Goal: Task Accomplishment & Management: Manage account settings

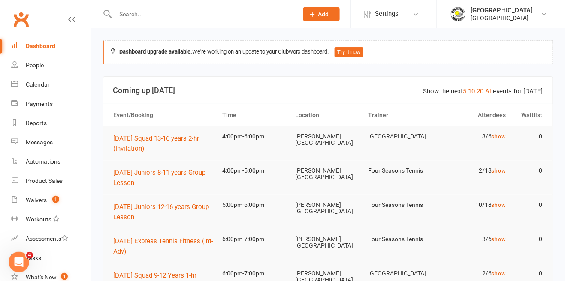
click at [226, 14] on input "text" at bounding box center [202, 14] width 179 height 12
click at [198, 14] on input "text" at bounding box center [202, 14] width 179 height 12
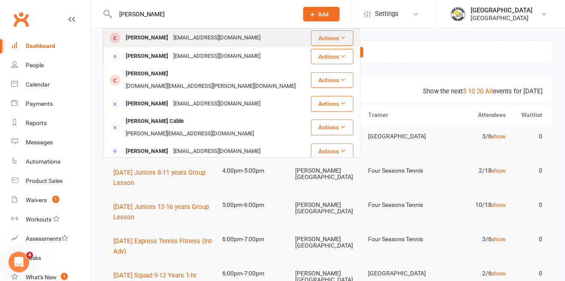
type input "[PERSON_NAME]"
click at [140, 38] on div "[PERSON_NAME]" at bounding box center [147, 38] width 48 height 12
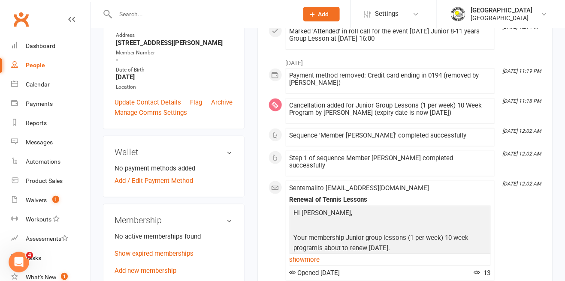
scroll to position [160, 0]
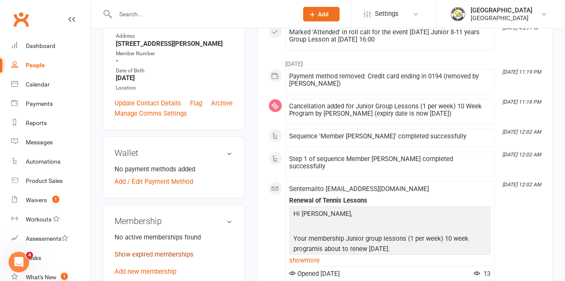
click at [176, 259] on link "Show expired memberships" at bounding box center [154, 255] width 79 height 8
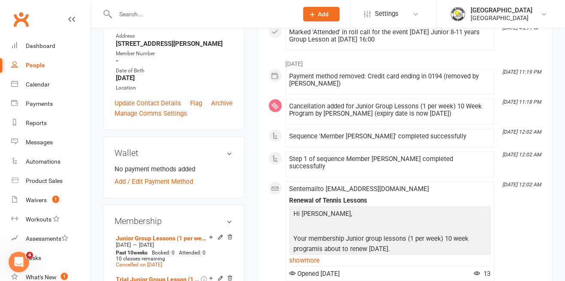
click at [212, 14] on input "text" at bounding box center [202, 14] width 179 height 12
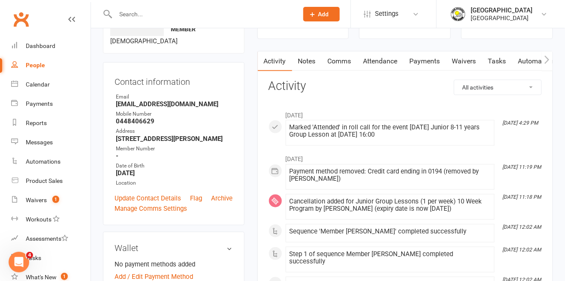
scroll to position [64, 0]
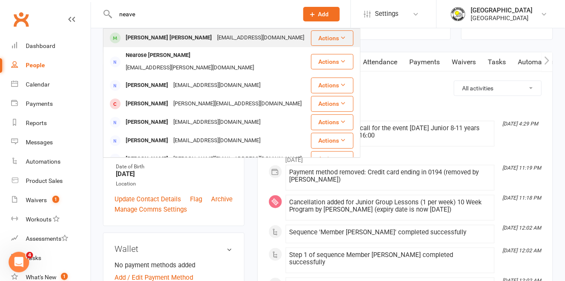
type input "neave"
click at [235, 41] on div "[EMAIL_ADDRESS][DOMAIN_NAME]" at bounding box center [260, 38] width 92 height 12
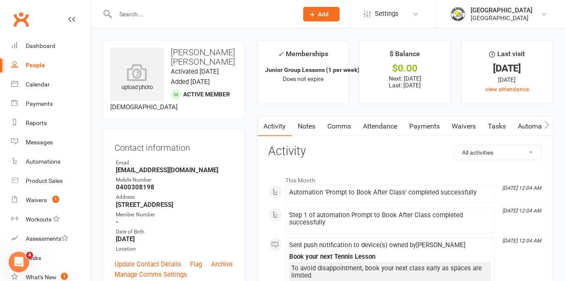
click at [432, 127] on link "Payments" at bounding box center [425, 127] width 42 height 20
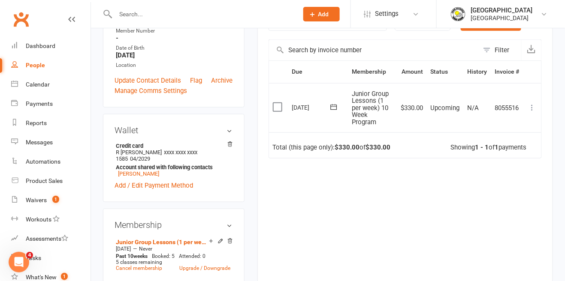
scroll to position [185, 0]
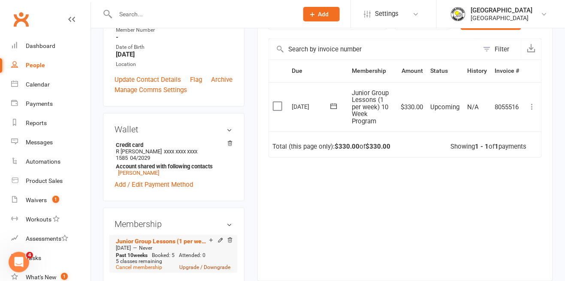
click at [216, 271] on link "Upgrade / Downgrade" at bounding box center [205, 268] width 51 height 6
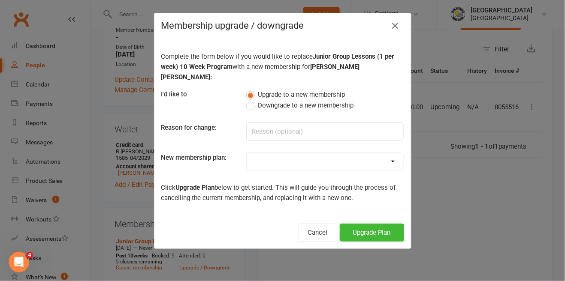
click at [328, 157] on select "Trial Junior Group Lesson (1 Pack) Trial Adults 2-hr Group Lesson (1 Pack) Tria…" at bounding box center [325, 161] width 157 height 17
select select "19"
click at [247, 153] on select "Trial Junior Group Lesson (1 Pack) Trial Adults 2-hr Group Lesson (1 Pack) Tria…" at bounding box center [325, 161] width 157 height 17
click at [386, 224] on button "Upgrade Plan" at bounding box center [372, 233] width 64 height 18
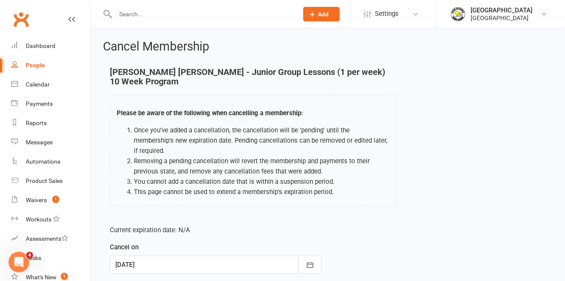
select select "0"
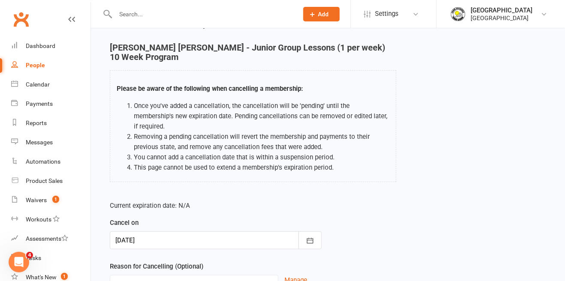
scroll to position [57, 0]
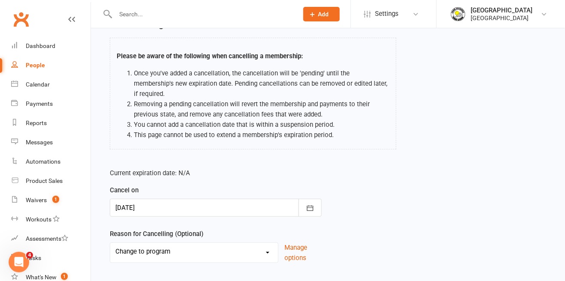
click at [183, 199] on div at bounding box center [216, 208] width 212 height 18
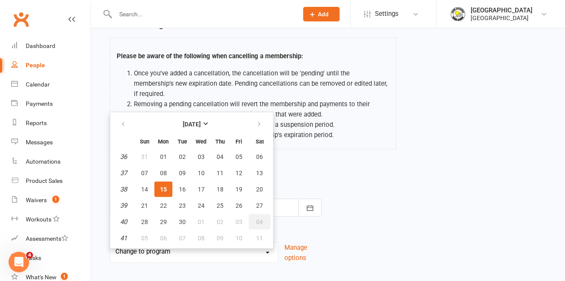
click at [260, 219] on span "04" at bounding box center [259, 222] width 7 height 7
type input "[DATE]"
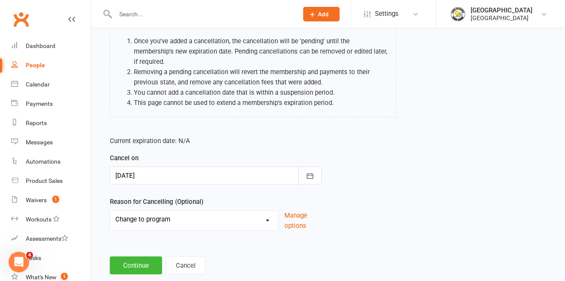
scroll to position [96, 0]
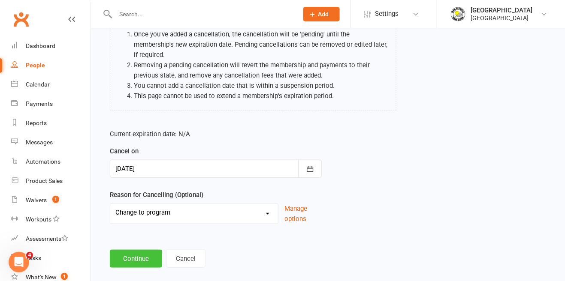
click at [127, 253] on button "Continue" at bounding box center [136, 259] width 52 height 18
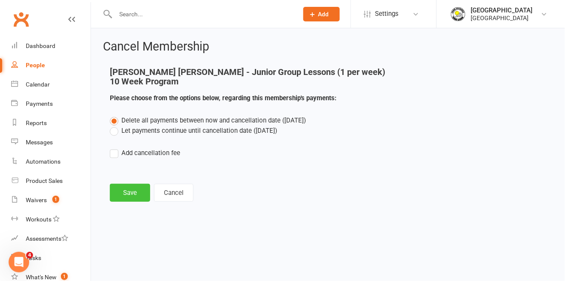
click at [131, 196] on button "Save" at bounding box center [130, 193] width 40 height 18
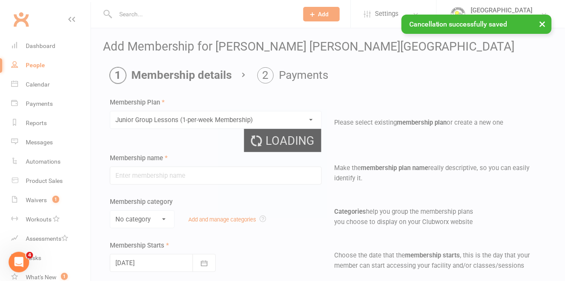
type input "Junior Group Lessons (1-per-week Membership)"
select select "4"
type input "0"
select select "1"
type input "2"
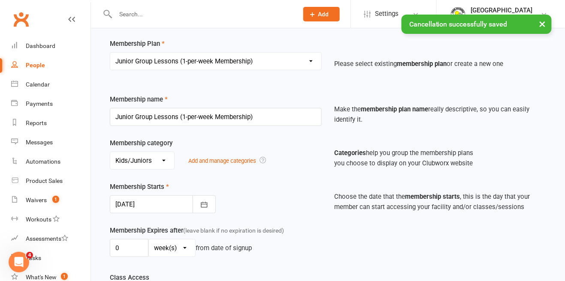
scroll to position [59, 0]
click at [157, 207] on div at bounding box center [163, 204] width 106 height 18
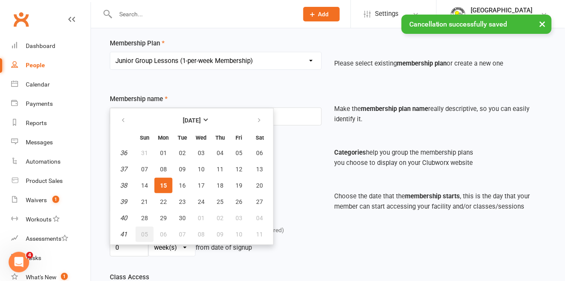
click at [142, 235] on span "05" at bounding box center [144, 234] width 7 height 7
type input "[DATE]"
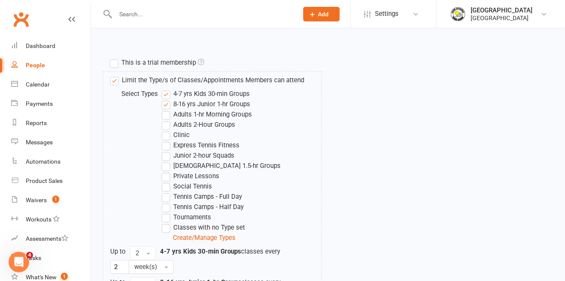
scroll to position [442, 0]
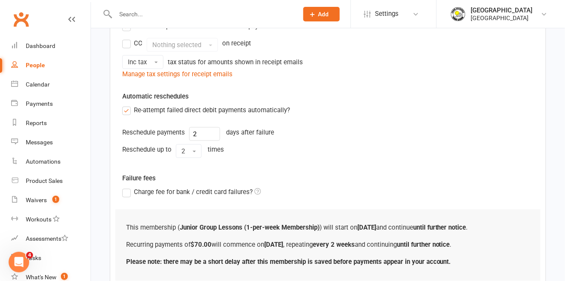
scroll to position [300, 0]
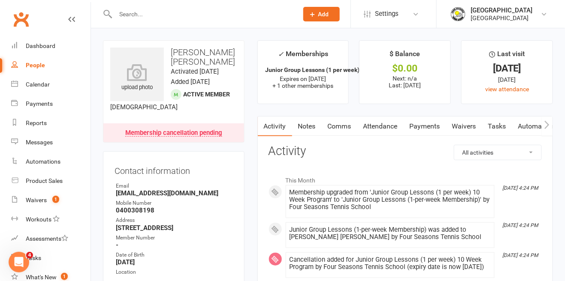
click at [211, 17] on input "text" at bounding box center [202, 14] width 179 height 12
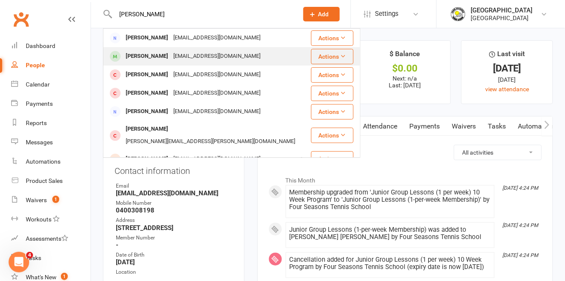
type input "[PERSON_NAME]"
click at [196, 60] on div "[EMAIL_ADDRESS][DOMAIN_NAME]" at bounding box center [217, 56] width 92 height 12
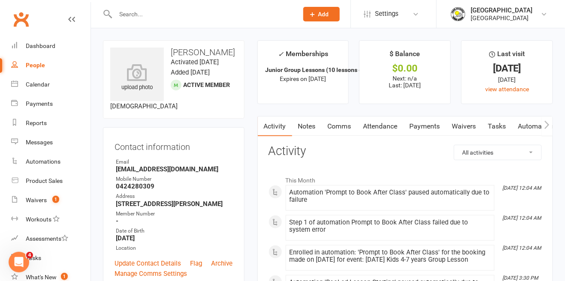
click at [422, 129] on link "Payments" at bounding box center [425, 127] width 42 height 20
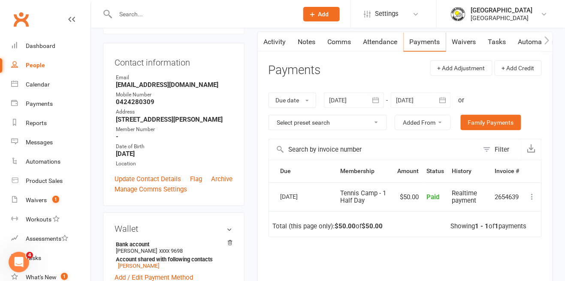
scroll to position [85, 0]
click at [414, 101] on div at bounding box center [421, 99] width 60 height 15
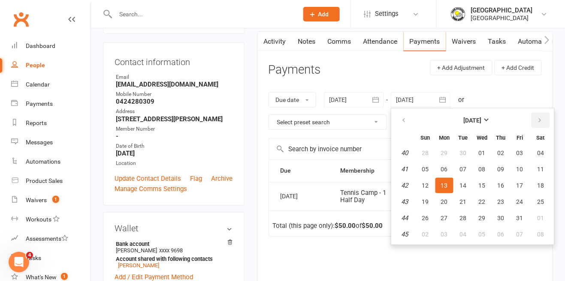
click at [542, 124] on button "button" at bounding box center [540, 120] width 18 height 15
click at [543, 124] on button "button" at bounding box center [540, 120] width 18 height 15
click at [470, 182] on button "16" at bounding box center [463, 185] width 18 height 15
type input "[DATE]"
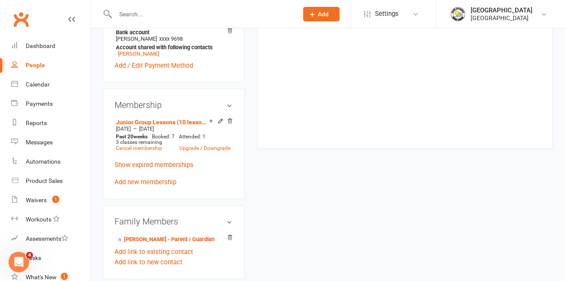
scroll to position [323, 0]
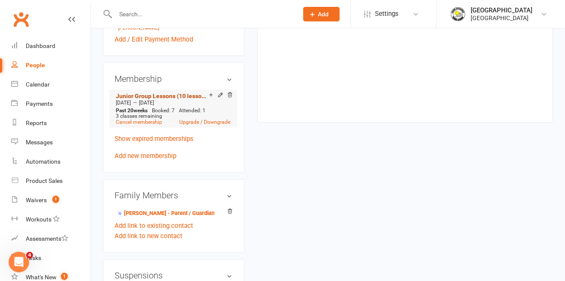
click at [180, 99] on link "Junior Group Lessons (10 lessons over 20 weeks)" at bounding box center [162, 96] width 93 height 7
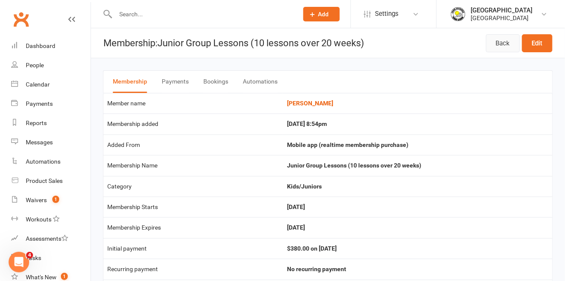
click at [510, 45] on link "Back" at bounding box center [503, 43] width 34 height 18
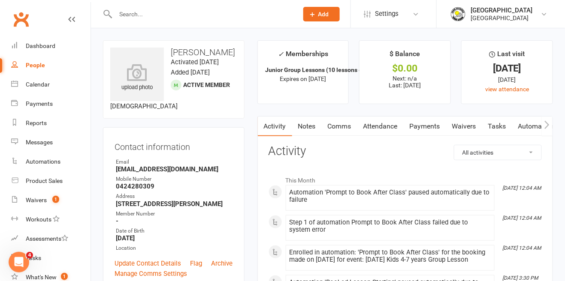
click at [215, 10] on input "text" at bounding box center [202, 14] width 179 height 12
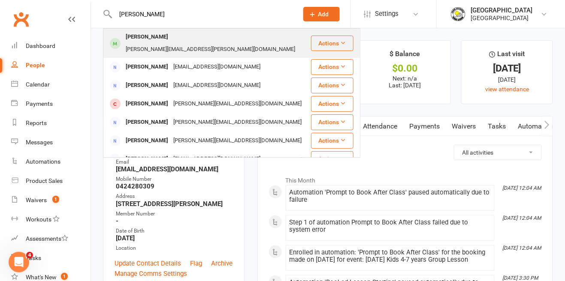
type input "[PERSON_NAME]"
click at [230, 43] on div "[PERSON_NAME][EMAIL_ADDRESS][PERSON_NAME][DOMAIN_NAME]" at bounding box center [210, 49] width 175 height 12
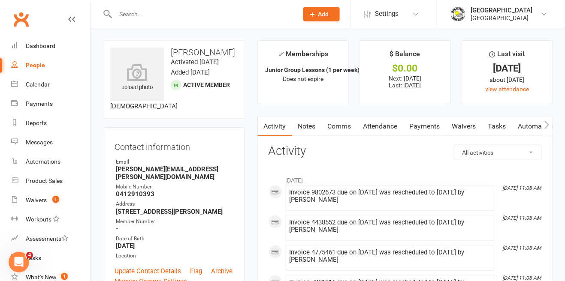
click at [434, 130] on link "Payments" at bounding box center [425, 127] width 42 height 20
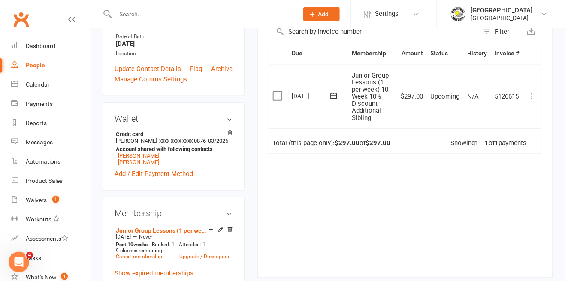
scroll to position [205, 0]
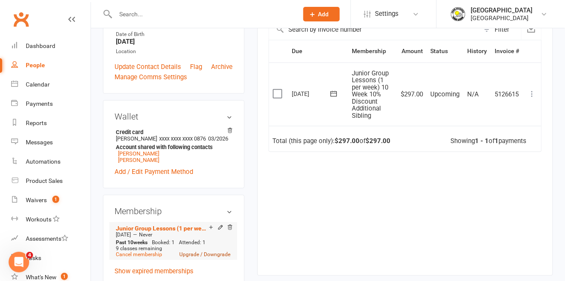
click at [207, 258] on link "Upgrade / Downgrade" at bounding box center [205, 255] width 51 height 6
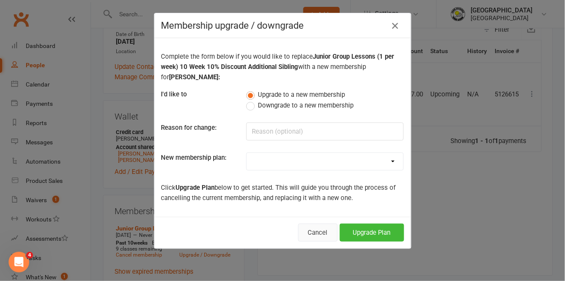
click at [312, 234] on button "Cancel" at bounding box center [317, 233] width 39 height 18
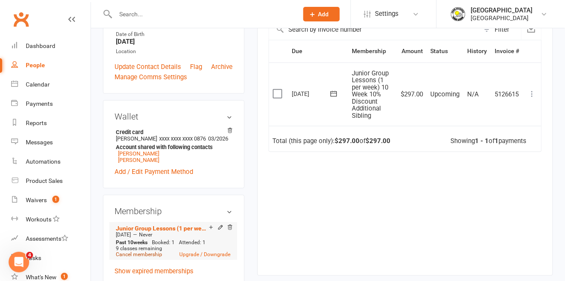
click at [142, 258] on link "Cancel membership" at bounding box center [139, 255] width 46 height 6
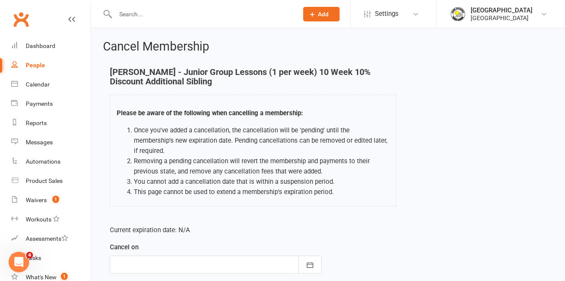
click at [160, 256] on div at bounding box center [216, 265] width 212 height 18
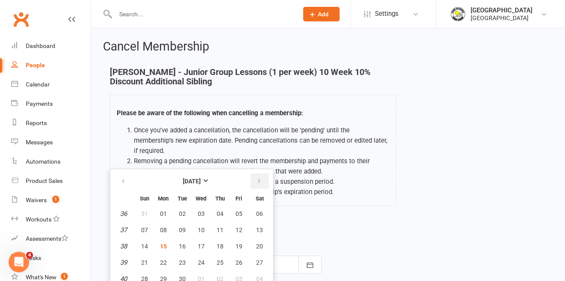
click at [262, 174] on button "button" at bounding box center [259, 181] width 18 height 15
click at [201, 224] on button "08" at bounding box center [201, 230] width 18 height 15
type input "[DATE]"
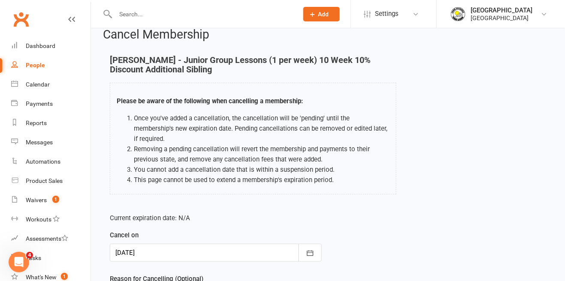
scroll to position [57, 0]
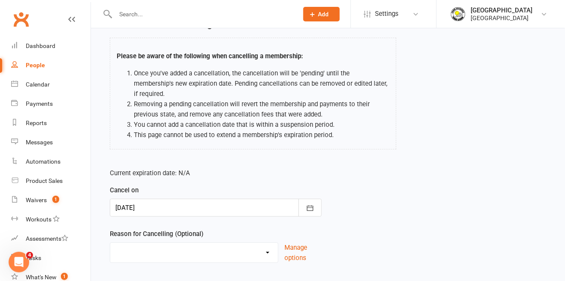
click at [200, 244] on select "Change to program Holiday Injury New program Not continuing Other reason" at bounding box center [194, 251] width 168 height 17
select select "4"
click at [110, 243] on select "Change to program Holiday Injury New program Not continuing Other reason" at bounding box center [194, 251] width 168 height 17
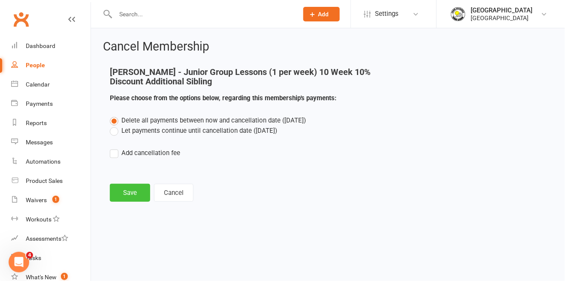
click at [131, 189] on button "Save" at bounding box center [130, 193] width 40 height 18
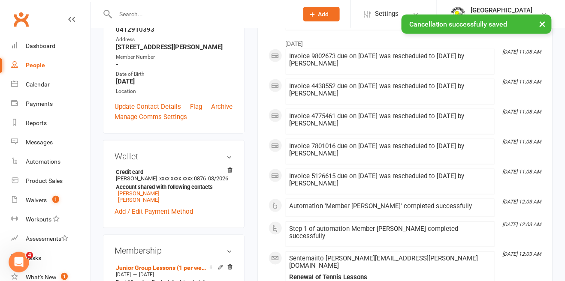
scroll to position [188, 0]
click at [152, 203] on link "[PERSON_NAME]" at bounding box center [138, 199] width 41 height 6
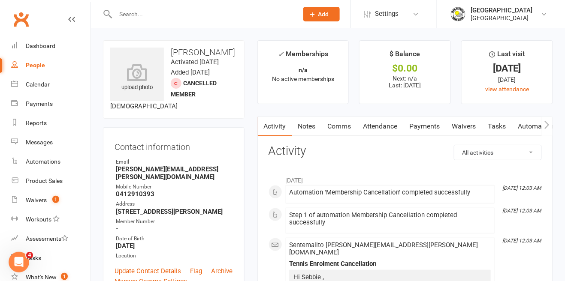
click at [428, 127] on link "Payments" at bounding box center [425, 127] width 42 height 20
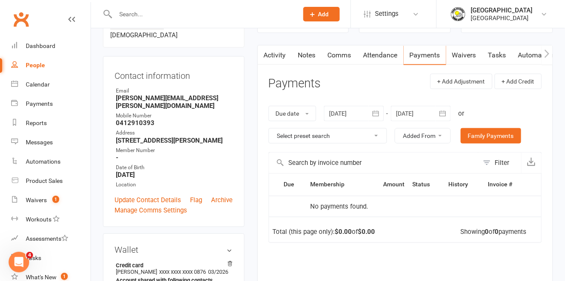
scroll to position [72, 0]
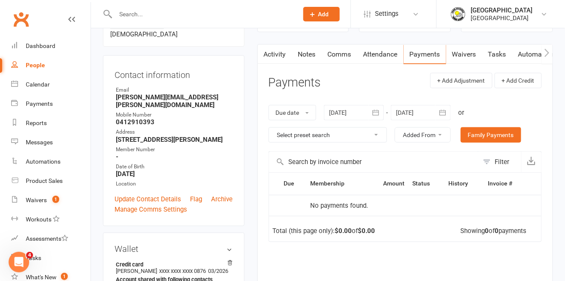
click at [420, 114] on div at bounding box center [421, 112] width 60 height 15
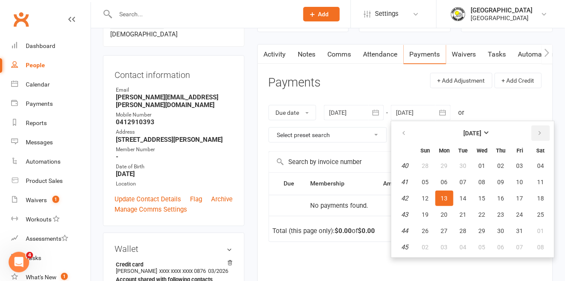
click at [546, 133] on button "button" at bounding box center [540, 133] width 18 height 15
click at [541, 133] on icon "button" at bounding box center [540, 133] width 6 height 7
click at [474, 187] on button "10" at bounding box center [482, 182] width 18 height 15
type input "[DATE]"
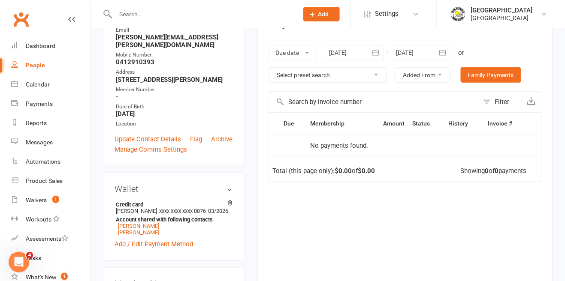
scroll to position [0, 0]
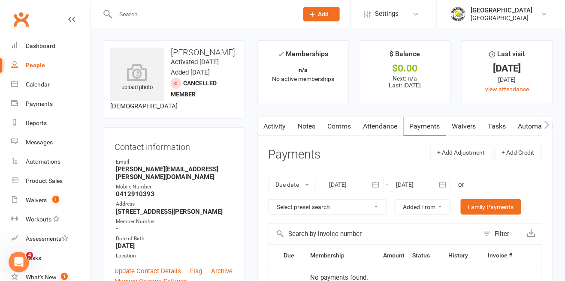
click at [213, 15] on input "text" at bounding box center [202, 14] width 179 height 12
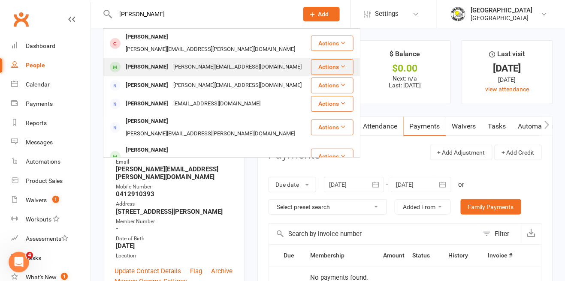
type input "[PERSON_NAME]"
click at [219, 61] on div "[PERSON_NAME][EMAIL_ADDRESS][DOMAIN_NAME]" at bounding box center [237, 67] width 133 height 12
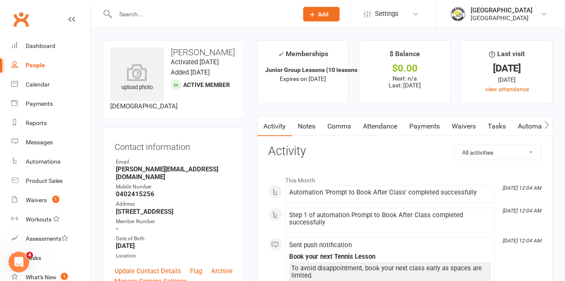
click at [431, 131] on link "Payments" at bounding box center [425, 127] width 42 height 20
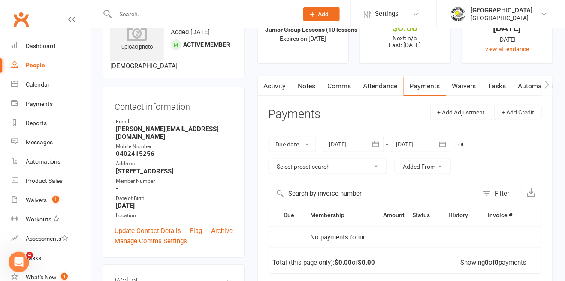
scroll to position [45, 0]
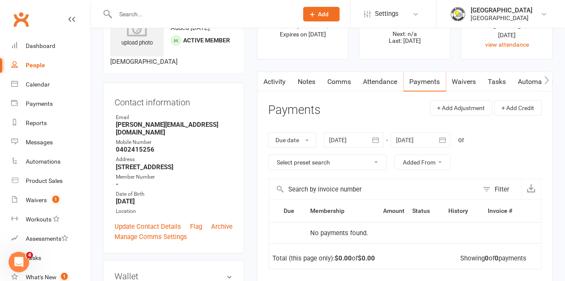
click at [423, 136] on div at bounding box center [421, 140] width 60 height 15
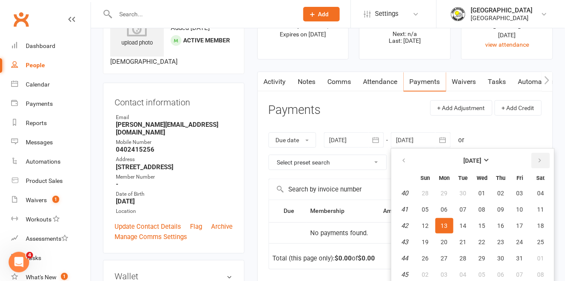
click at [544, 164] on button "button" at bounding box center [540, 160] width 18 height 15
click at [545, 165] on button "button" at bounding box center [540, 160] width 18 height 15
click at [543, 165] on button "button" at bounding box center [540, 160] width 18 height 15
click at [508, 208] on button "08" at bounding box center [501, 209] width 18 height 15
type input "[DATE]"
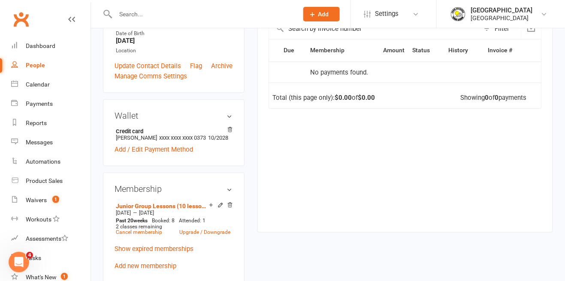
scroll to position [209, 0]
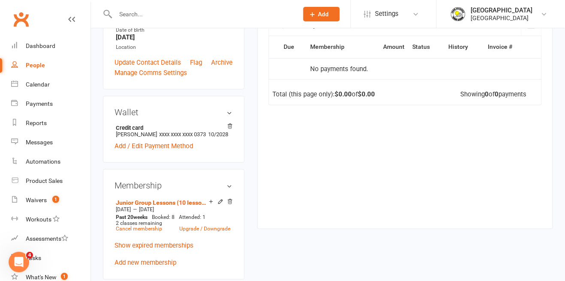
click at [216, 17] on input "text" at bounding box center [202, 14] width 179 height 12
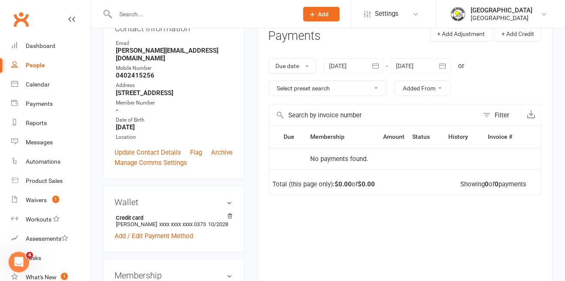
scroll to position [113, 0]
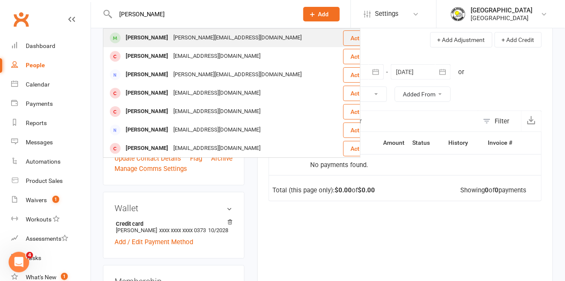
type input "[PERSON_NAME]"
click at [223, 41] on div "[PERSON_NAME][EMAIL_ADDRESS][DOMAIN_NAME]" at bounding box center [237, 38] width 133 height 12
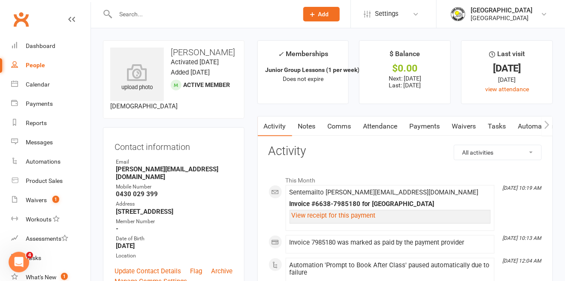
click at [435, 124] on link "Payments" at bounding box center [425, 127] width 42 height 20
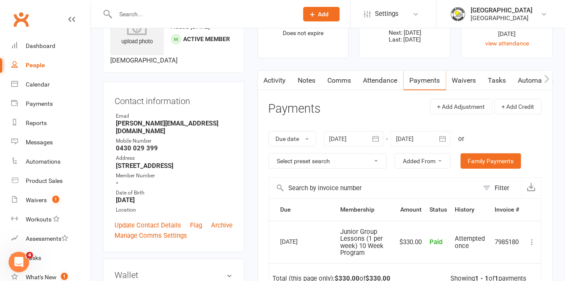
scroll to position [46, 0]
click at [423, 138] on div at bounding box center [421, 138] width 60 height 15
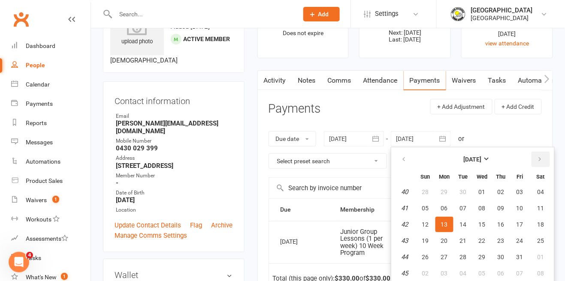
click at [540, 160] on icon "button" at bounding box center [540, 159] width 6 height 7
click at [538, 160] on icon "button" at bounding box center [540, 159] width 6 height 7
click at [536, 158] on button "button" at bounding box center [540, 159] width 18 height 15
click at [494, 213] on button "08" at bounding box center [501, 208] width 18 height 15
type input "[DATE]"
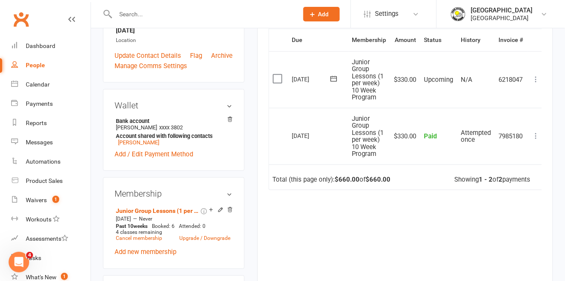
scroll to position [216, 0]
click at [137, 241] on link "Cancel membership" at bounding box center [139, 238] width 46 height 6
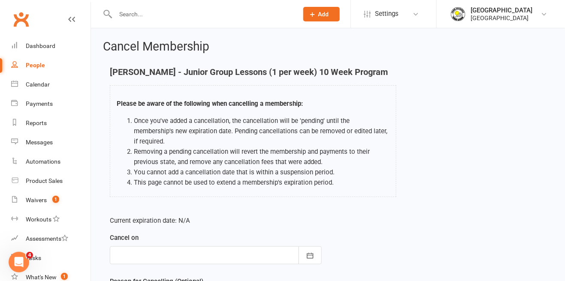
click at [236, 247] on div at bounding box center [216, 256] width 212 height 18
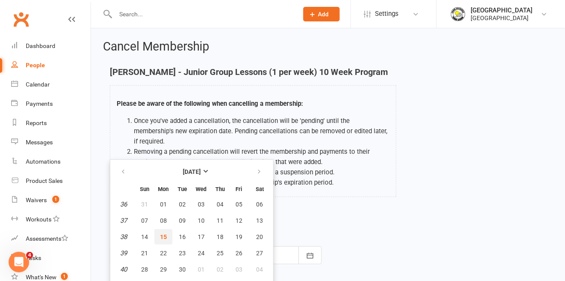
click at [171, 229] on button "15" at bounding box center [163, 236] width 18 height 15
type input "[DATE]"
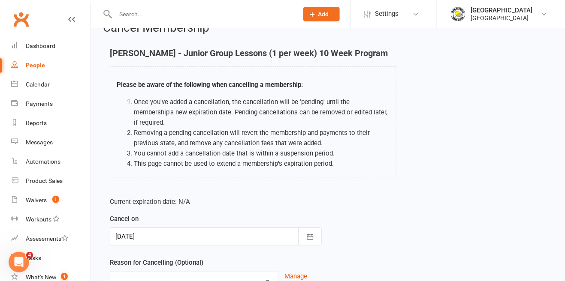
scroll to position [41, 0]
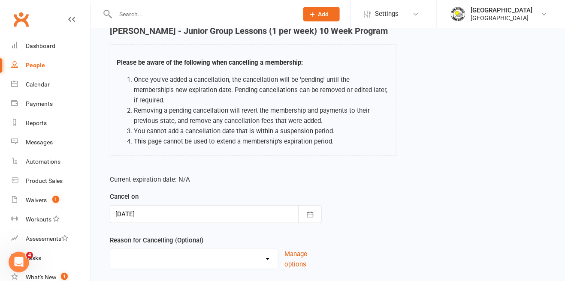
click at [221, 252] on select "Change to program Holiday Injury New program Not continuing Other reason" at bounding box center [194, 258] width 168 height 17
click at [110, 250] on select "Change to program Holiday Injury New program Not continuing Other reason" at bounding box center [194, 258] width 168 height 17
click at [162, 251] on select "Change to program Holiday Injury New program Not continuing Other reason" at bounding box center [194, 258] width 168 height 17
select select "0"
click at [110, 250] on select "Change to program Holiday Injury New program Not continuing Other reason" at bounding box center [194, 258] width 168 height 17
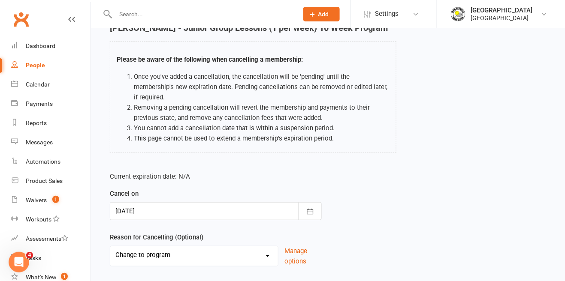
scroll to position [44, 0]
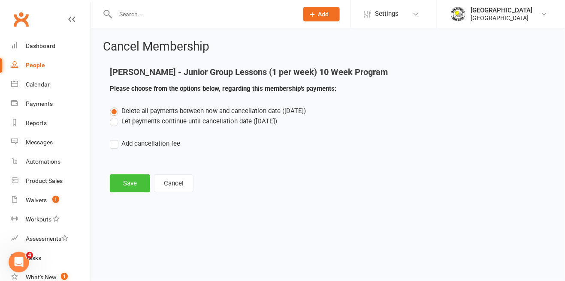
click at [130, 180] on button "Save" at bounding box center [130, 184] width 40 height 18
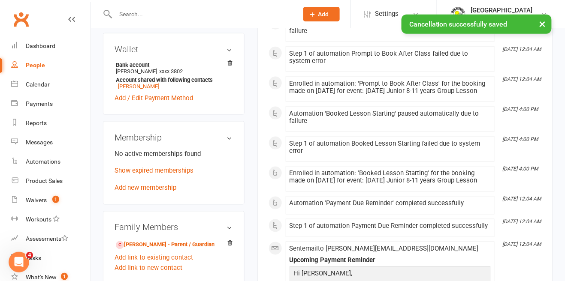
scroll to position [273, 0]
click at [171, 191] on link "Add new membership" at bounding box center [146, 188] width 62 height 8
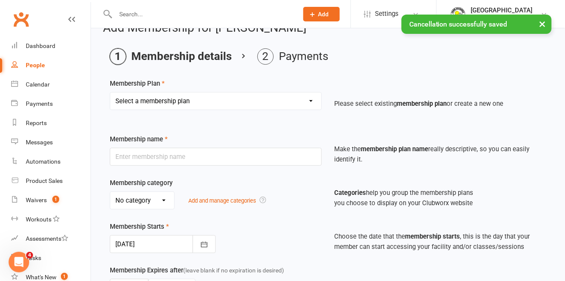
scroll to position [21, 0]
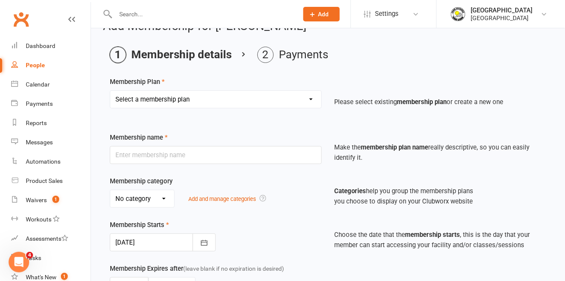
click at [290, 94] on select "Select a membership plan Create new Membership Plan Trial Junior Group Lesson (…" at bounding box center [215, 99] width 211 height 17
select select "20"
click at [110, 91] on select "Select a membership plan Create new Membership Plan Trial Junior Group Lesson (…" at bounding box center [215, 99] width 211 height 17
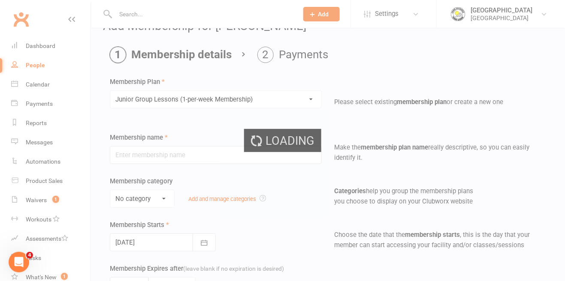
type input "Junior Group Lessons (1-per-week Membership)"
select select "4"
type input "0"
select select "1"
type input "2"
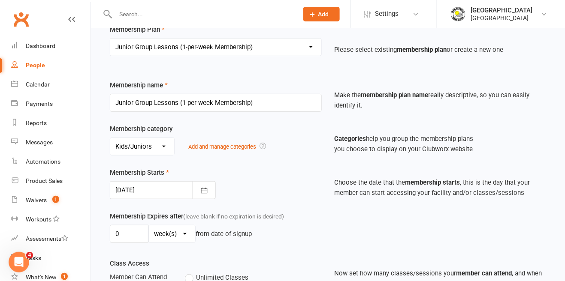
scroll to position [76, 0]
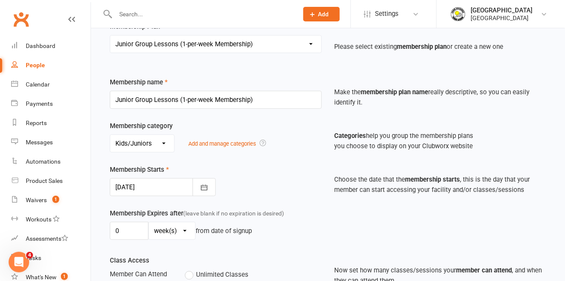
click at [177, 183] on div at bounding box center [163, 187] width 106 height 18
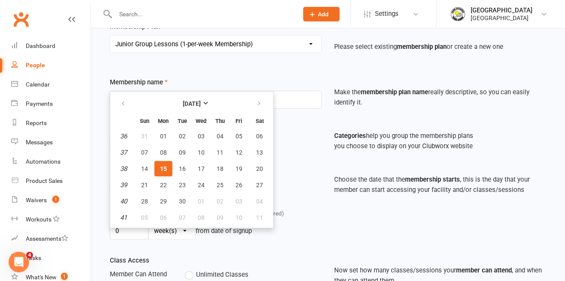
click at [300, 165] on div "Membership Starts [DATE] [DATE] Sun Mon Tue Wed Thu Fri Sat 36 31 01 02 03 04 0…" at bounding box center [215, 181] width 225 height 32
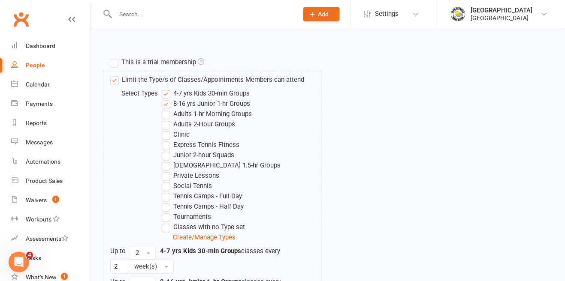
scroll to position [442, 0]
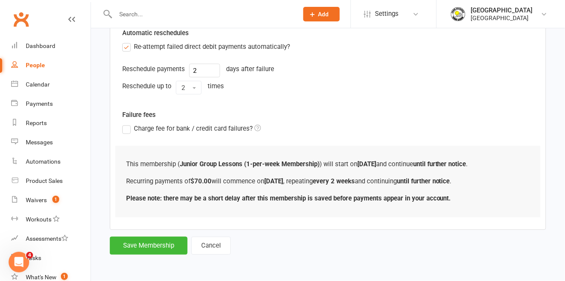
scroll to position [0, 0]
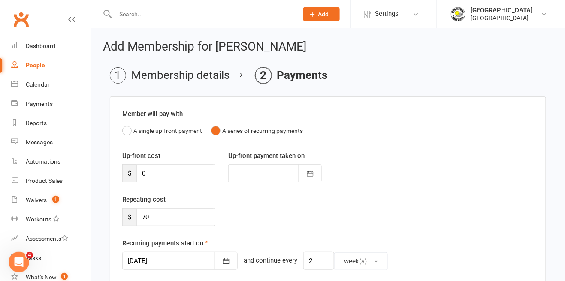
click at [178, 264] on div at bounding box center [179, 261] width 115 height 18
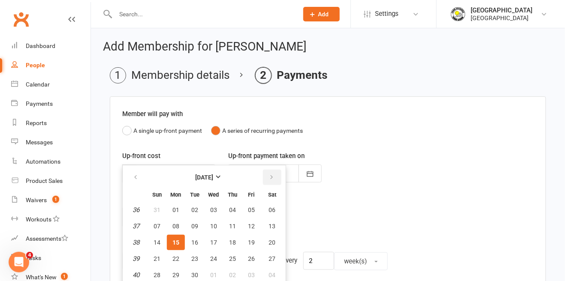
click at [277, 174] on button "button" at bounding box center [272, 177] width 18 height 15
click at [271, 181] on button "button" at bounding box center [272, 177] width 18 height 15
click at [175, 265] on button "17" at bounding box center [176, 258] width 18 height 15
type input "[DATE]"
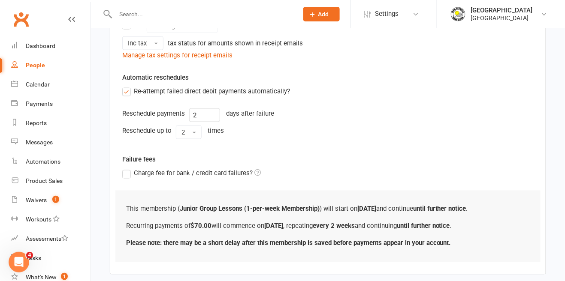
scroll to position [300, 0]
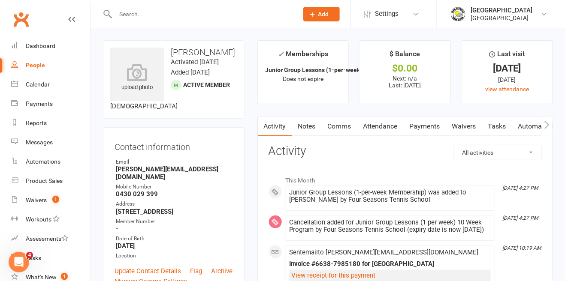
click at [305, 130] on link "Notes" at bounding box center [307, 127] width 30 height 20
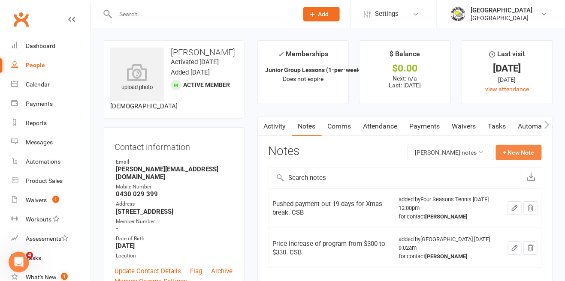
click at [518, 157] on button "+ New Note" at bounding box center [519, 152] width 46 height 15
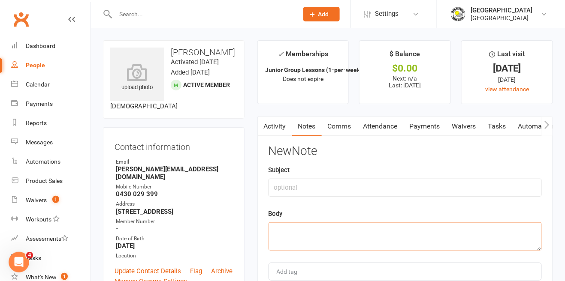
click at [381, 236] on textarea at bounding box center [404, 237] width 273 height 28
type textarea "Cacnelled"
click at [415, 231] on textarea "Cancelled 10 wk and set 1 per week membership. Payments to start on original re…" at bounding box center [404, 237] width 273 height 28
click at [373, 244] on textarea "Cancelled 10 wk and set 1 per week membership. Payments to start on original re…" at bounding box center [404, 237] width 273 height 28
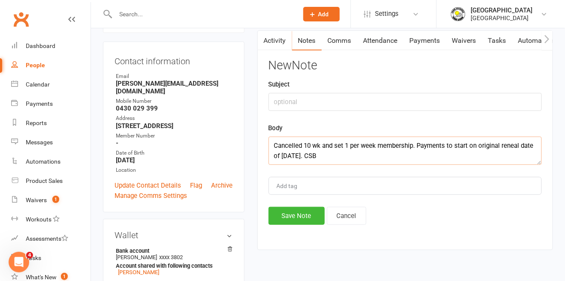
scroll to position [89, 0]
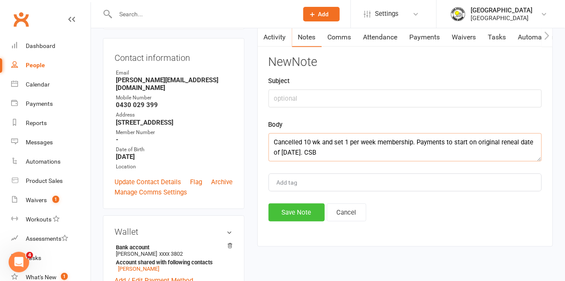
type textarea "Cancelled 10 wk and set 1 per week membership. Payments to start on original re…"
click at [292, 220] on button "Save Note" at bounding box center [296, 213] width 56 height 18
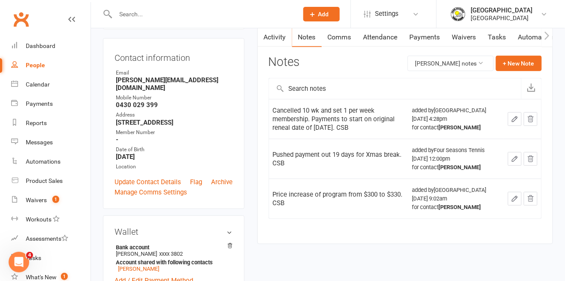
click at [179, 17] on input "text" at bounding box center [202, 14] width 179 height 12
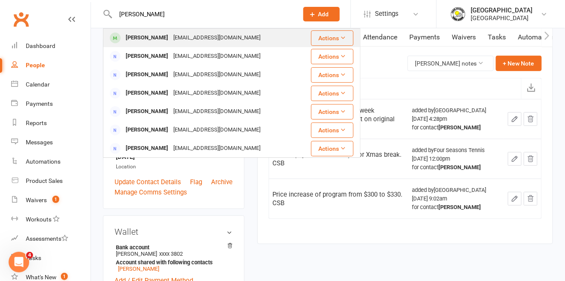
type input "[PERSON_NAME]"
click at [156, 44] on div "[PERSON_NAME]" at bounding box center [147, 38] width 48 height 12
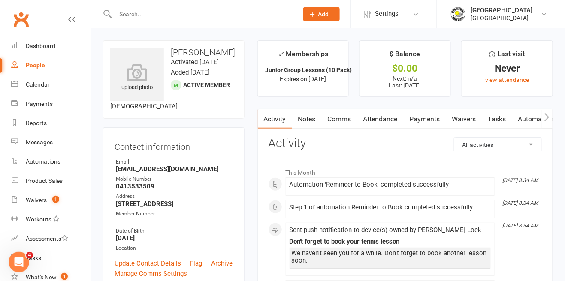
click at [385, 122] on link "Attendance" at bounding box center [380, 119] width 46 height 20
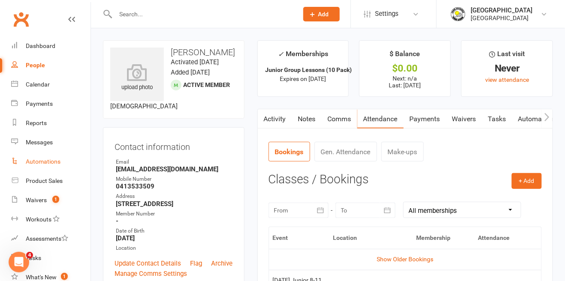
click at [441, 126] on link "Payments" at bounding box center [425, 119] width 42 height 20
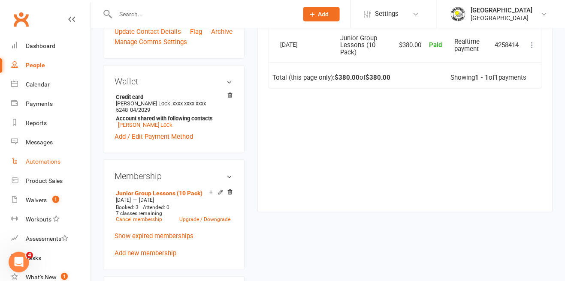
scroll to position [236, 0]
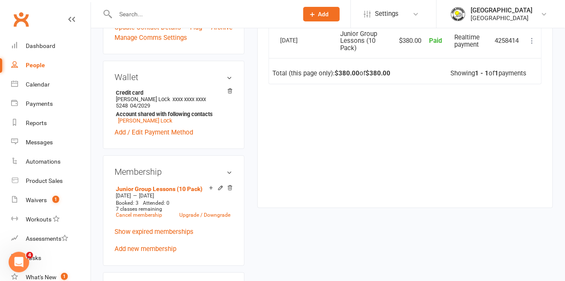
click at [213, 18] on input "text" at bounding box center [202, 14] width 179 height 12
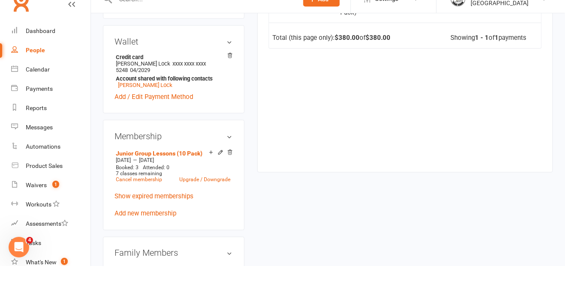
scroll to position [140, 0]
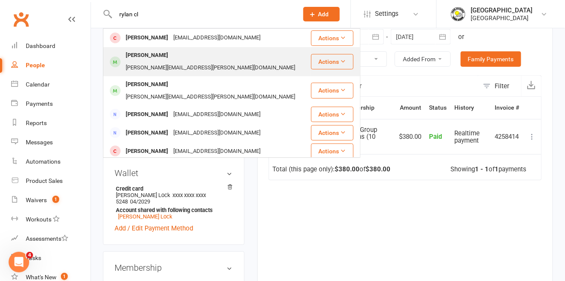
type input "rylan cl"
click at [187, 62] on div "[PERSON_NAME][EMAIL_ADDRESS][PERSON_NAME][DOMAIN_NAME]" at bounding box center [210, 68] width 175 height 12
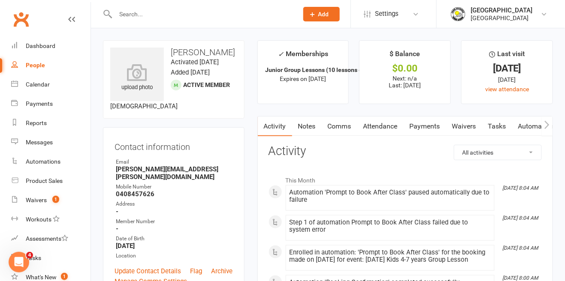
click at [417, 128] on link "Payments" at bounding box center [425, 127] width 42 height 20
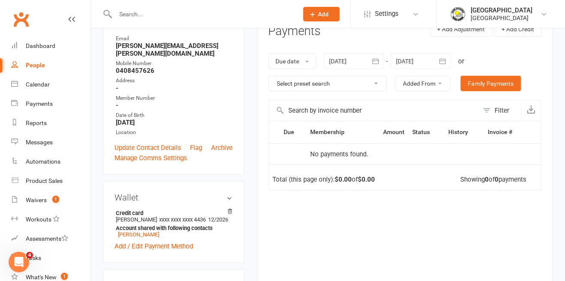
scroll to position [124, 0]
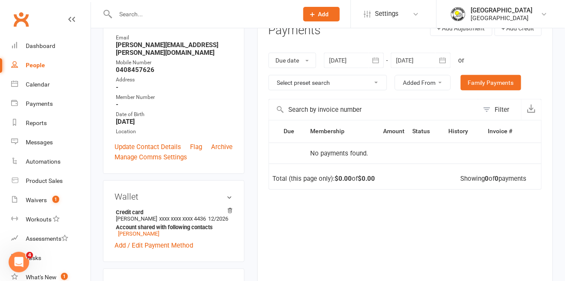
click at [413, 61] on div at bounding box center [421, 60] width 60 height 15
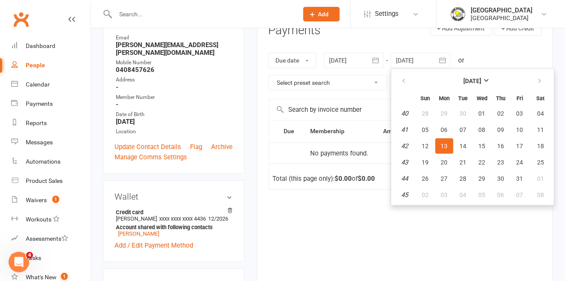
click at [209, 12] on input "text" at bounding box center [202, 14] width 179 height 12
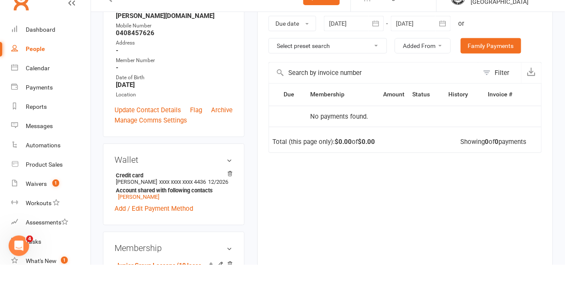
scroll to position [6, 0]
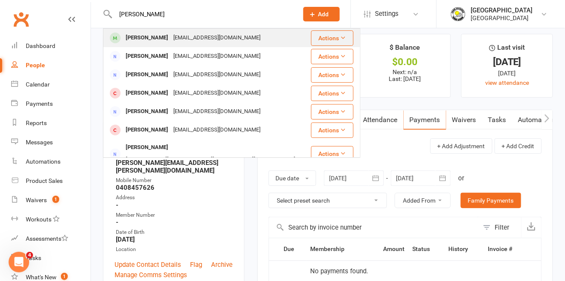
type input "[PERSON_NAME]"
click at [227, 37] on div "[PERSON_NAME] [EMAIL_ADDRESS][DOMAIN_NAME]" at bounding box center [207, 38] width 206 height 18
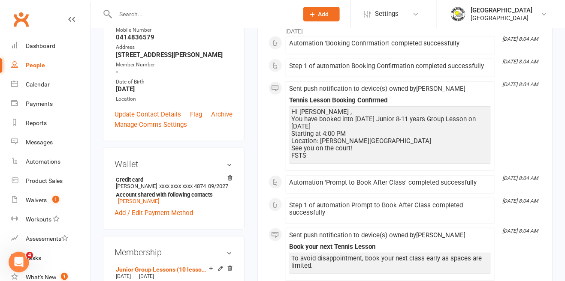
scroll to position [154, 0]
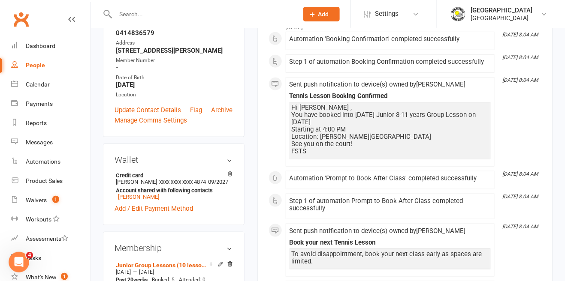
click at [223, 15] on input "text" at bounding box center [202, 14] width 179 height 12
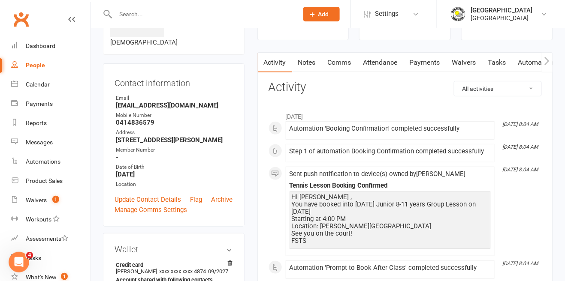
scroll to position [57, 0]
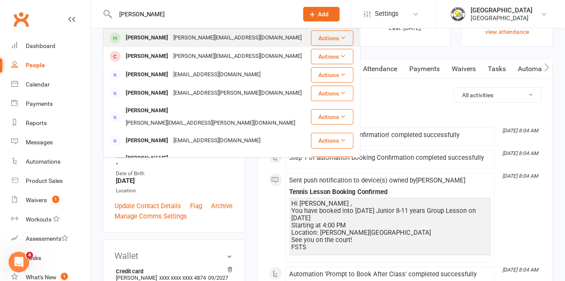
type input "[PERSON_NAME]"
click at [194, 42] on div "[PERSON_NAME][EMAIL_ADDRESS][DOMAIN_NAME]" at bounding box center [237, 38] width 133 height 12
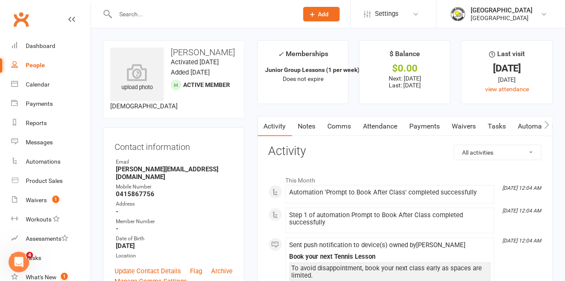
click at [426, 127] on link "Payments" at bounding box center [425, 127] width 42 height 20
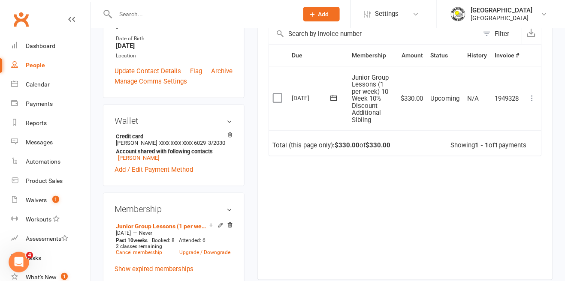
scroll to position [205, 0]
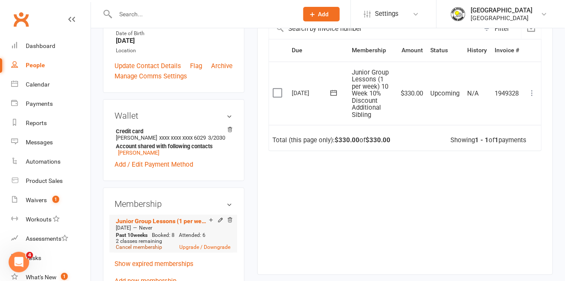
click at [144, 245] on link "Cancel membership" at bounding box center [139, 248] width 46 height 6
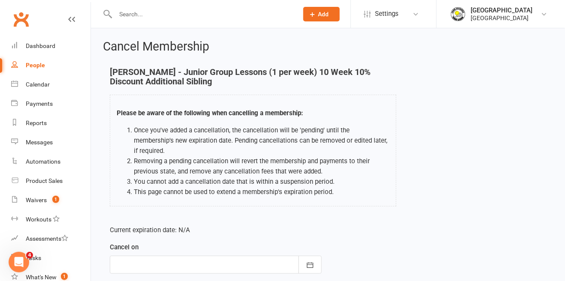
click at [230, 258] on div at bounding box center [216, 265] width 212 height 18
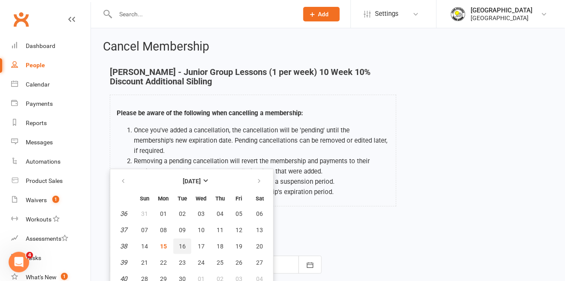
click at [181, 243] on span "16" at bounding box center [182, 246] width 7 height 7
type input "[DATE]"
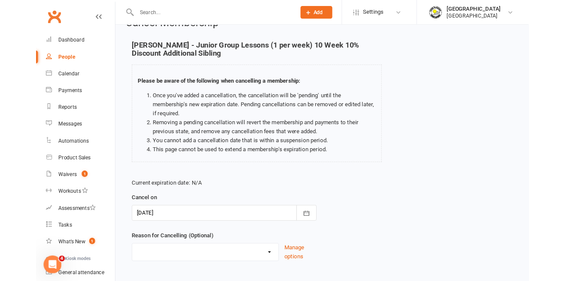
scroll to position [41, 0]
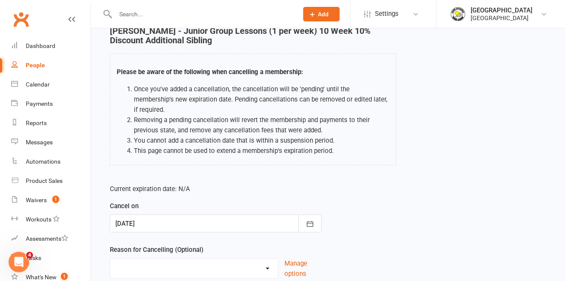
click at [247, 259] on select "Change to program Holiday Injury New program Not continuing Other reason" at bounding box center [194, 267] width 168 height 17
select select "0"
click at [110, 259] on select "Change to program Holiday Injury New program Not continuing Other reason" at bounding box center [194, 267] width 168 height 17
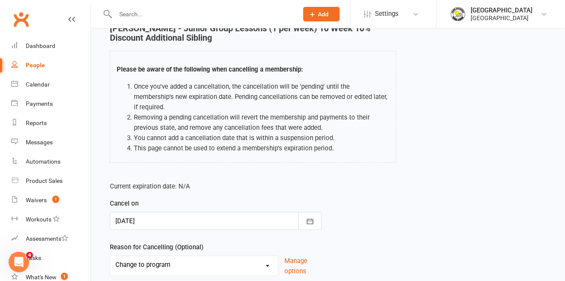
scroll to position [57, 0]
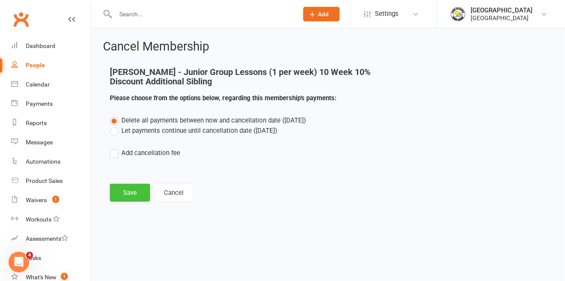
click at [132, 192] on button "Save" at bounding box center [130, 193] width 40 height 18
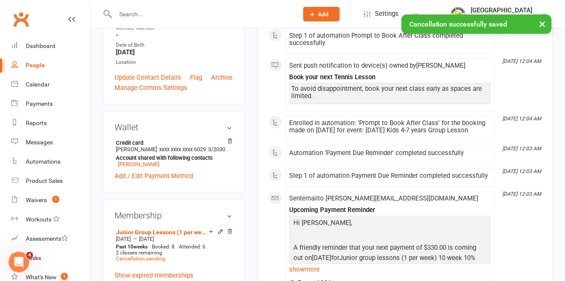
scroll to position [217, 0]
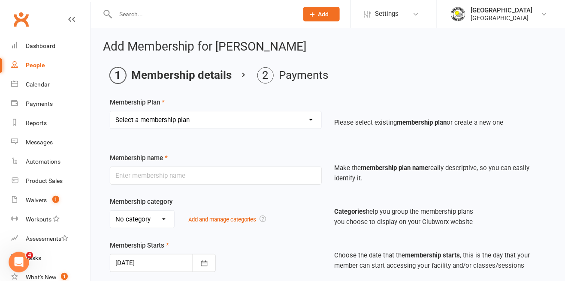
click at [241, 124] on select "Select a membership plan Create new Membership Plan Trial Junior Group Lesson (…" at bounding box center [215, 120] width 211 height 17
select select "20"
click at [110, 112] on select "Select a membership plan Create new Membership Plan Trial Junior Group Lesson (…" at bounding box center [215, 120] width 211 height 17
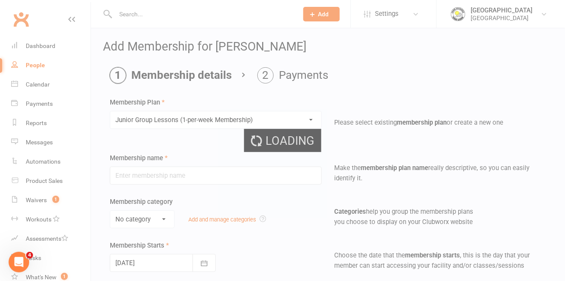
type input "Junior Group Lessons (1-per-week Membership)"
select select "4"
type input "0"
select select "1"
type input "2"
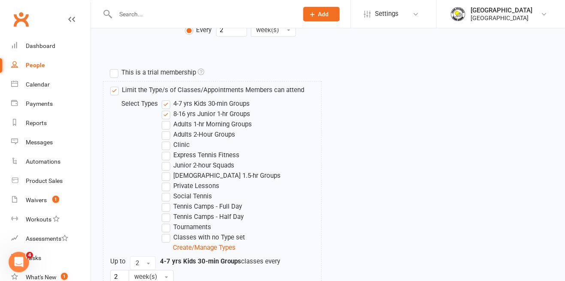
scroll to position [442, 0]
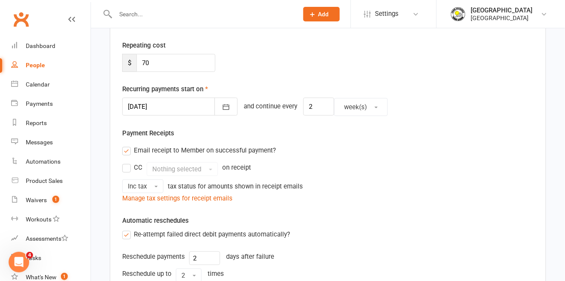
scroll to position [300, 0]
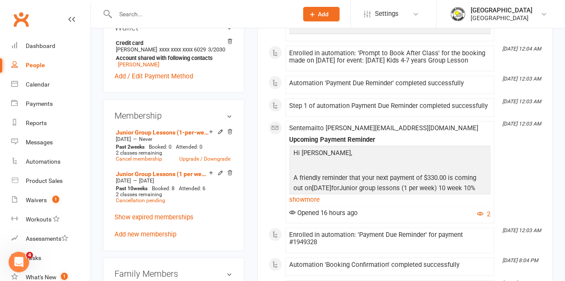
scroll to position [323, 0]
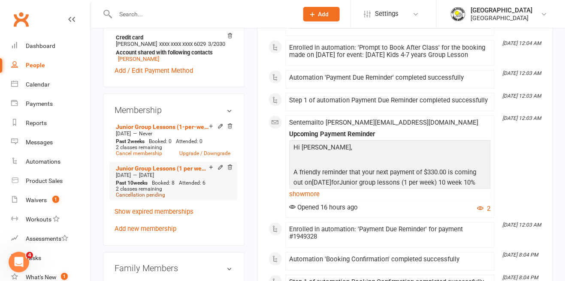
click at [132, 193] on span "Cancellation pending" at bounding box center [140, 196] width 49 height 6
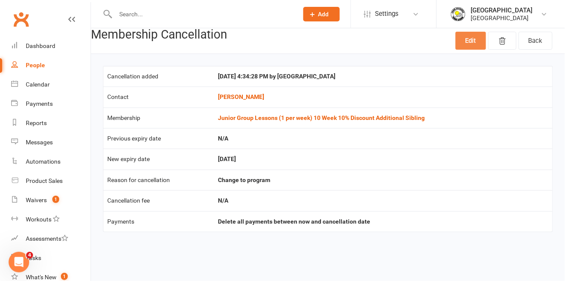
click at [467, 42] on link "Edit" at bounding box center [470, 41] width 30 height 18
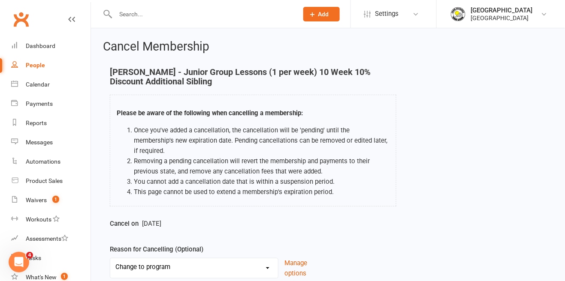
click at [219, 270] on div "Cancel on [DATE] Reason for Cancelling (Optional) Change to program Holiday Inj…" at bounding box center [215, 255] width 225 height 72
click at [242, 264] on select "Change to program Holiday Injury New program Not continuing Other reason" at bounding box center [194, 267] width 168 height 17
click at [309, 281] on main "[PERSON_NAME] - Junior Group Lessons (1 per week) 10 Week 10% Discount Addition…" at bounding box center [328, 194] width 450 height 255
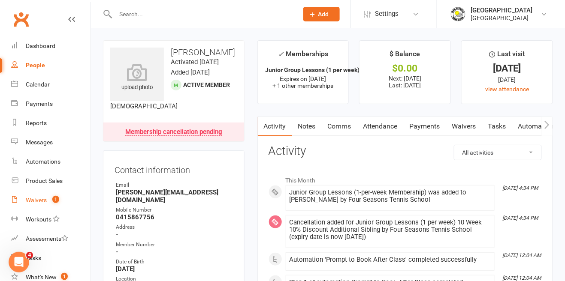
click at [33, 198] on div "Waivers" at bounding box center [36, 200] width 21 height 7
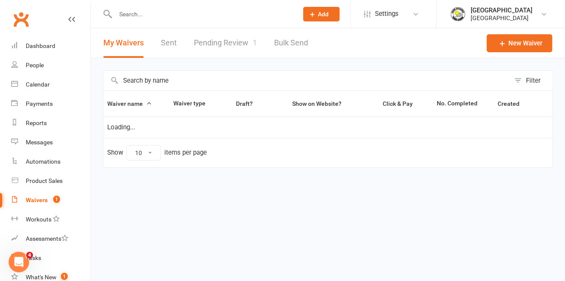
click at [233, 42] on link "Pending Review 1" at bounding box center [225, 43] width 63 height 30
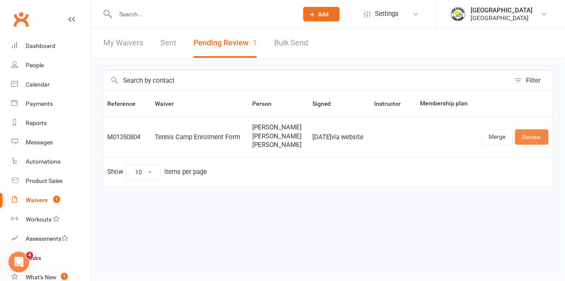
click at [539, 135] on link "Review" at bounding box center [531, 137] width 33 height 15
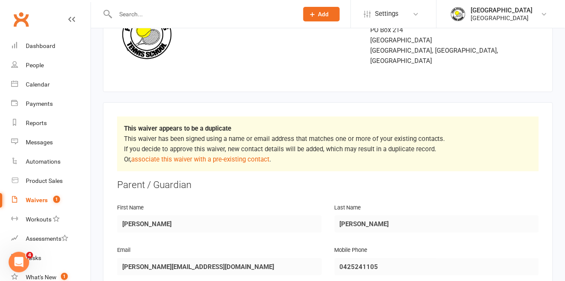
scroll to position [78, 0]
click at [256, 155] on link "associate this waiver with a pre-existing contact" at bounding box center [200, 159] width 138 height 8
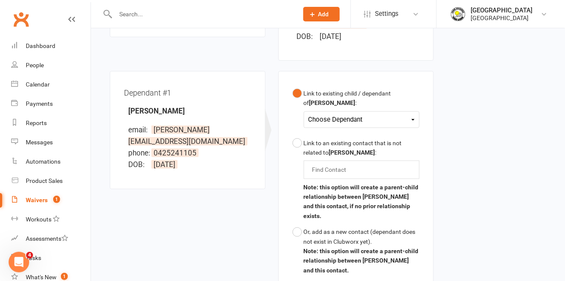
scroll to position [215, 0]
click at [395, 121] on div "Choose Dependant" at bounding box center [361, 120] width 107 height 12
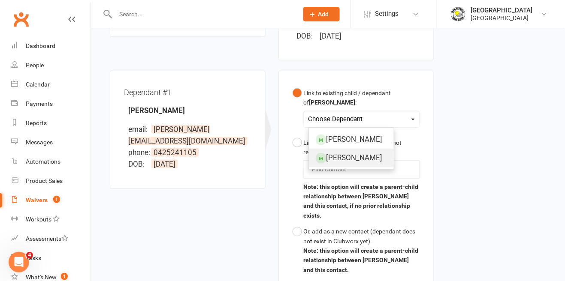
click at [367, 161] on link "[PERSON_NAME]" at bounding box center [351, 158] width 85 height 18
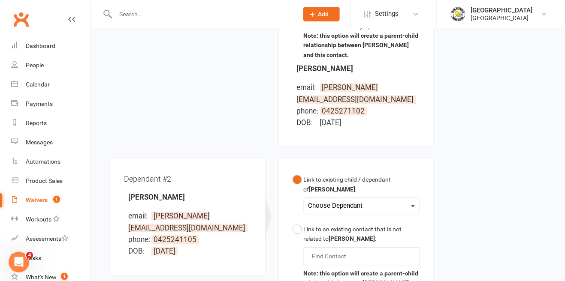
scroll to position [431, 0]
click at [383, 200] on div "Choose Dependant" at bounding box center [361, 206] width 107 height 12
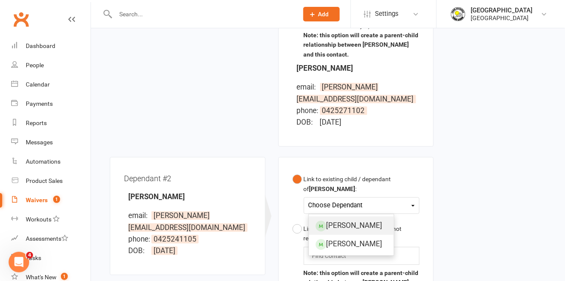
click at [359, 220] on link "[PERSON_NAME]" at bounding box center [351, 226] width 85 height 18
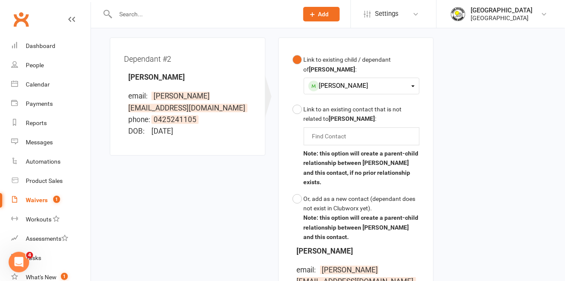
scroll to position [658, 0]
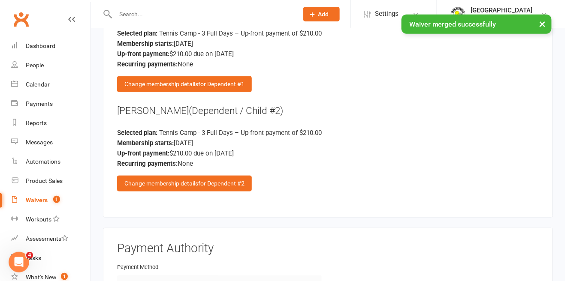
scroll to position [3006, 0]
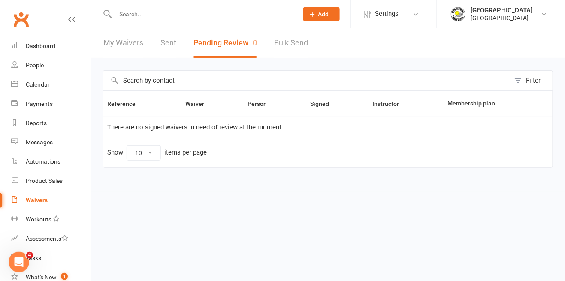
click at [131, 12] on input "text" at bounding box center [202, 14] width 179 height 12
click at [217, 16] on input "text" at bounding box center [202, 14] width 179 height 12
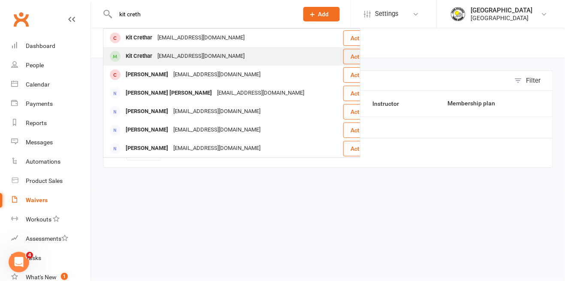
type input "kit creth"
click at [130, 57] on div "Kit Crethar" at bounding box center [139, 56] width 32 height 12
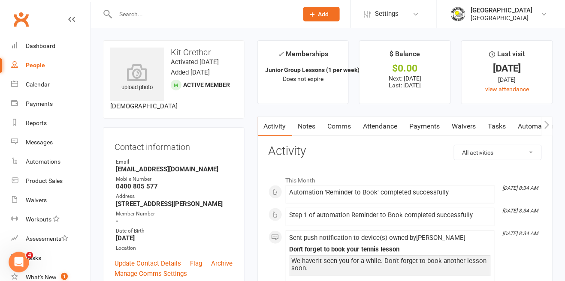
click at [387, 125] on link "Attendance" at bounding box center [380, 127] width 46 height 20
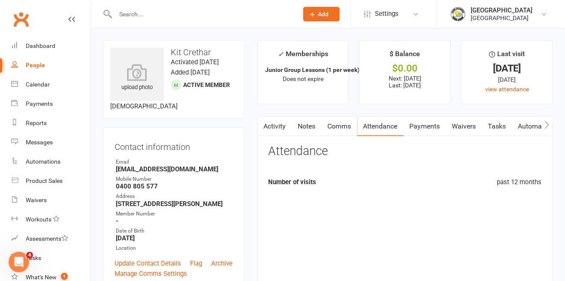
click at [425, 124] on link "Payments" at bounding box center [425, 127] width 42 height 20
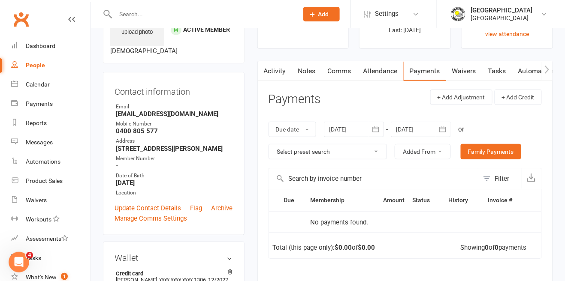
scroll to position [76, 0]
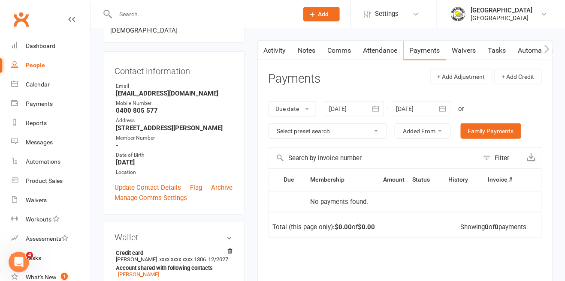
click at [430, 108] on div at bounding box center [421, 108] width 60 height 15
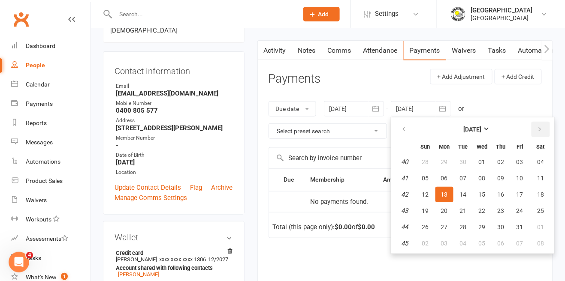
click at [539, 133] on button "button" at bounding box center [540, 129] width 18 height 15
click at [538, 133] on button "button" at bounding box center [540, 129] width 18 height 15
click at [538, 132] on icon "button" at bounding box center [540, 129] width 6 height 7
click at [500, 176] on span "08" at bounding box center [500, 178] width 7 height 7
type input "[DATE]"
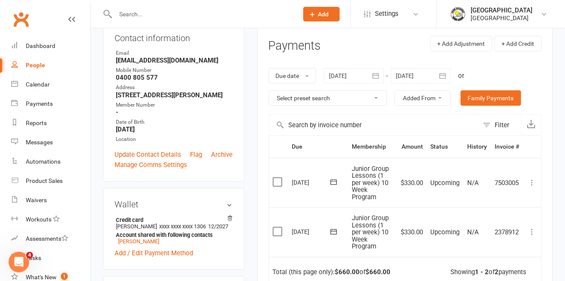
scroll to position [90, 0]
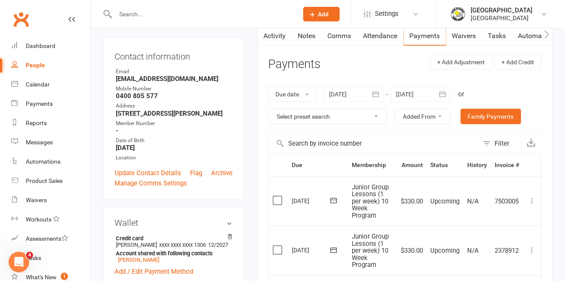
click at [359, 92] on div at bounding box center [354, 94] width 60 height 15
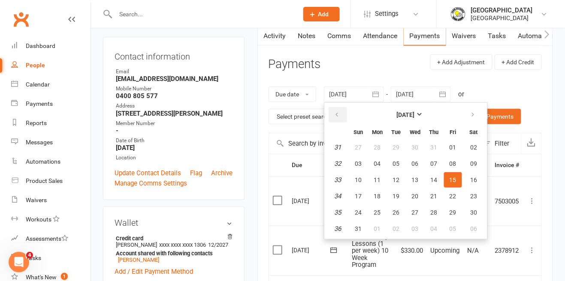
click at [335, 115] on icon "button" at bounding box center [337, 115] width 6 height 7
click at [339, 113] on icon "button" at bounding box center [337, 115] width 6 height 7
click at [391, 181] on button "17" at bounding box center [396, 179] width 18 height 15
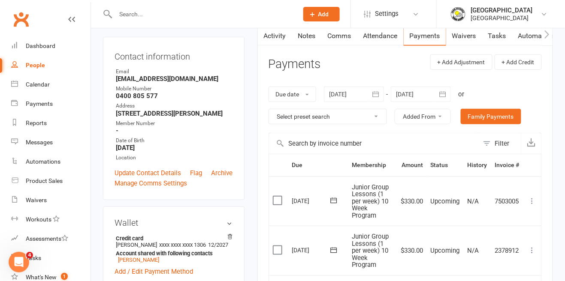
type input "[DATE]"
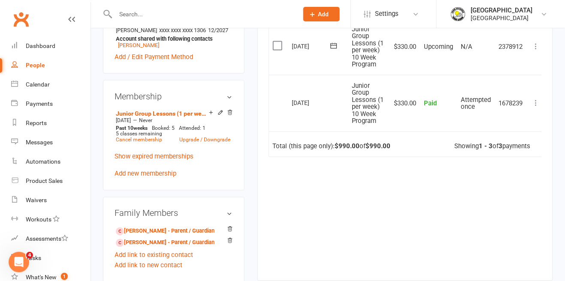
scroll to position [322, 0]
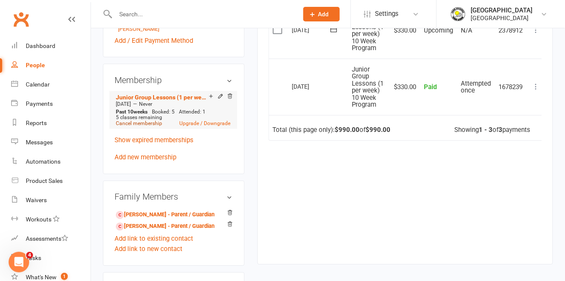
click at [145, 127] on link "Cancel membership" at bounding box center [139, 124] width 46 height 6
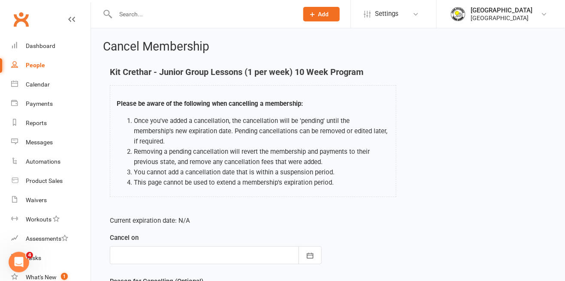
click at [267, 250] on div at bounding box center [216, 256] width 212 height 18
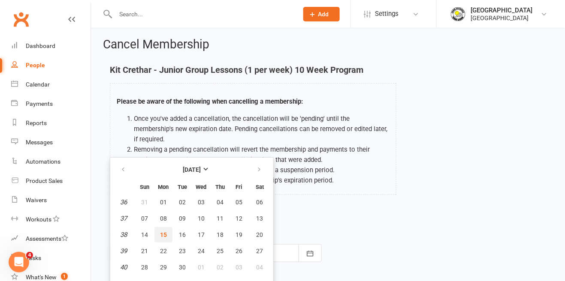
click at [163, 232] on span "15" at bounding box center [163, 235] width 7 height 7
type input "[DATE]"
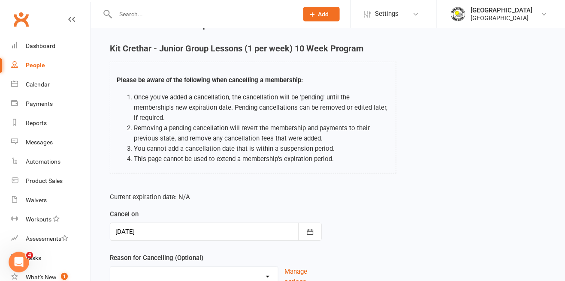
scroll to position [48, 0]
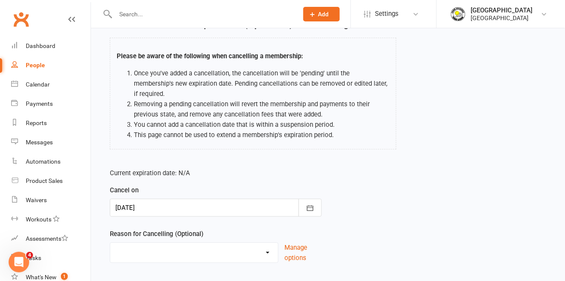
click at [230, 243] on select "Change to program Holiday Injury New program Not continuing Other reason" at bounding box center [194, 251] width 168 height 17
select select "0"
click at [110, 243] on select "Change to program Holiday Injury New program Not continuing Other reason" at bounding box center [194, 251] width 168 height 17
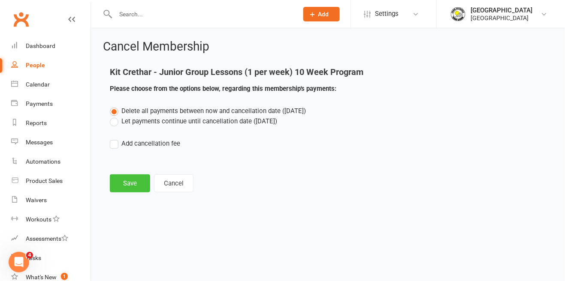
click at [128, 184] on button "Save" at bounding box center [130, 184] width 40 height 18
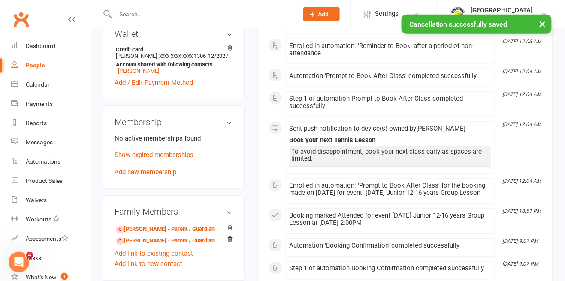
scroll to position [281, 0]
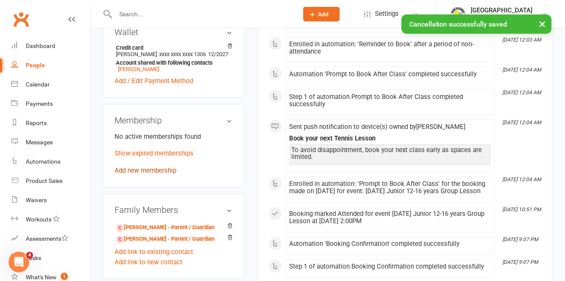
click at [165, 175] on link "Add new membership" at bounding box center [146, 171] width 62 height 8
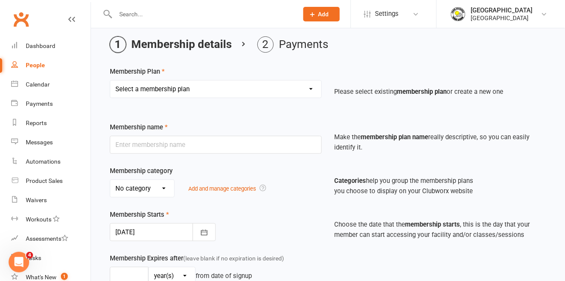
scroll to position [29, 0]
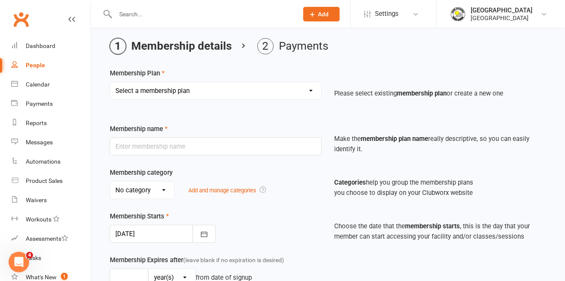
click at [280, 94] on select "Select a membership plan Create new Membership Plan Trial Junior Group Lesson (…" at bounding box center [215, 90] width 211 height 17
select select "20"
click at [110, 82] on select "Select a membership plan Create new Membership Plan Trial Junior Group Lesson (…" at bounding box center [215, 90] width 211 height 17
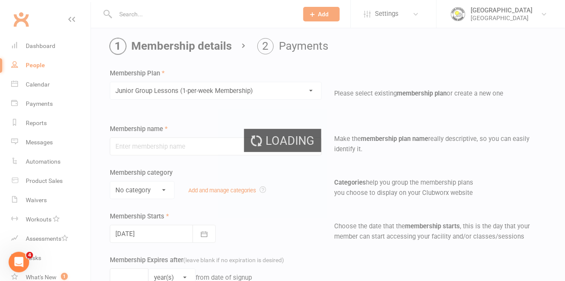
type input "Junior Group Lessons (1-per-week Membership)"
select select "4"
type input "0"
select select "1"
type input "2"
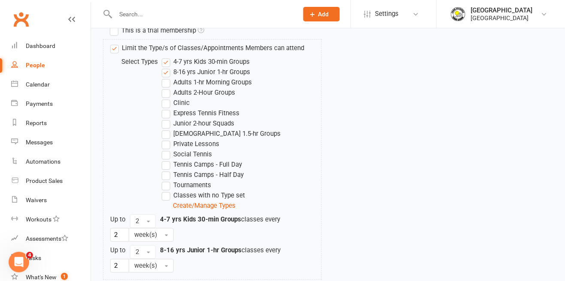
scroll to position [442, 0]
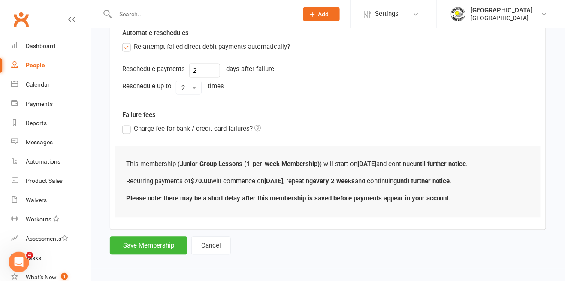
scroll to position [0, 0]
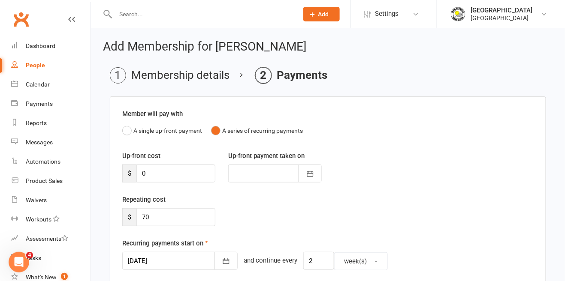
click at [181, 258] on div at bounding box center [179, 261] width 115 height 18
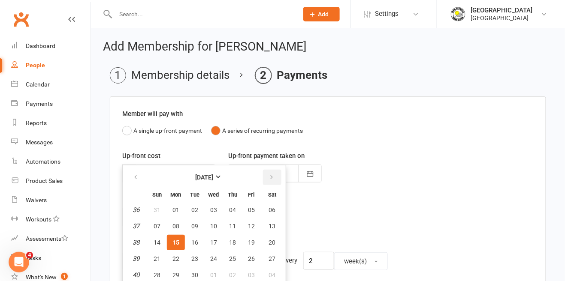
click at [274, 177] on button "button" at bounding box center [272, 177] width 18 height 15
click at [274, 179] on button "button" at bounding box center [272, 177] width 18 height 15
click at [214, 261] on span "19" at bounding box center [213, 259] width 7 height 7
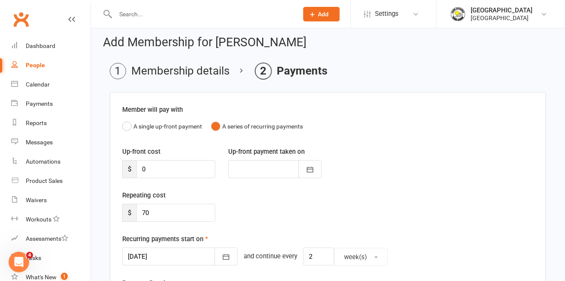
scroll to position [5, 0]
click at [222, 259] on icon "button" at bounding box center [226, 257] width 9 height 9
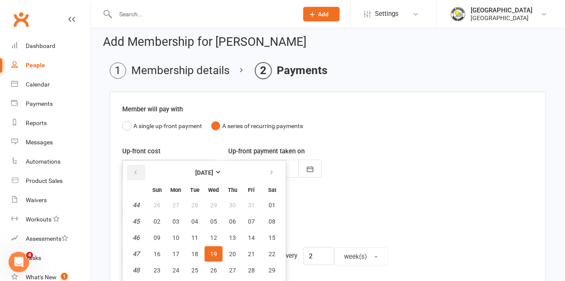
click at [139, 172] on button "button" at bounding box center [136, 172] width 18 height 15
click at [159, 251] on span "19" at bounding box center [157, 254] width 7 height 7
type input "[DATE]"
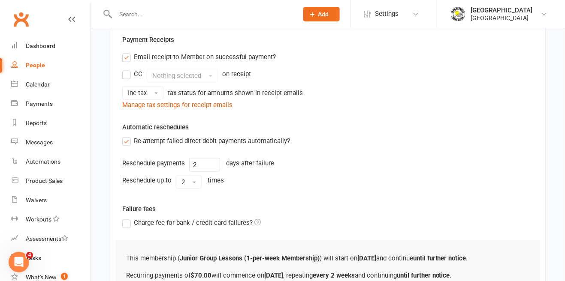
scroll to position [300, 0]
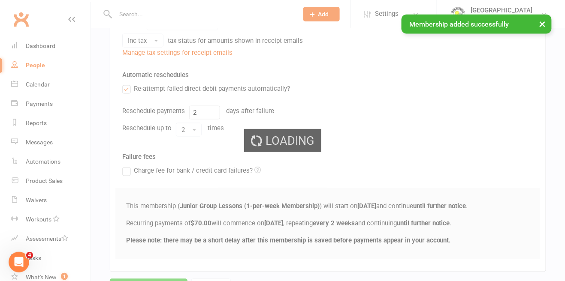
scroll to position [205, 0]
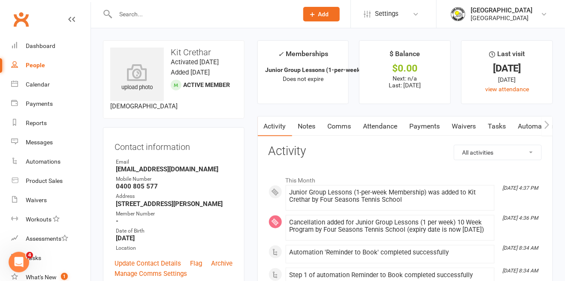
click at [309, 130] on link "Notes" at bounding box center [307, 127] width 30 height 20
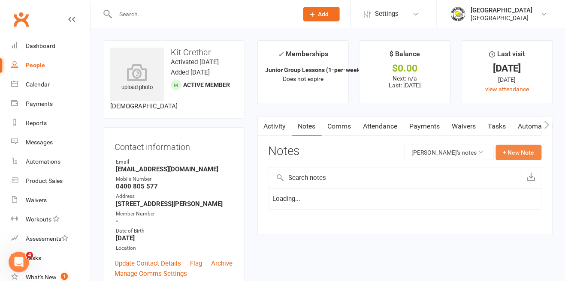
click at [521, 153] on button "+ New Note" at bounding box center [519, 152] width 46 height 15
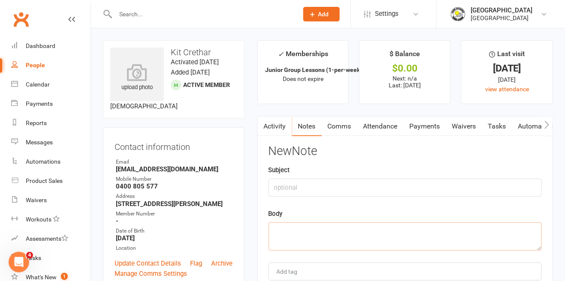
click at [375, 235] on textarea at bounding box center [404, 237] width 273 height 28
paste textarea "Cancelled 10 wk and set 1 per week membership. Payments to start on original re…"
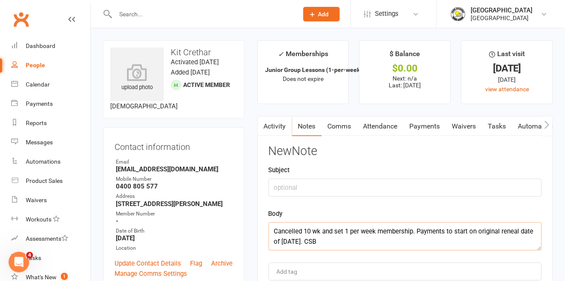
click at [288, 243] on textarea "Cancelled 10 wk and set 1 per week membership. Payments to start on original re…" at bounding box center [404, 237] width 273 height 28
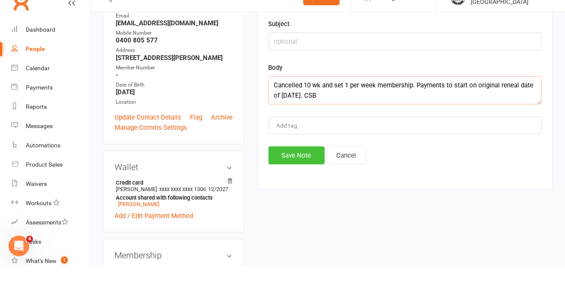
type textarea "Cancelled 10 wk and set 1 per week membership. Payments to start on original re…"
click at [291, 168] on button "Save Note" at bounding box center [296, 172] width 56 height 18
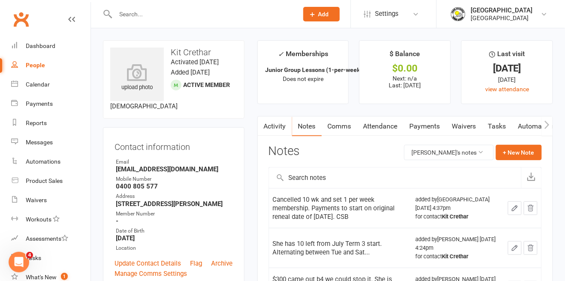
click at [214, 15] on input "text" at bounding box center [202, 14] width 179 height 12
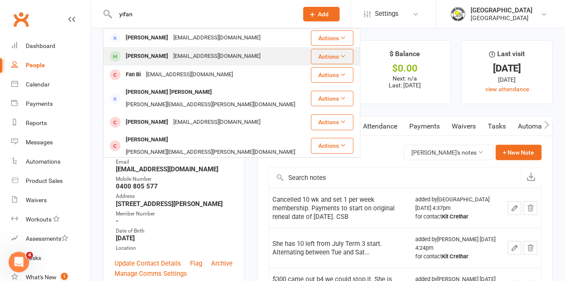
type input "yifan"
click at [187, 59] on div "[EMAIL_ADDRESS][DOMAIN_NAME]" at bounding box center [217, 56] width 92 height 12
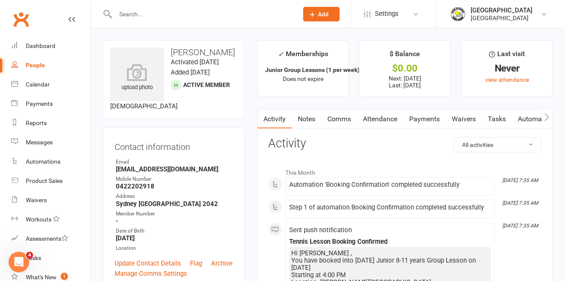
click at [430, 124] on link "Payments" at bounding box center [425, 119] width 42 height 20
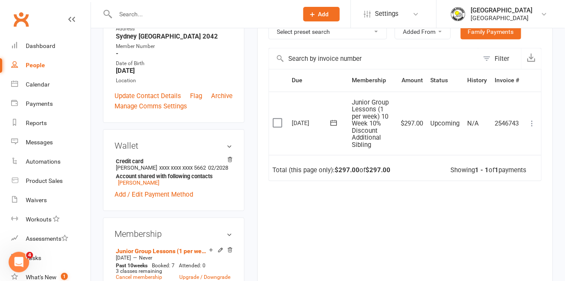
scroll to position [168, 0]
click at [154, 274] on link "Cancel membership" at bounding box center [139, 277] width 46 height 6
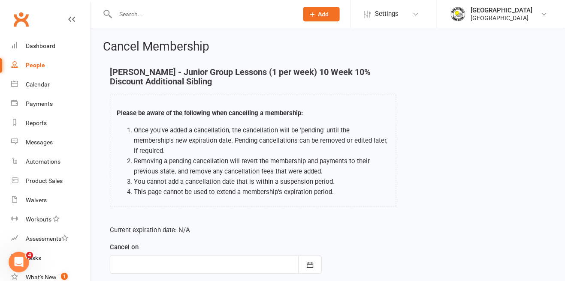
click at [232, 256] on div at bounding box center [216, 265] width 212 height 18
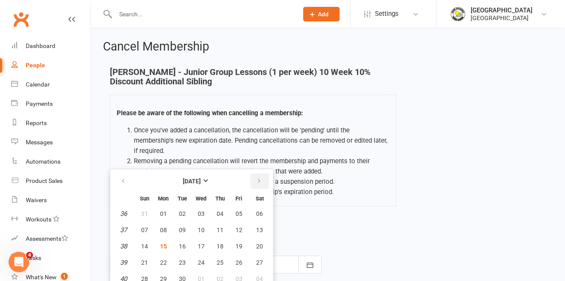
click at [259, 178] on icon "button" at bounding box center [259, 181] width 6 height 7
click at [240, 211] on span "03" at bounding box center [238, 214] width 7 height 7
type input "[DATE]"
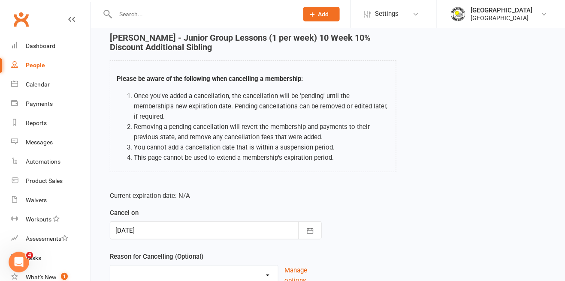
scroll to position [41, 0]
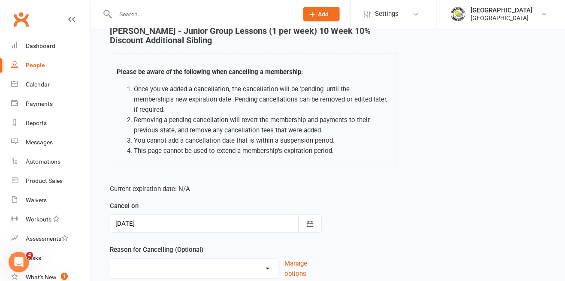
click at [202, 259] on select "Change to program Holiday Injury New program Not continuing Other reason" at bounding box center [194, 267] width 168 height 17
select select "0"
click at [110, 259] on select "Change to program Holiday Injury New program Not continuing Other reason" at bounding box center [194, 267] width 168 height 17
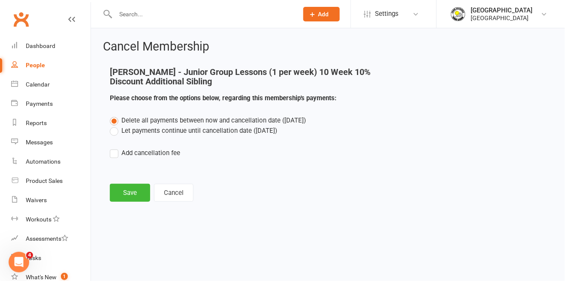
scroll to position [0, 0]
click at [127, 194] on button "Save" at bounding box center [130, 193] width 40 height 18
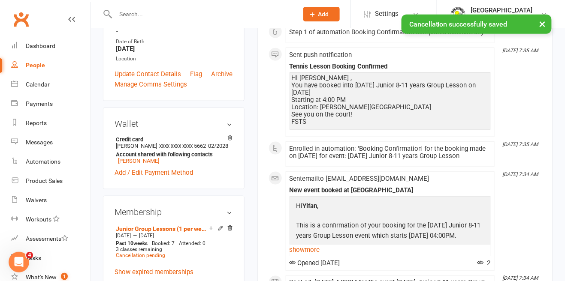
scroll to position [214, 0]
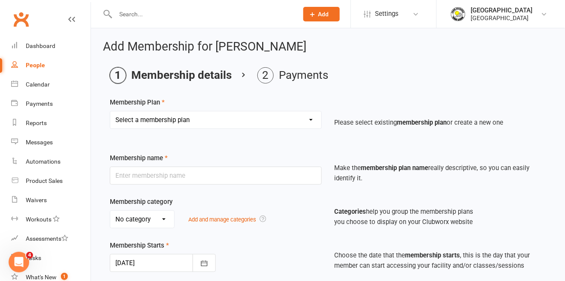
click at [244, 119] on select "Select a membership plan Create new Membership Plan Trial Junior Group Lesson (…" at bounding box center [215, 120] width 211 height 17
select select "20"
click at [110, 112] on select "Select a membership plan Create new Membership Plan Trial Junior Group Lesson (…" at bounding box center [215, 120] width 211 height 17
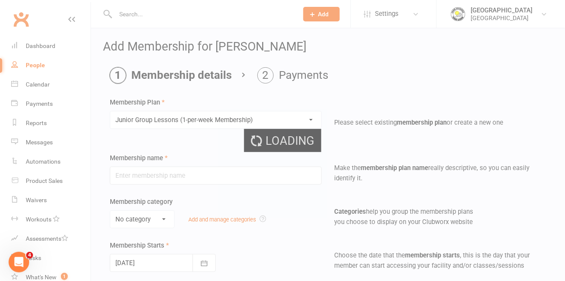
type input "Junior Group Lessons (1-per-week Membership)"
select select "4"
type input "0"
select select "1"
type input "2"
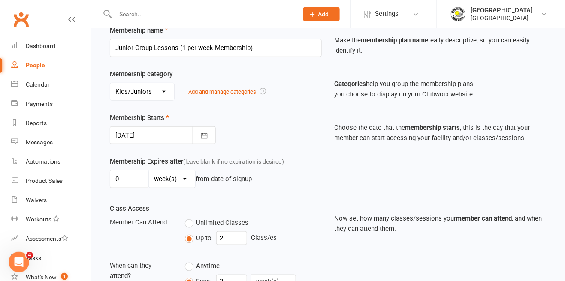
scroll to position [128, 0]
click at [174, 138] on div at bounding box center [163, 136] width 106 height 18
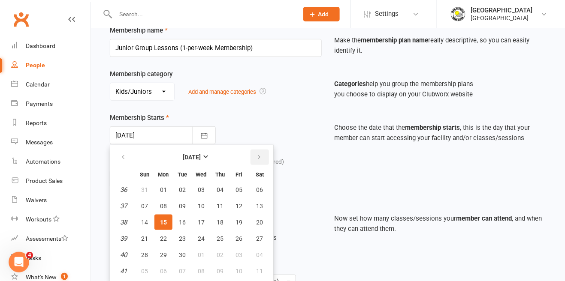
click at [265, 154] on button "button" at bounding box center [259, 157] width 18 height 15
click at [256, 192] on span "04" at bounding box center [259, 190] width 7 height 7
type input "[DATE]"
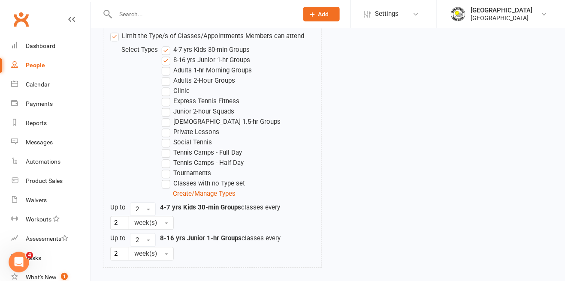
scroll to position [442, 0]
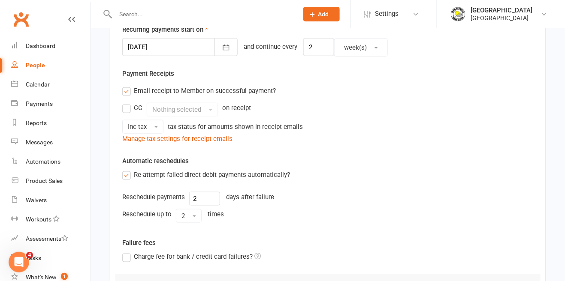
scroll to position [300, 0]
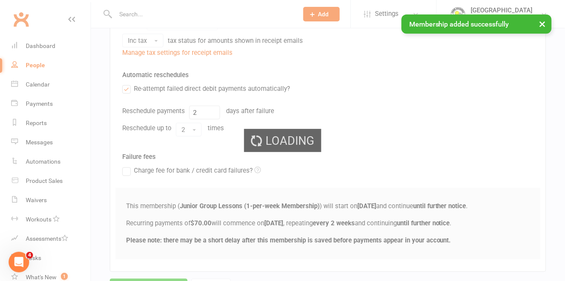
scroll to position [205, 0]
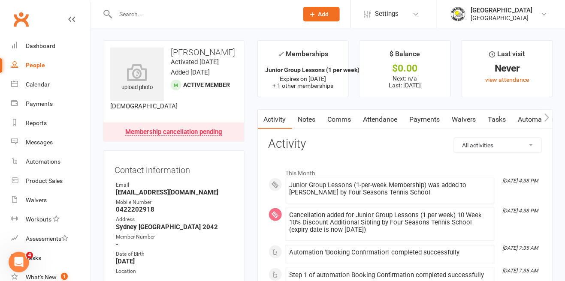
click at [225, 15] on input "text" at bounding box center [202, 14] width 179 height 12
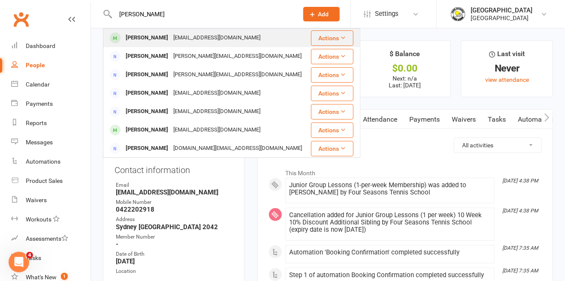
type input "[PERSON_NAME]"
click at [183, 42] on div "[EMAIL_ADDRESS][DOMAIN_NAME]" at bounding box center [217, 38] width 92 height 12
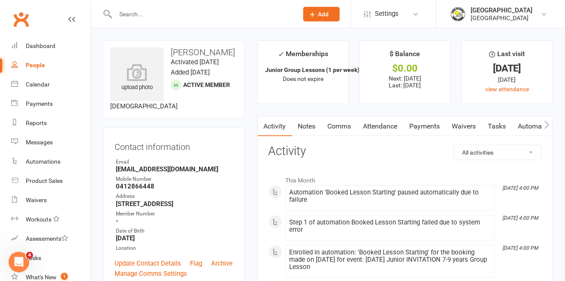
click at [426, 128] on link "Payments" at bounding box center [425, 127] width 42 height 20
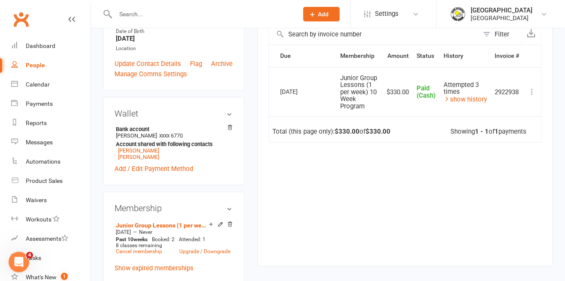
scroll to position [211, 0]
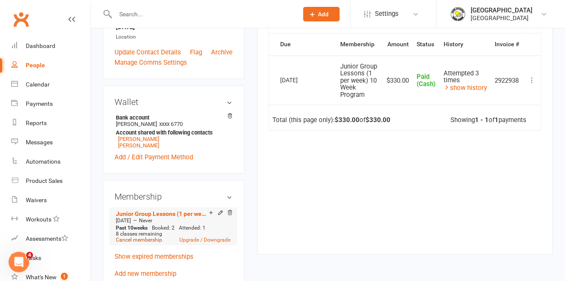
click at [144, 244] on link "Cancel membership" at bounding box center [139, 241] width 46 height 6
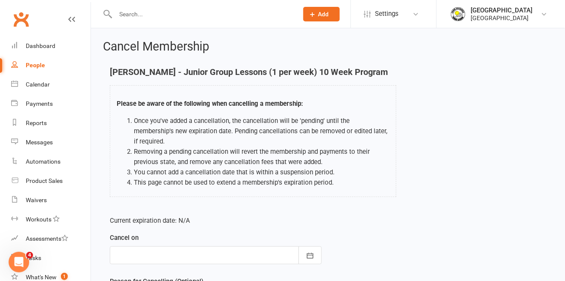
click at [229, 247] on div at bounding box center [216, 256] width 212 height 18
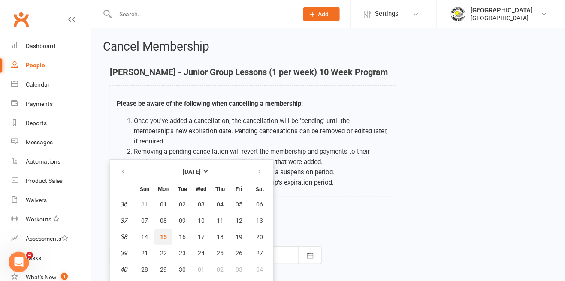
click at [166, 234] on span "15" at bounding box center [163, 237] width 7 height 7
type input "[DATE]"
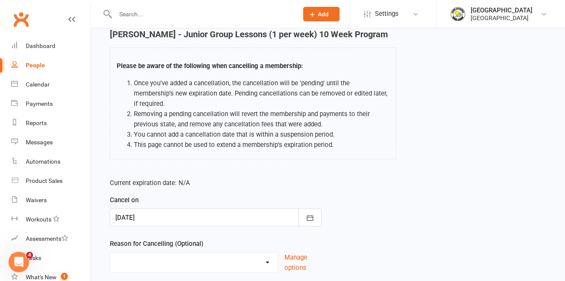
scroll to position [39, 0]
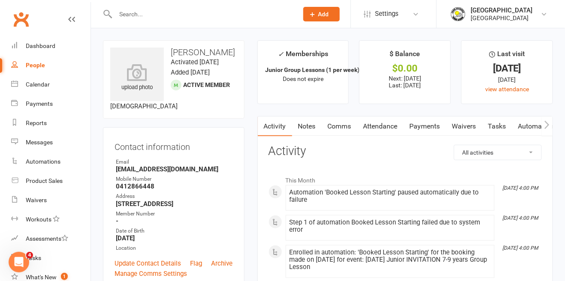
click at [433, 121] on link "Payments" at bounding box center [425, 127] width 42 height 20
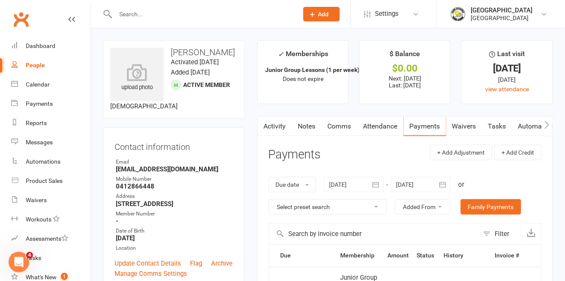
click at [431, 188] on div at bounding box center [421, 184] width 60 height 15
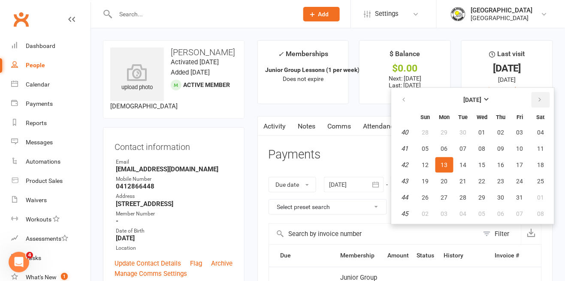
click at [544, 101] on button "button" at bounding box center [540, 99] width 18 height 15
click at [546, 100] on button "button" at bounding box center [540, 99] width 18 height 15
click at [514, 164] on button "19" at bounding box center [520, 164] width 18 height 15
type input "[DATE]"
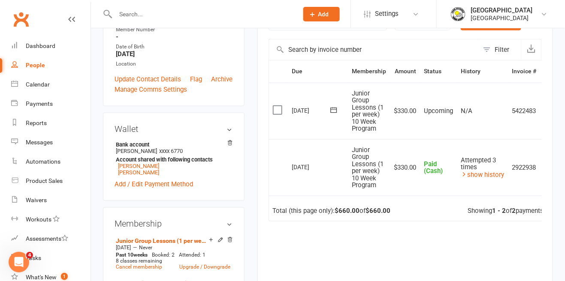
scroll to position [186, 0]
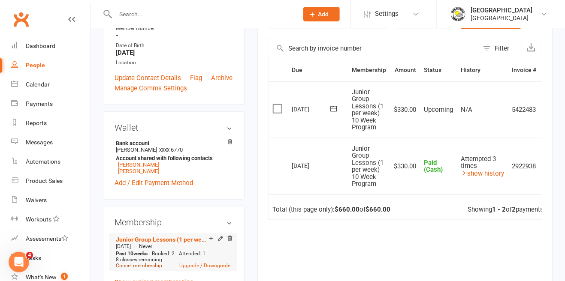
click at [148, 269] on link "Cancel membership" at bounding box center [139, 266] width 46 height 6
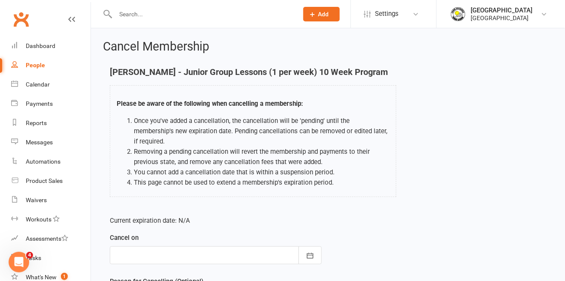
click at [211, 247] on div at bounding box center [216, 256] width 212 height 18
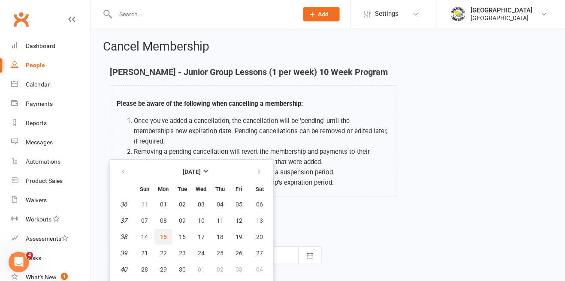
click at [163, 234] on span "15" at bounding box center [163, 237] width 7 height 7
type input "[DATE]"
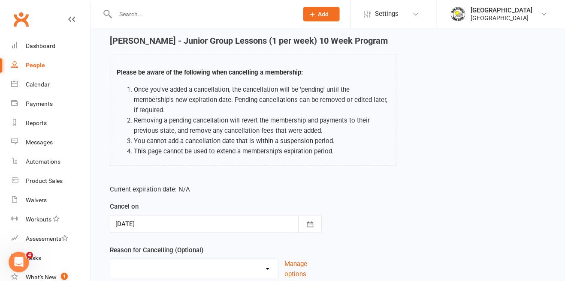
scroll to position [36, 0]
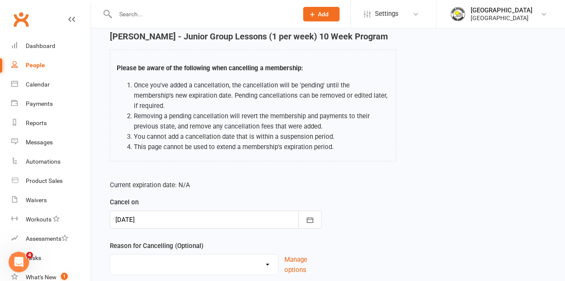
click at [176, 259] on select "Change to program Holiday Injury New program Not continuing Other reason" at bounding box center [194, 263] width 168 height 17
select select "0"
click at [110, 255] on select "Change to program Holiday Injury New program Not continuing Other reason" at bounding box center [194, 263] width 168 height 17
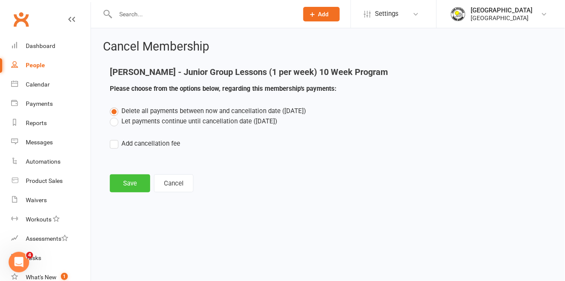
click at [134, 188] on button "Save" at bounding box center [130, 184] width 40 height 18
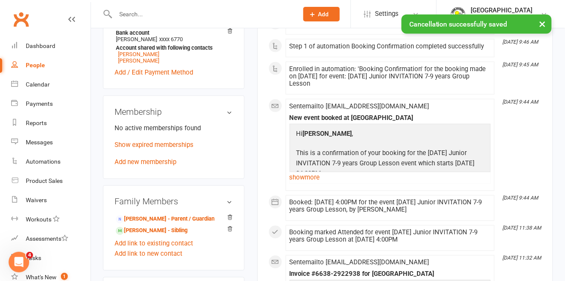
scroll to position [302, 0]
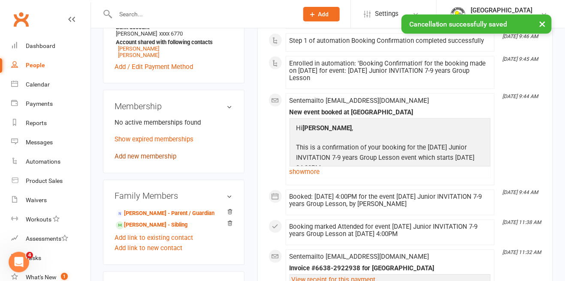
click at [158, 161] on link "Add new membership" at bounding box center [146, 157] width 62 height 8
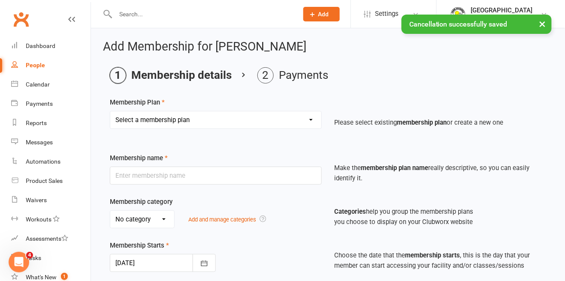
click at [211, 125] on select "Select a membership plan Create new Membership Plan Trial Junior Group Lesson (…" at bounding box center [215, 120] width 211 height 17
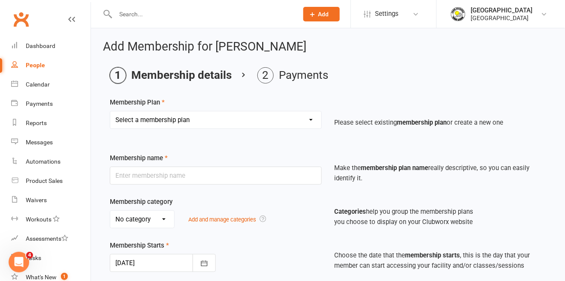
select select "20"
click at [110, 112] on select "Select a membership plan Create new Membership Plan Trial Junior Group Lesson (…" at bounding box center [215, 120] width 211 height 17
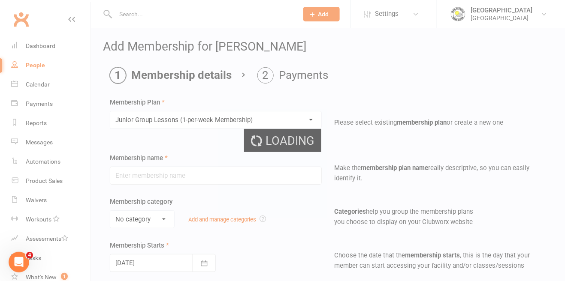
type input "Junior Group Lessons (1-per-week Membership)"
select select "4"
type input "0"
select select "1"
type input "2"
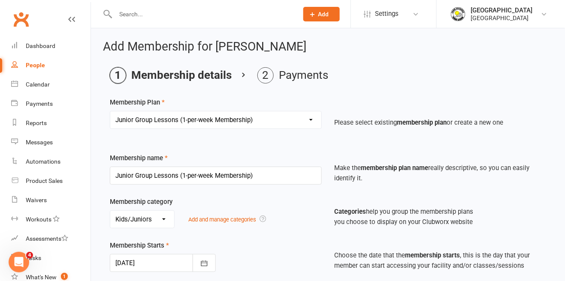
click at [165, 261] on div at bounding box center [163, 263] width 106 height 18
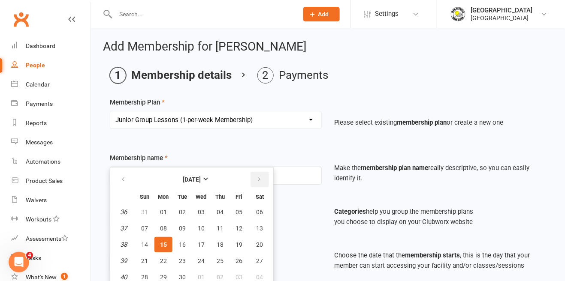
click at [262, 186] on button "button" at bounding box center [259, 179] width 18 height 15
click at [265, 181] on button "button" at bounding box center [259, 179] width 18 height 15
click at [217, 232] on button "06" at bounding box center [220, 228] width 18 height 15
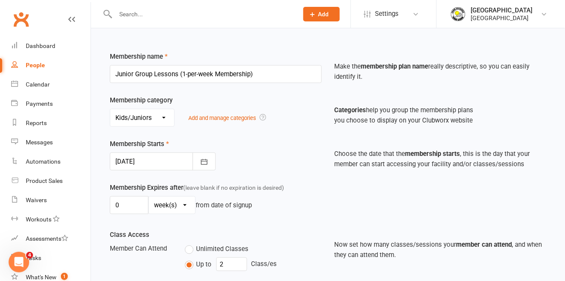
scroll to position [101, 0]
click at [127, 163] on div at bounding box center [163, 163] width 106 height 18
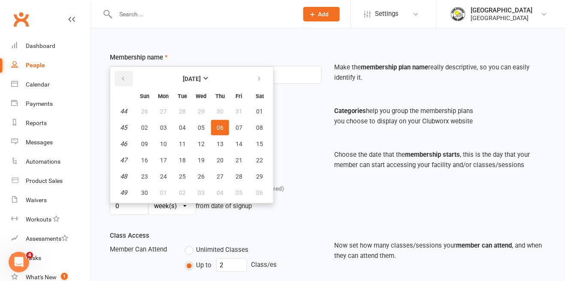
click at [120, 74] on button "button" at bounding box center [124, 78] width 18 height 15
click at [119, 75] on button "button" at bounding box center [124, 78] width 18 height 15
click at [159, 138] on button "15" at bounding box center [163, 143] width 18 height 15
type input "[DATE]"
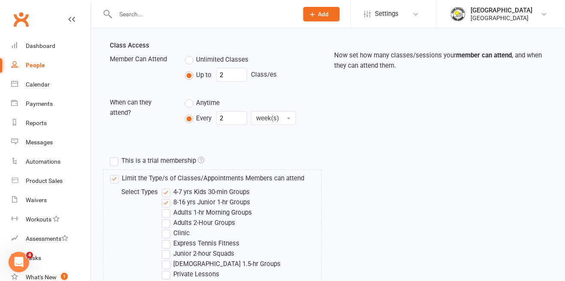
scroll to position [442, 0]
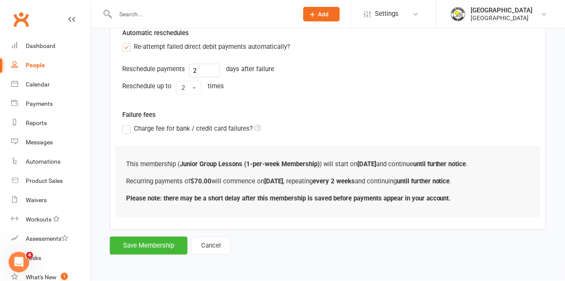
scroll to position [0, 0]
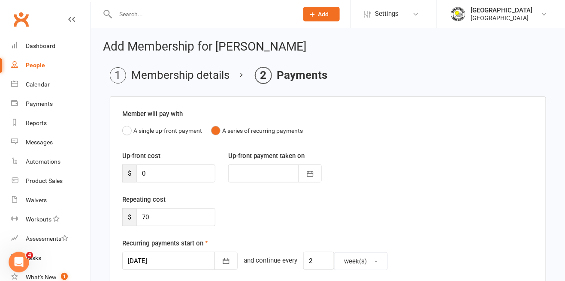
click at [145, 264] on div at bounding box center [179, 261] width 115 height 18
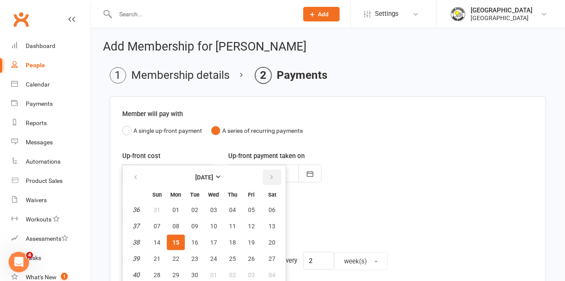
click at [268, 181] on icon "button" at bounding box center [271, 177] width 6 height 7
click at [269, 181] on icon "button" at bounding box center [271, 177] width 6 height 7
click at [231, 225] on span "06" at bounding box center [232, 226] width 7 height 7
type input "[DATE]"
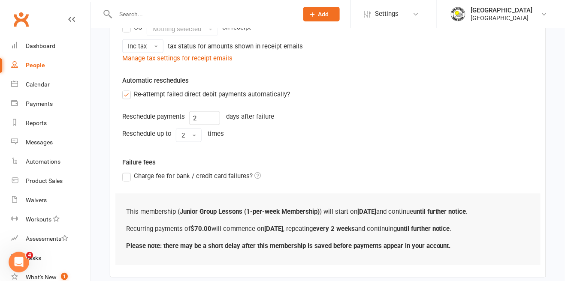
scroll to position [300, 0]
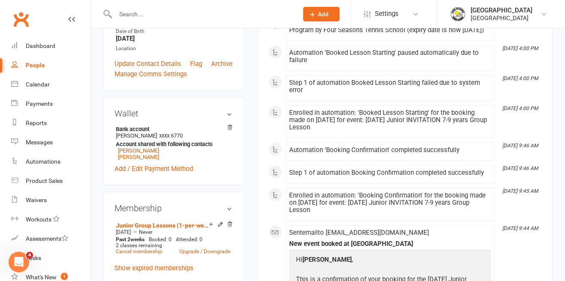
scroll to position [202, 0]
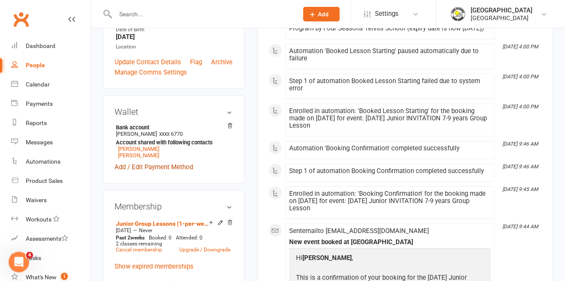
click at [132, 172] on link "Add / Edit Payment Method" at bounding box center [154, 167] width 78 height 10
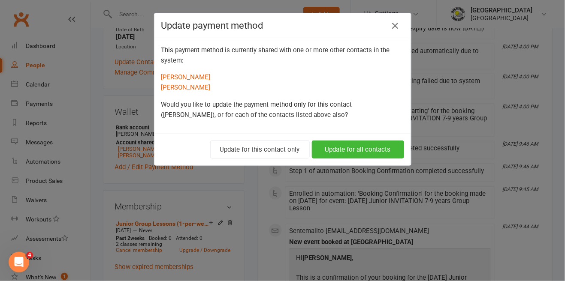
click at [127, 177] on div "Update payment method This payment method is currently shared with one or more …" at bounding box center [282, 140] width 565 height 281
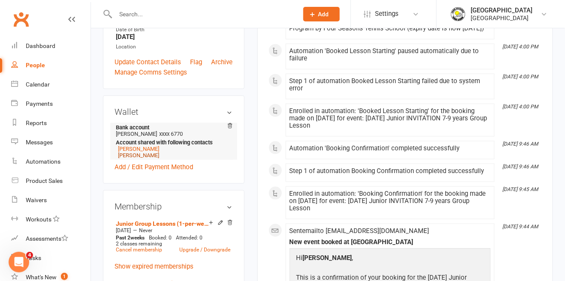
click at [131, 159] on link "[PERSON_NAME]" at bounding box center [138, 155] width 41 height 6
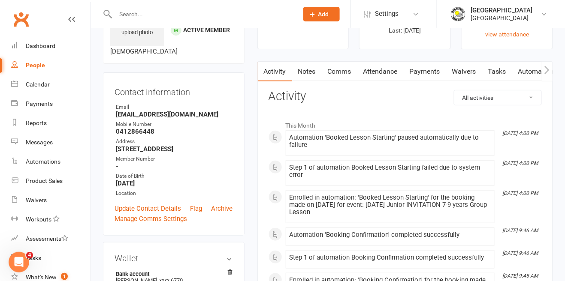
scroll to position [48, 0]
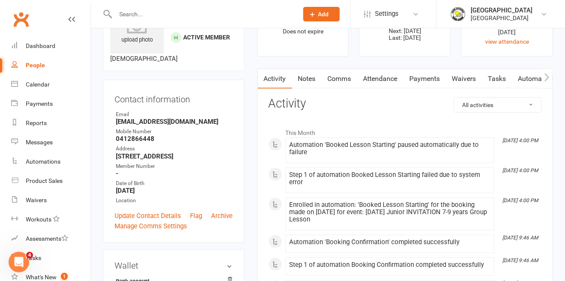
click at [428, 75] on link "Payments" at bounding box center [425, 79] width 42 height 20
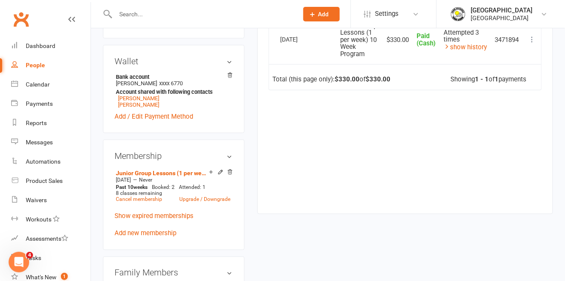
scroll to position [259, 0]
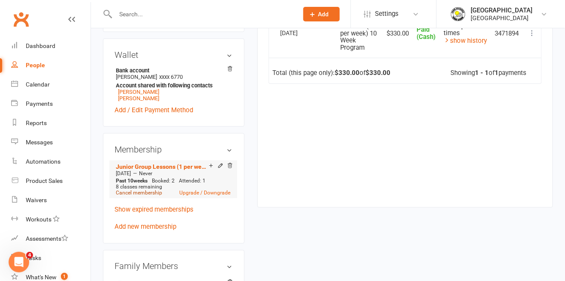
click at [139, 196] on link "Cancel membership" at bounding box center [139, 193] width 46 height 6
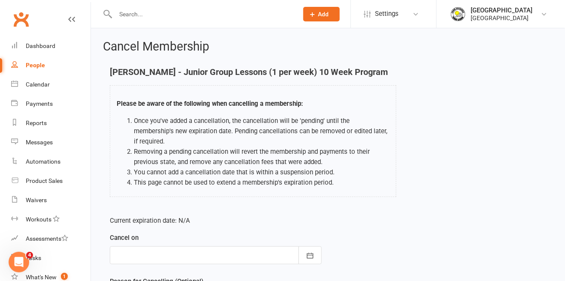
click at [221, 247] on div at bounding box center [216, 256] width 212 height 18
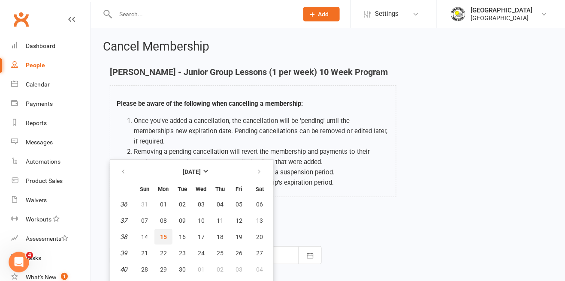
click at [166, 234] on span "15" at bounding box center [163, 237] width 7 height 7
type input "[DATE]"
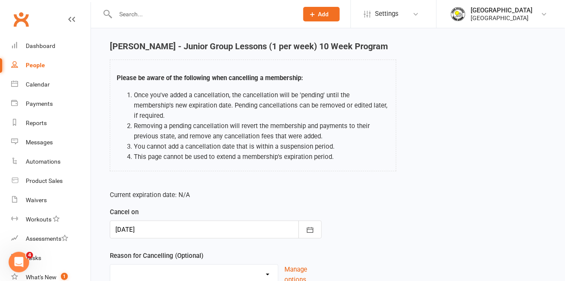
scroll to position [12, 0]
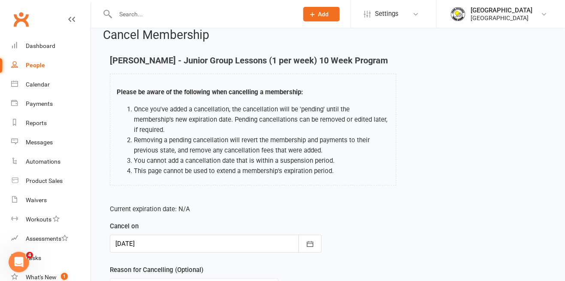
select select "0"
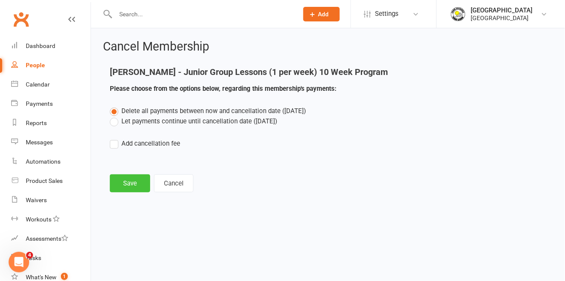
click at [125, 190] on button "Save" at bounding box center [130, 184] width 40 height 18
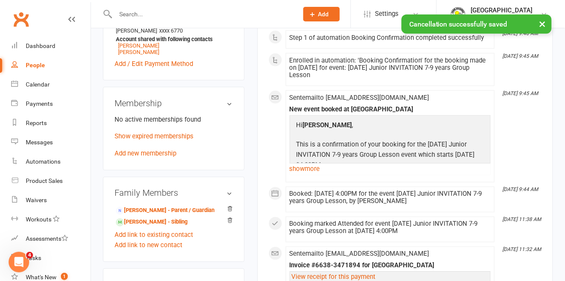
scroll to position [309, 0]
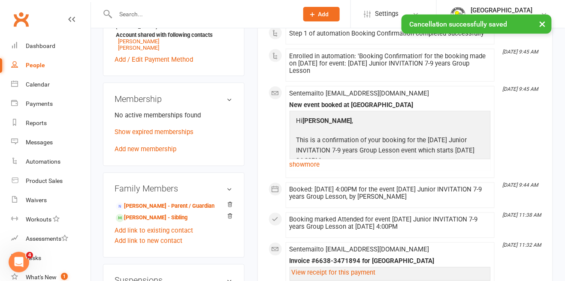
click at [159, 166] on div "Membership No active memberships found Show expired memberships Add new members…" at bounding box center [174, 125] width 142 height 84
click at [166, 154] on link "Add new membership" at bounding box center [146, 150] width 62 height 8
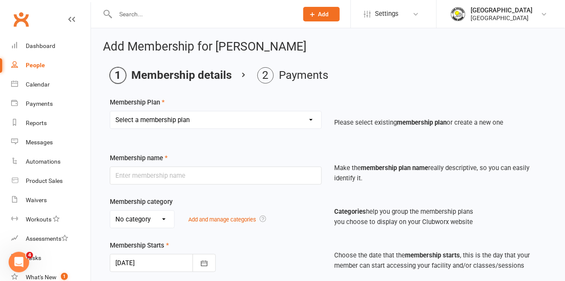
click at [227, 124] on select "Select a membership plan Create new Membership Plan Trial Junior Group Lesson (…" at bounding box center [215, 120] width 211 height 17
select select "23"
click at [110, 112] on select "Select a membership plan Create new Membership Plan Trial Junior Group Lesson (…" at bounding box center [215, 120] width 211 height 17
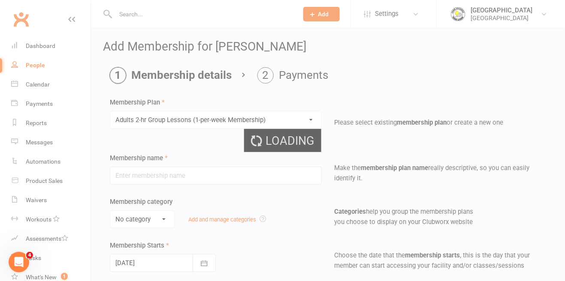
type input "Adults 2-hr Group Lessons (1-per-week Membership)"
select select "0"
type input "0"
select select "1"
type input "2"
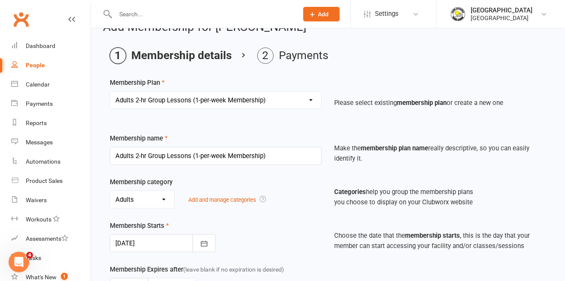
scroll to position [17, 0]
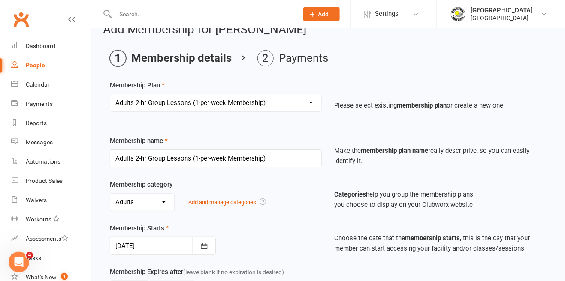
click at [271, 106] on select "Select a membership plan Create new Membership Plan Trial Junior Group Lesson (…" at bounding box center [215, 102] width 211 height 17
select select "20"
click at [110, 94] on select "Select a membership plan Create new Membership Plan Trial Junior Group Lesson (…" at bounding box center [215, 102] width 211 height 17
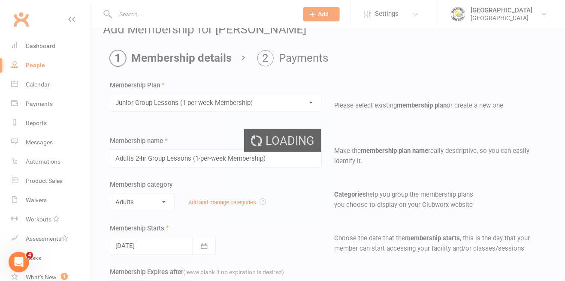
type input "Junior Group Lessons (1-per-week Membership)"
select select "4"
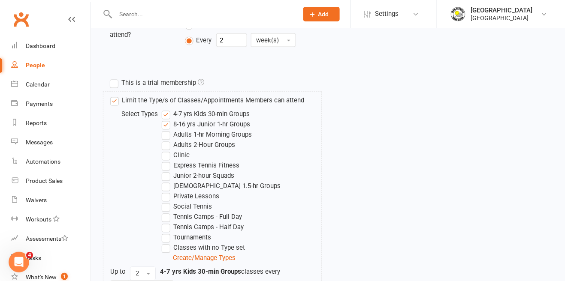
scroll to position [442, 0]
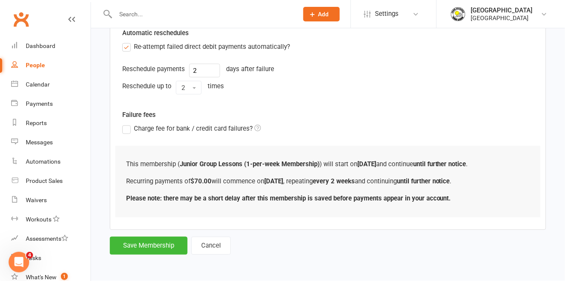
scroll to position [0, 0]
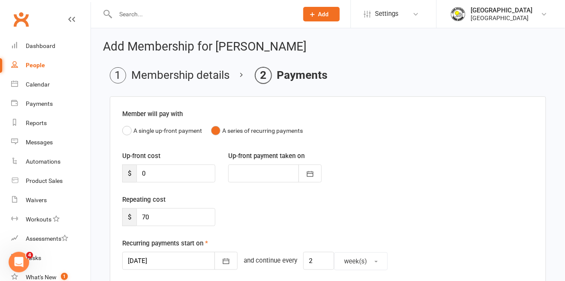
click at [167, 264] on div at bounding box center [179, 261] width 115 height 18
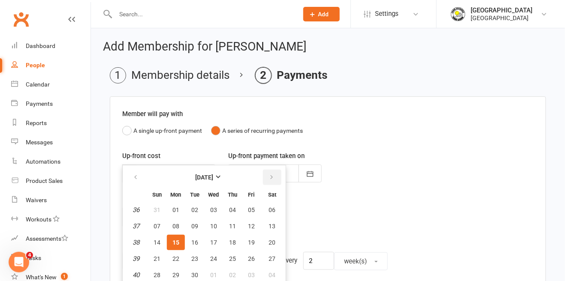
click at [272, 183] on button "button" at bounding box center [272, 177] width 18 height 15
click at [231, 230] on button "06" at bounding box center [232, 226] width 18 height 15
type input "[DATE]"
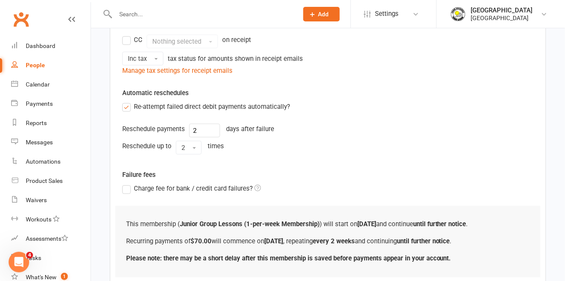
scroll to position [300, 0]
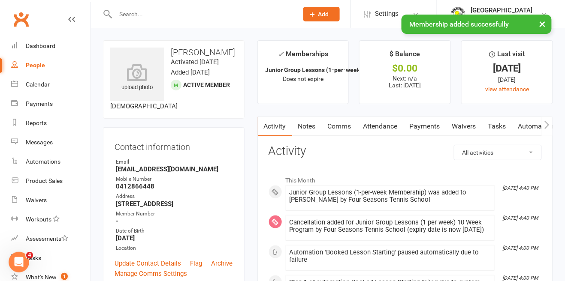
click at [340, 127] on link "Comms" at bounding box center [340, 127] width 36 height 20
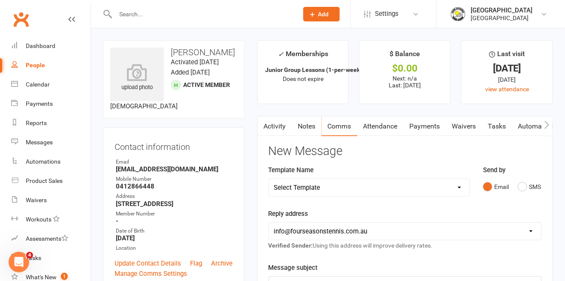
click at [303, 125] on link "Notes" at bounding box center [307, 127] width 30 height 20
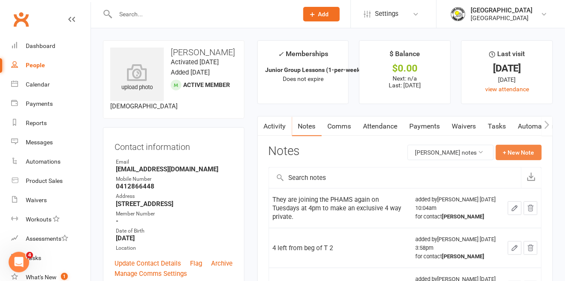
click at [531, 152] on button "+ New Note" at bounding box center [519, 152] width 46 height 15
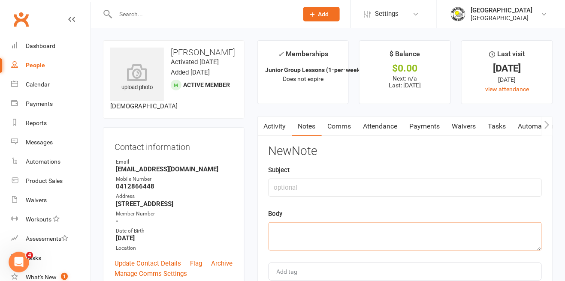
click at [377, 235] on textarea at bounding box center [404, 237] width 273 height 28
paste textarea "Cancelled 10 wk and set 1 per week membership. Payments to start on original re…"
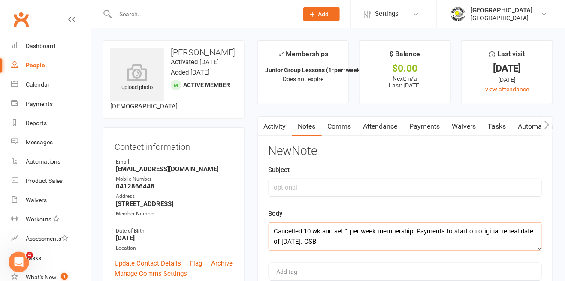
click at [288, 237] on textarea "Cancelled 10 wk and set 1 per week membership. Payments to start on original re…" at bounding box center [404, 237] width 273 height 28
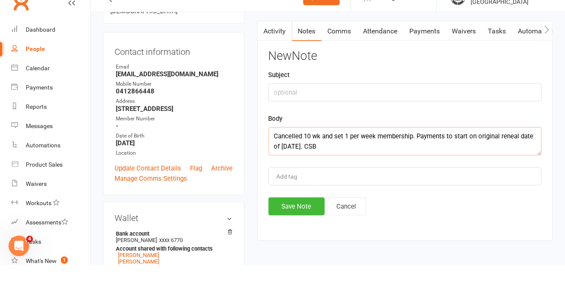
scroll to position [82, 0]
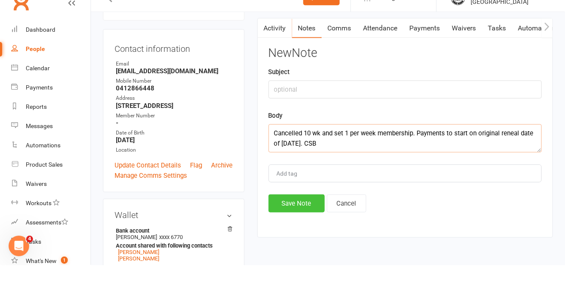
type textarea "Cancelled 10 wk and set 1 per week membership. Payments to start on original re…"
click at [286, 220] on button "Save Note" at bounding box center [296, 220] width 56 height 18
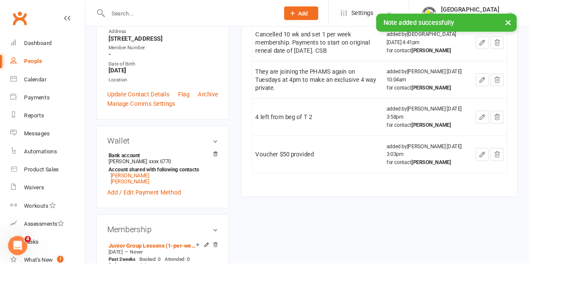
scroll to position [174, 0]
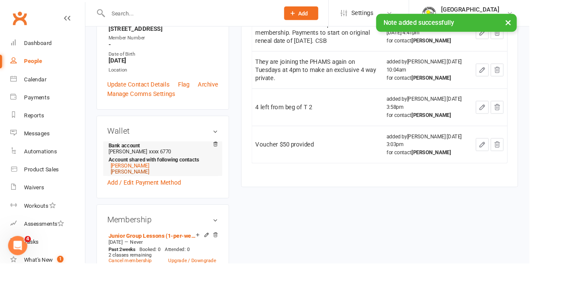
click at [141, 187] on link "[PERSON_NAME]" at bounding box center [138, 183] width 41 height 6
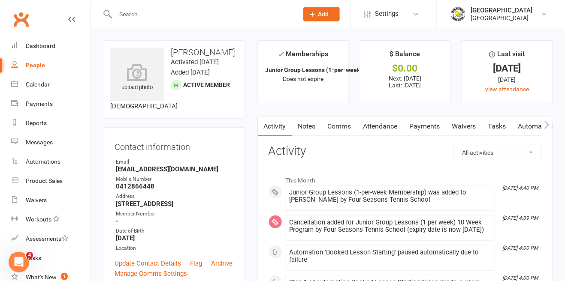
click at [308, 125] on link "Notes" at bounding box center [307, 127] width 30 height 20
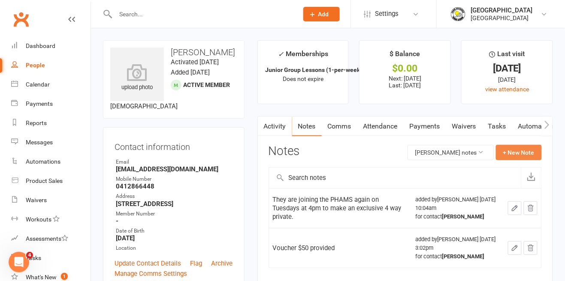
click at [528, 151] on button "+ New Note" at bounding box center [519, 152] width 46 height 15
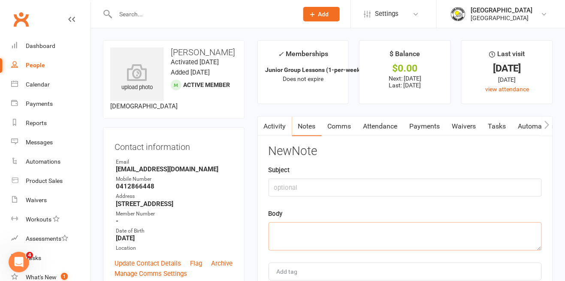
click at [398, 235] on textarea at bounding box center [404, 237] width 273 height 28
paste textarea "Cancelled 10 wk and set 1 per week membership. Payments to start on original re…"
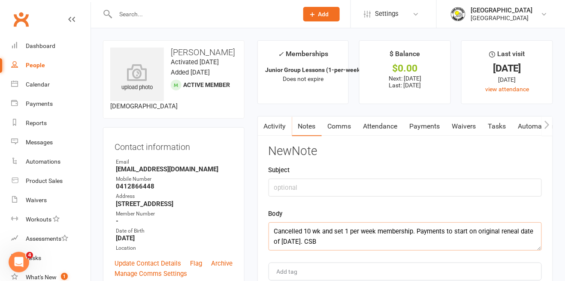
click at [287, 237] on textarea "Cancelled 10 wk and set 1 per week membership. Payments to start on original re…" at bounding box center [404, 237] width 273 height 28
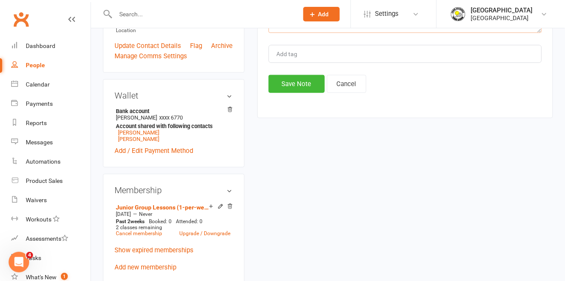
scroll to position [199, 0]
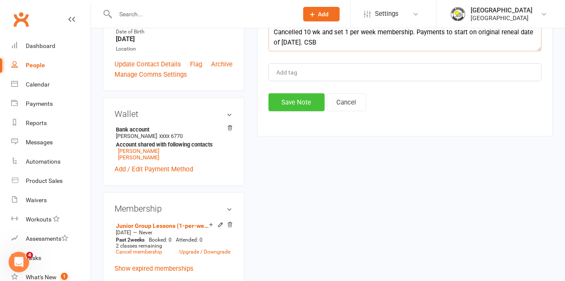
type textarea "Cancelled 10 wk and set 1 per week membership. Payments to start on original re…"
click at [296, 104] on button "Save Note" at bounding box center [296, 102] width 56 height 18
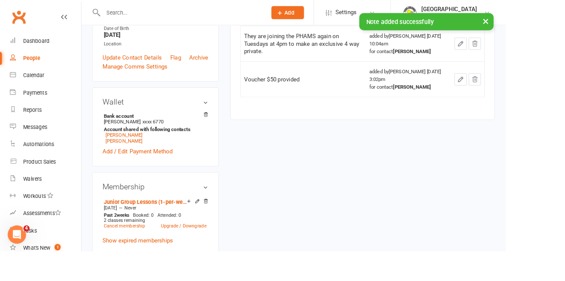
click at [236, 12] on input "text" at bounding box center [202, 14] width 179 height 12
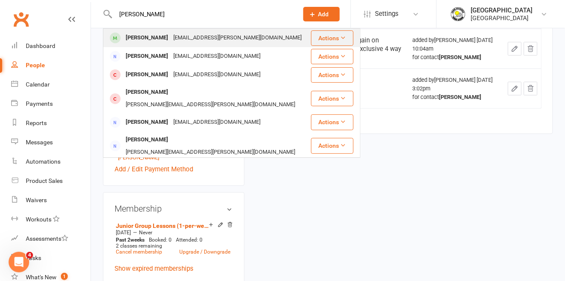
type input "[PERSON_NAME]"
click at [200, 35] on div "[EMAIL_ADDRESS][PERSON_NAME][DOMAIN_NAME]" at bounding box center [237, 38] width 133 height 12
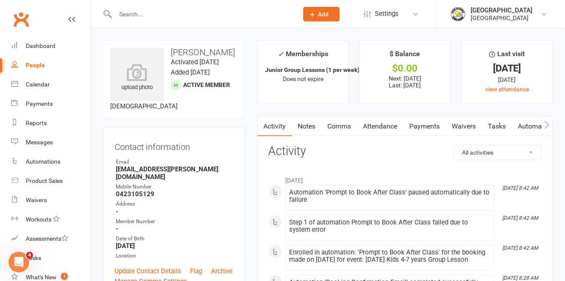
click at [419, 122] on link "Payments" at bounding box center [425, 127] width 42 height 20
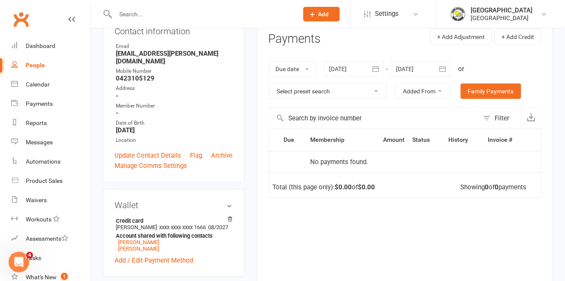
scroll to position [117, 0]
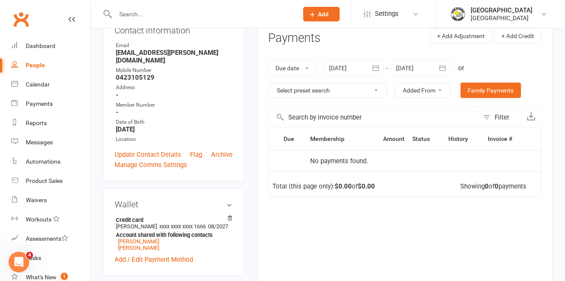
click at [420, 67] on div at bounding box center [421, 67] width 60 height 15
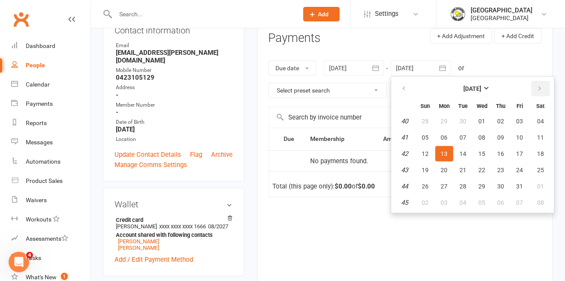
click at [543, 94] on button "button" at bounding box center [540, 88] width 18 height 15
click at [540, 93] on button "button" at bounding box center [540, 88] width 18 height 15
click at [500, 135] on span "11" at bounding box center [500, 137] width 7 height 7
type input "[DATE]"
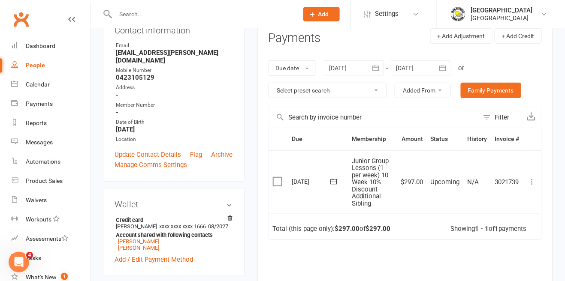
scroll to position [101, 0]
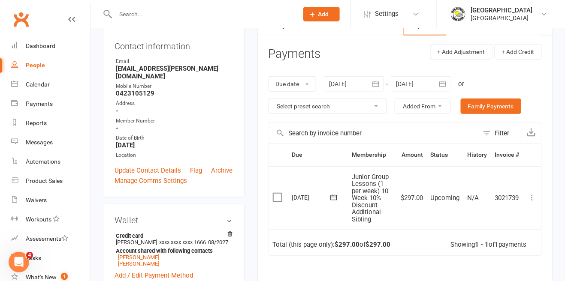
click at [364, 82] on div at bounding box center [354, 83] width 60 height 15
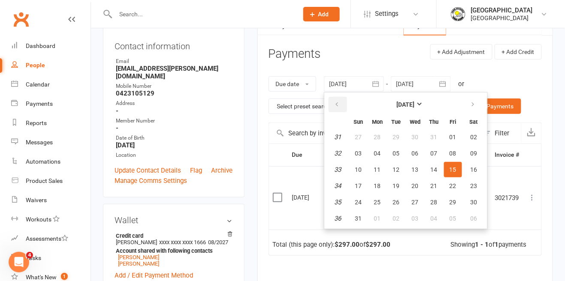
click at [341, 109] on button "button" at bounding box center [338, 104] width 18 height 15
click at [344, 103] on button "button" at bounding box center [338, 104] width 18 height 15
click at [381, 184] on span "23" at bounding box center [377, 186] width 7 height 7
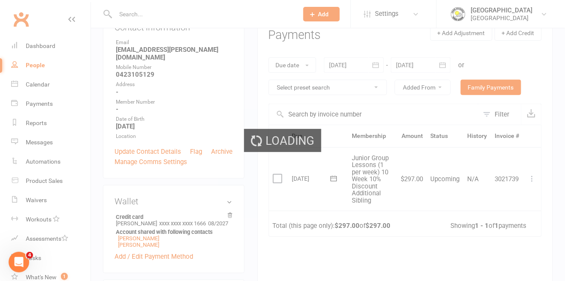
scroll to position [142, 0]
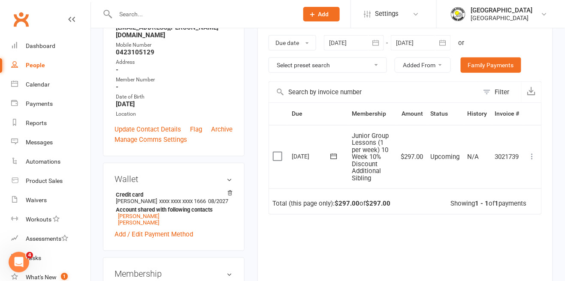
click at [347, 44] on div at bounding box center [354, 42] width 60 height 15
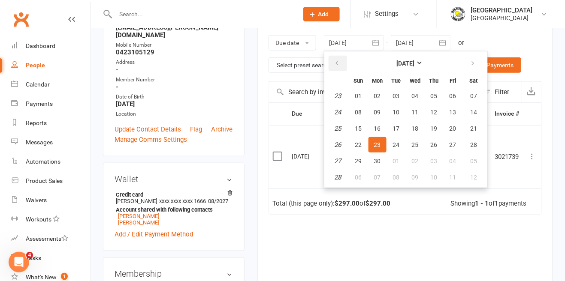
click at [338, 66] on icon "button" at bounding box center [337, 63] width 6 height 7
click at [338, 65] on icon "button" at bounding box center [337, 63] width 6 height 7
click at [394, 128] on span "15" at bounding box center [396, 128] width 7 height 7
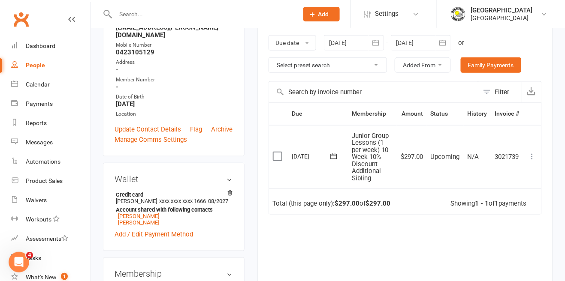
click at [353, 44] on div at bounding box center [354, 42] width 60 height 15
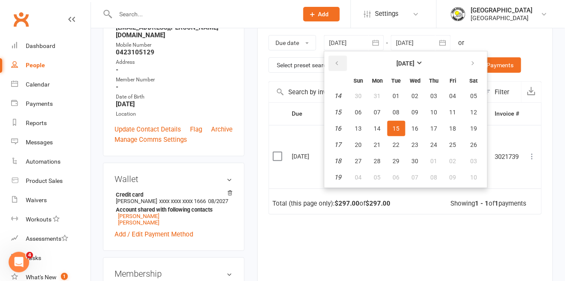
click at [338, 63] on icon "button" at bounding box center [337, 63] width 6 height 7
click at [343, 60] on button "button" at bounding box center [338, 63] width 18 height 15
click at [388, 144] on button "18" at bounding box center [396, 144] width 18 height 15
type input "[DATE]"
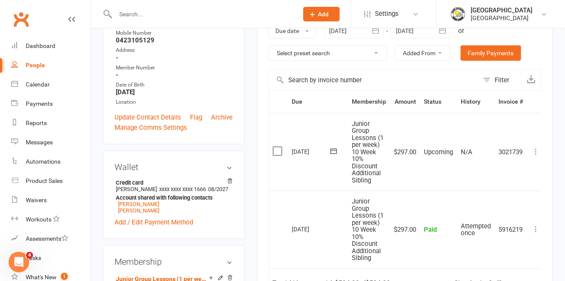
scroll to position [0, 0]
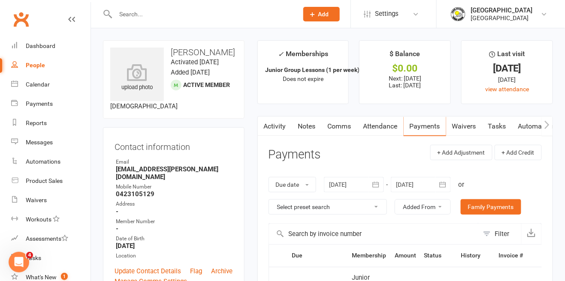
click at [313, 124] on link "Notes" at bounding box center [307, 127] width 30 height 20
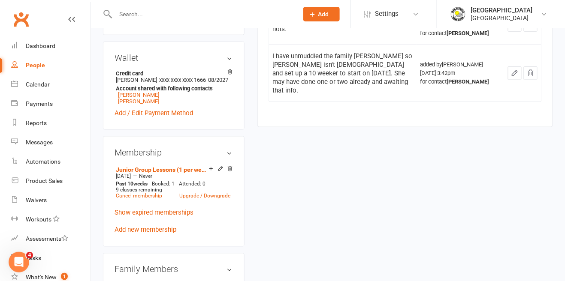
scroll to position [267, 0]
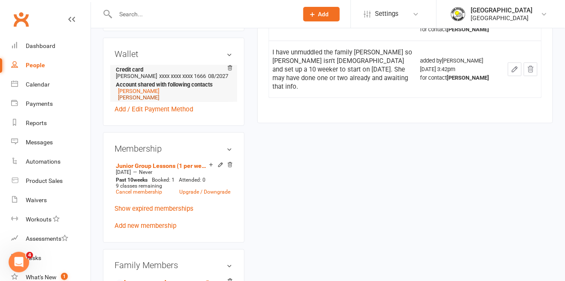
click at [140, 101] on link "[PERSON_NAME]" at bounding box center [138, 97] width 41 height 6
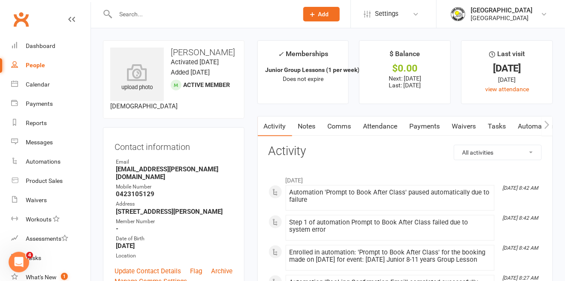
click at [413, 127] on link "Payments" at bounding box center [425, 127] width 42 height 20
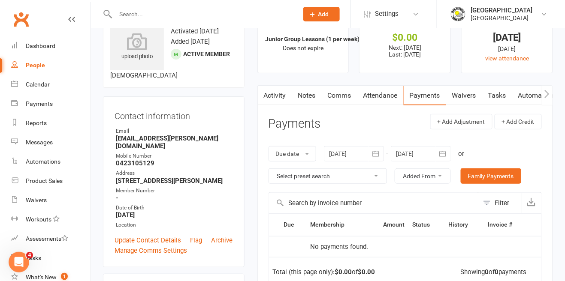
scroll to position [38, 0]
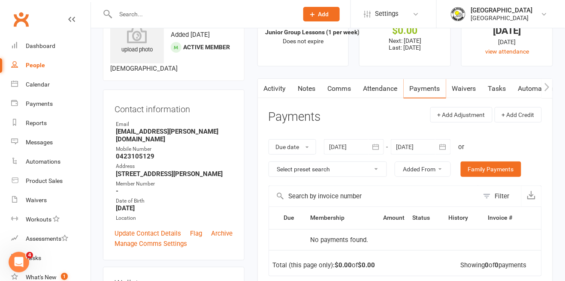
click at [418, 145] on div at bounding box center [421, 146] width 60 height 15
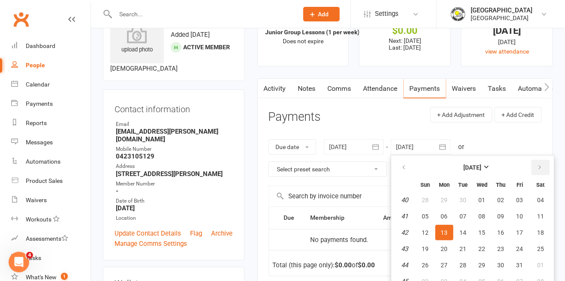
click at [540, 172] on button "button" at bounding box center [540, 167] width 18 height 15
click at [541, 167] on icon "button" at bounding box center [540, 167] width 6 height 7
click at [541, 166] on icon "button" at bounding box center [540, 167] width 6 height 7
click at [498, 209] on button "08" at bounding box center [501, 216] width 18 height 15
type input "[DATE]"
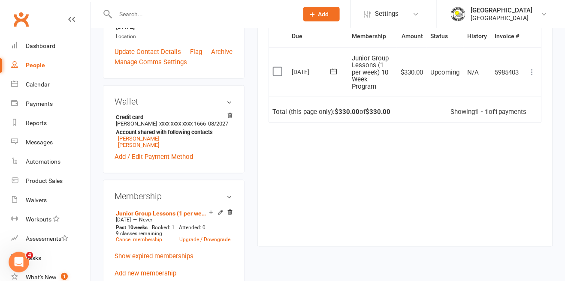
scroll to position [220, 0]
click at [148, 243] on link "Cancel membership" at bounding box center [139, 240] width 46 height 6
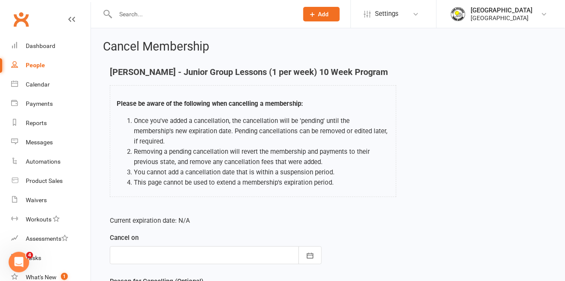
click at [163, 248] on div at bounding box center [216, 256] width 212 height 18
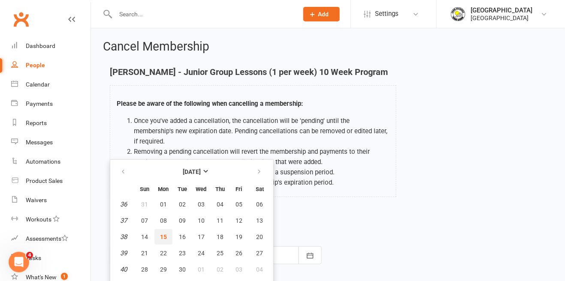
click at [163, 234] on span "15" at bounding box center [163, 237] width 7 height 7
type input "[DATE]"
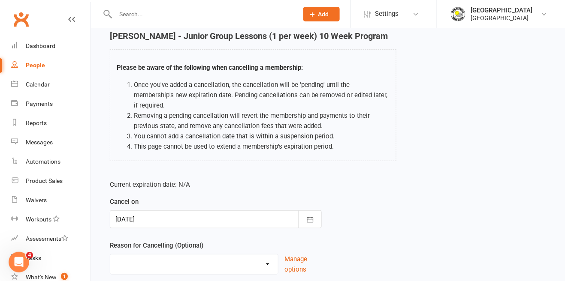
scroll to position [41, 0]
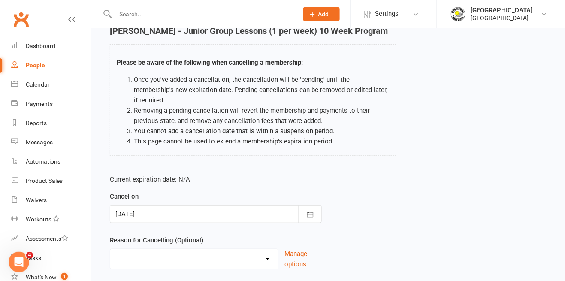
click at [154, 250] on select "Change to program Holiday Injury New program Not continuing Other reason" at bounding box center [194, 258] width 168 height 17
select select "0"
click at [110, 250] on select "Change to program Holiday Injury New program Not continuing Other reason" at bounding box center [194, 258] width 168 height 17
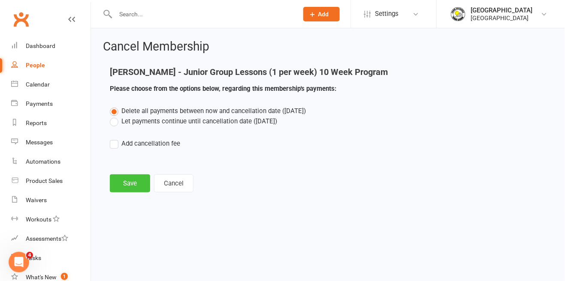
click at [128, 192] on button "Save" at bounding box center [130, 184] width 40 height 18
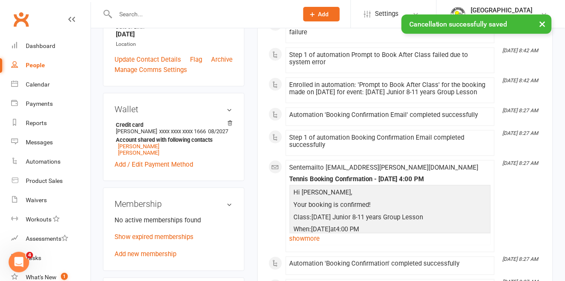
scroll to position [215, 0]
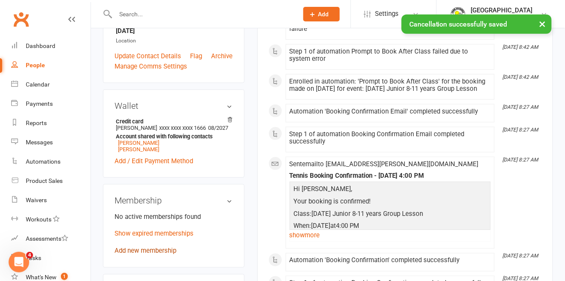
click at [163, 255] on link "Add new membership" at bounding box center [146, 251] width 62 height 8
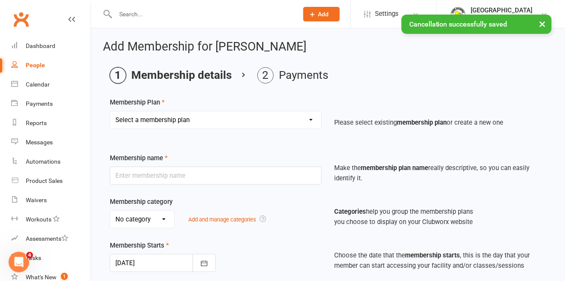
click at [264, 118] on select "Select a membership plan Create new Membership Plan Trial Junior Group Lesson (…" at bounding box center [215, 120] width 211 height 17
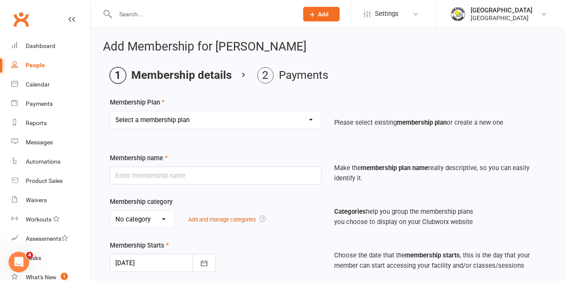
select select "20"
click at [110, 112] on select "Select a membership plan Create new Membership Plan Trial Junior Group Lesson (…" at bounding box center [215, 120] width 211 height 17
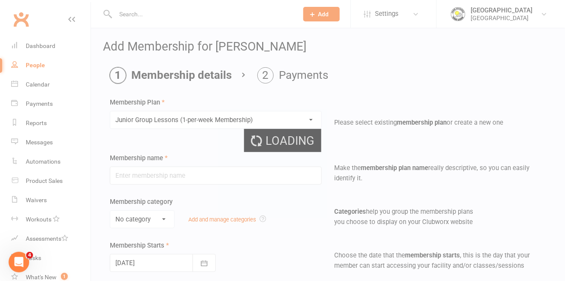
type input "Junior Group Lessons (1-per-week Membership)"
select select "4"
type input "0"
select select "1"
type input "2"
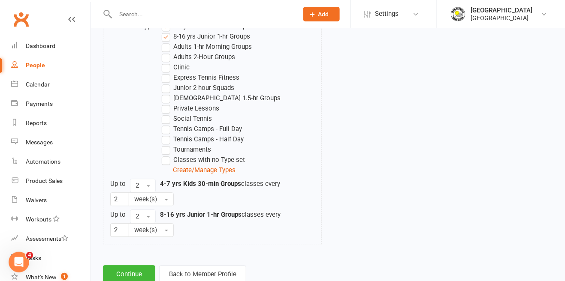
scroll to position [460, 0]
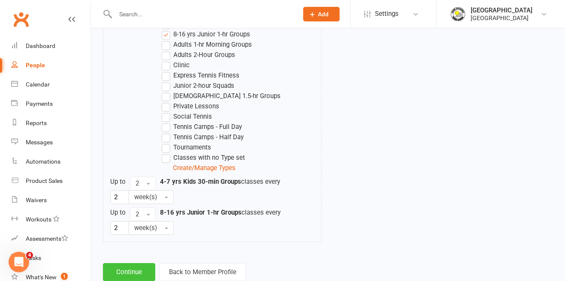
click at [137, 267] on button "Continue" at bounding box center [129, 272] width 52 height 18
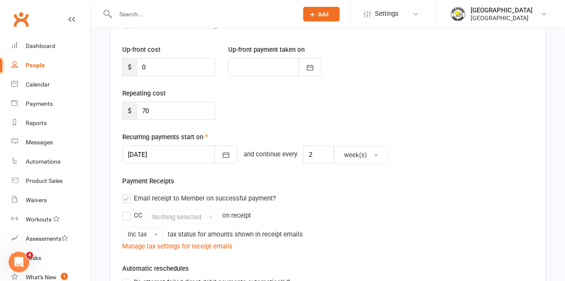
scroll to position [115, 0]
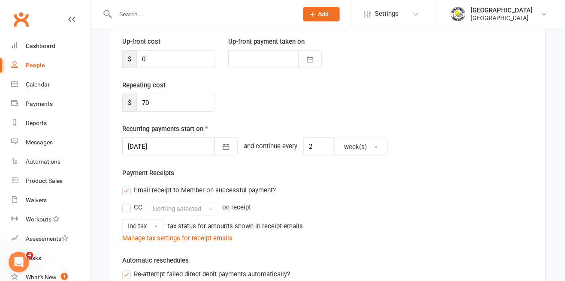
click at [189, 149] on div at bounding box center [179, 147] width 115 height 18
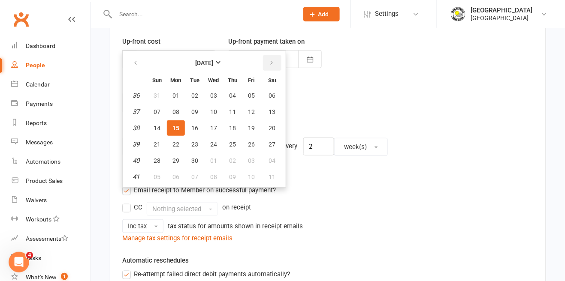
click at [268, 69] on button "button" at bounding box center [272, 62] width 18 height 15
click at [266, 69] on button "button" at bounding box center [272, 62] width 18 height 15
click at [161, 157] on button "23" at bounding box center [157, 160] width 18 height 15
type input "[DATE]"
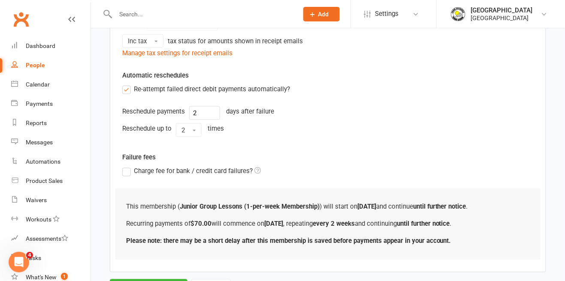
scroll to position [300, 0]
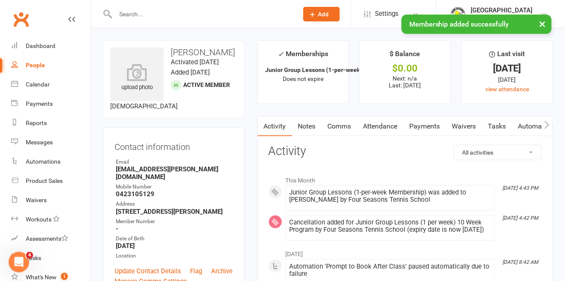
click at [312, 126] on link "Notes" at bounding box center [307, 127] width 30 height 20
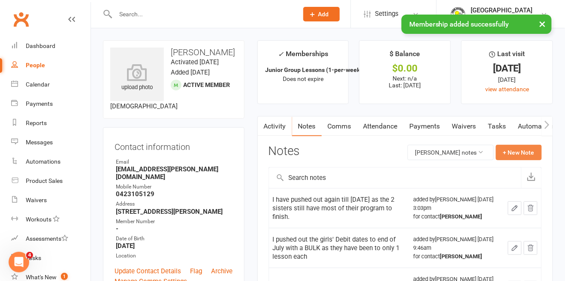
click at [523, 154] on button "+ New Note" at bounding box center [519, 152] width 46 height 15
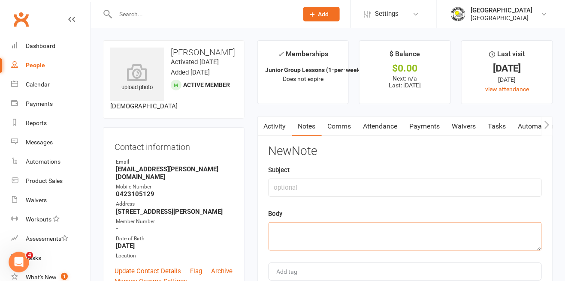
click at [420, 233] on textarea at bounding box center [404, 237] width 273 height 28
paste textarea "Cancelled 10 wk and set 1 per week membership. Payments to start on original re…"
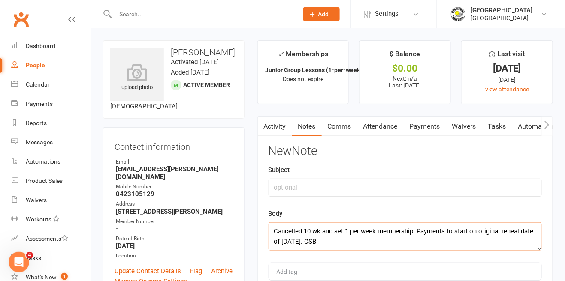
click at [292, 244] on textarea "Cancelled 10 wk and set 1 per week membership. Payments to start on original re…" at bounding box center [404, 237] width 273 height 28
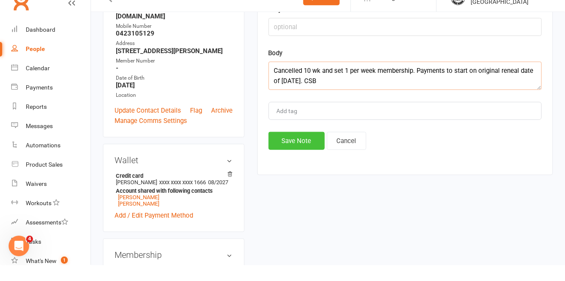
type textarea "Cancelled 10 wk and set 1 per week membership. Payments to start on original re…"
click at [292, 161] on button "Save Note" at bounding box center [296, 157] width 56 height 18
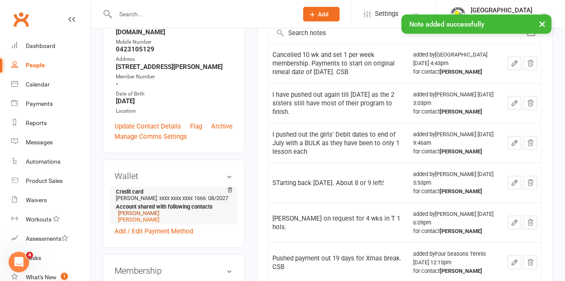
click at [144, 217] on link "[PERSON_NAME]" at bounding box center [138, 213] width 41 height 6
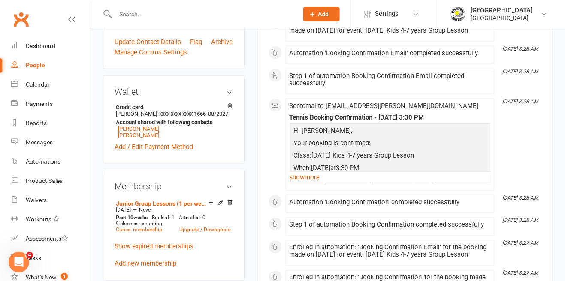
scroll to position [230, 0]
click at [154, 232] on link "Cancel membership" at bounding box center [139, 230] width 46 height 6
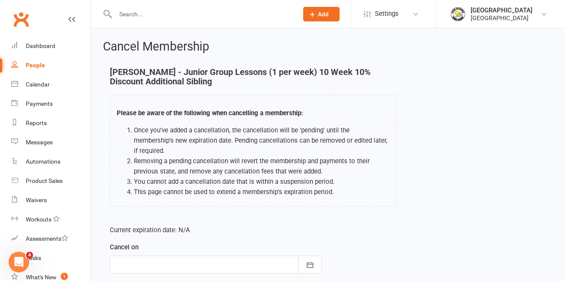
click at [178, 258] on div at bounding box center [216, 265] width 212 height 18
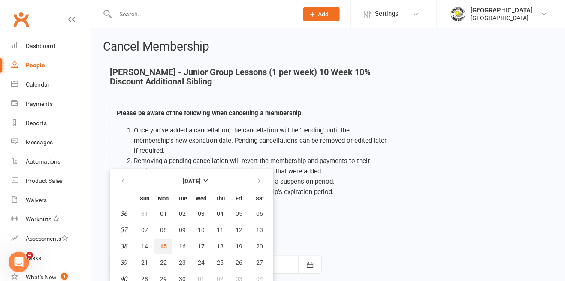
click at [163, 243] on span "15" at bounding box center [163, 246] width 7 height 7
type input "[DATE]"
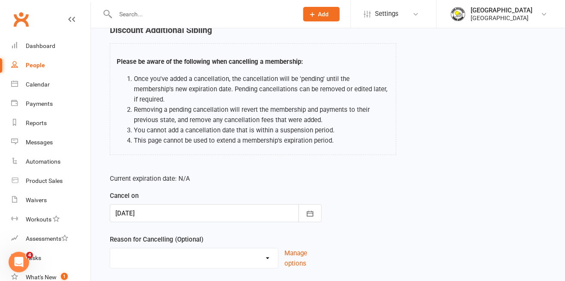
scroll to position [57, 0]
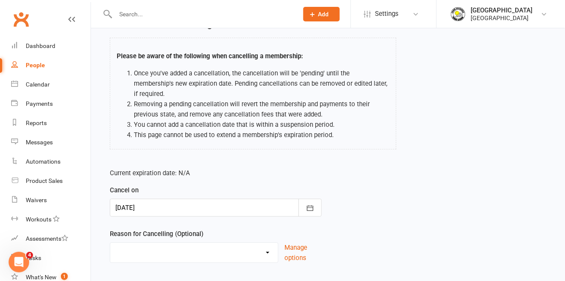
click at [188, 243] on select "Change to program Holiday Injury New program Not continuing Other reason" at bounding box center [194, 251] width 168 height 17
select select "0"
click at [110, 243] on select "Change to program Holiday Injury New program Not continuing Other reason" at bounding box center [194, 251] width 168 height 17
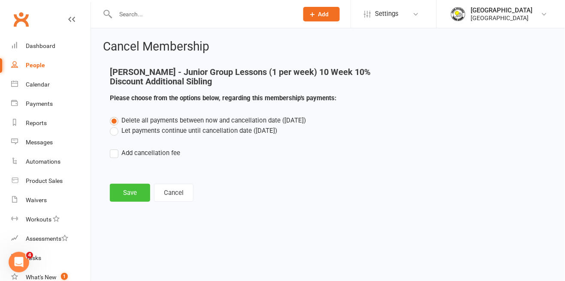
click at [134, 196] on button "Save" at bounding box center [130, 193] width 40 height 18
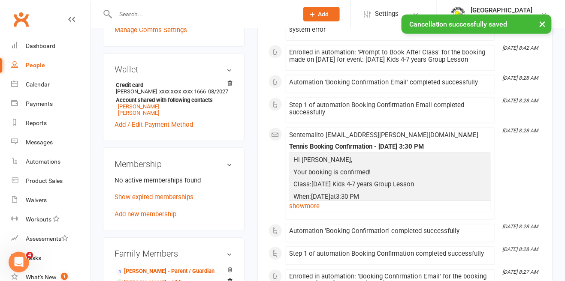
scroll to position [252, 0]
click at [167, 219] on link "Add new membership" at bounding box center [146, 215] width 62 height 8
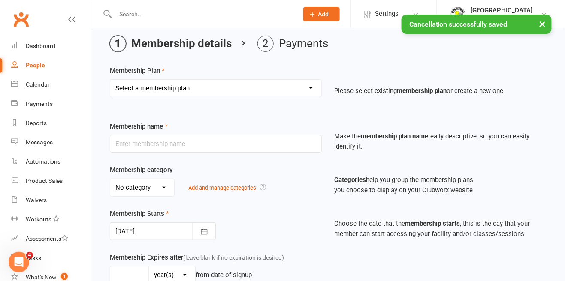
scroll to position [32, 0]
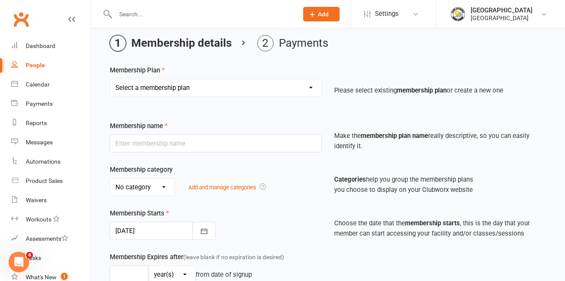
click at [288, 79] on select "Select a membership plan Create new Membership Plan Trial Junior Group Lesson (…" at bounding box center [215, 87] width 211 height 17
select select "20"
click at [110, 79] on select "Select a membership plan Create new Membership Plan Trial Junior Group Lesson (…" at bounding box center [215, 87] width 211 height 17
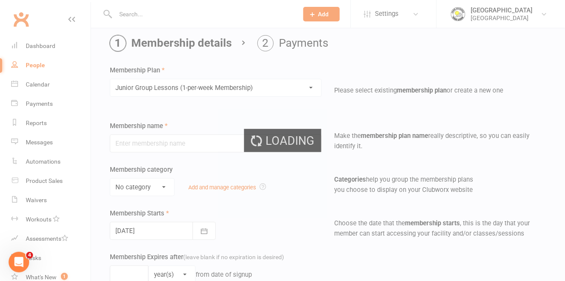
type input "Junior Group Lessons (1-per-week Membership)"
select select "4"
type input "0"
select select "1"
type input "2"
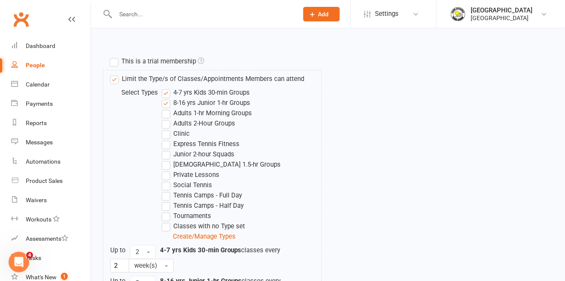
scroll to position [442, 0]
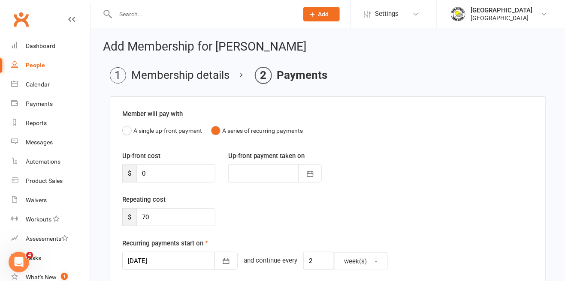
click at [172, 265] on div at bounding box center [179, 261] width 115 height 18
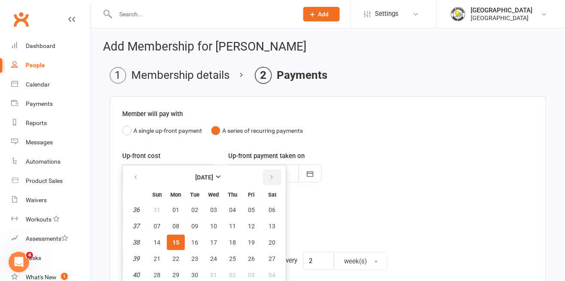
click at [271, 183] on button "button" at bounding box center [272, 177] width 18 height 15
click at [268, 183] on button "button" at bounding box center [272, 177] width 18 height 15
click at [160, 274] on span "23" at bounding box center [157, 275] width 7 height 7
type input "[DATE]"
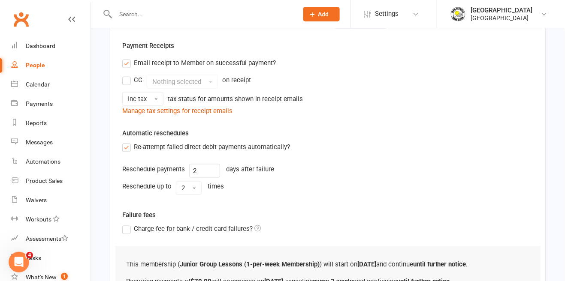
scroll to position [300, 0]
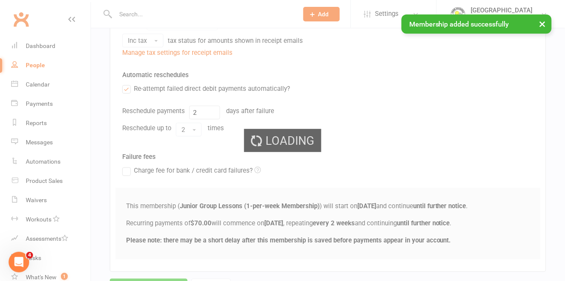
scroll to position [205, 0]
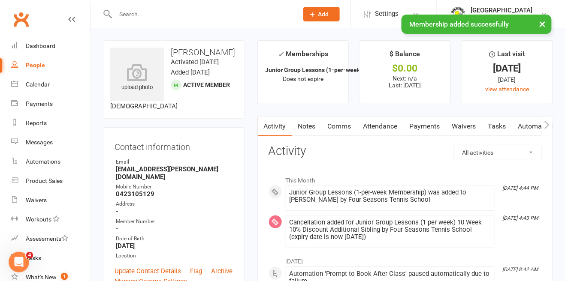
click at [310, 128] on link "Notes" at bounding box center [307, 127] width 30 height 20
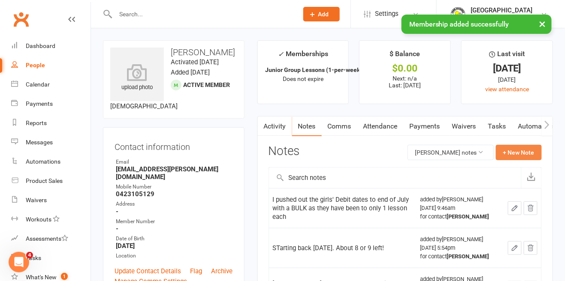
click at [528, 156] on button "+ New Note" at bounding box center [519, 152] width 46 height 15
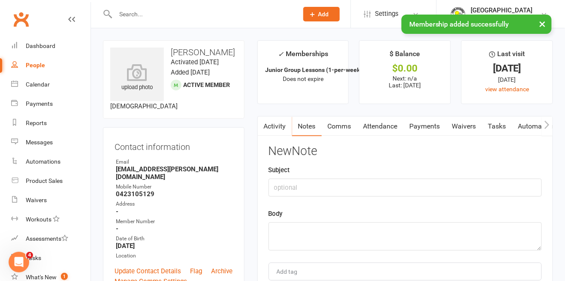
click at [366, 256] on div "New Note Subject Body Add tag Save Note Cancel" at bounding box center [404, 228] width 273 height 166
click at [362, 249] on textarea at bounding box center [404, 237] width 273 height 28
paste textarea "Cancelled 10 wk and set 1 per week membership. Payments to start on original re…"
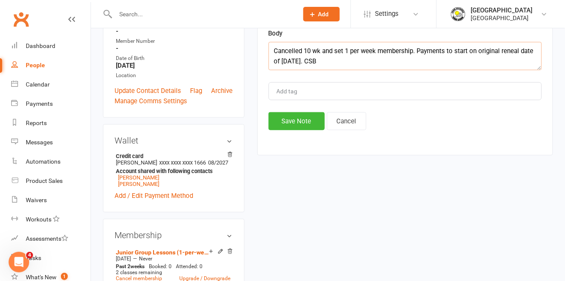
scroll to position [168, 0]
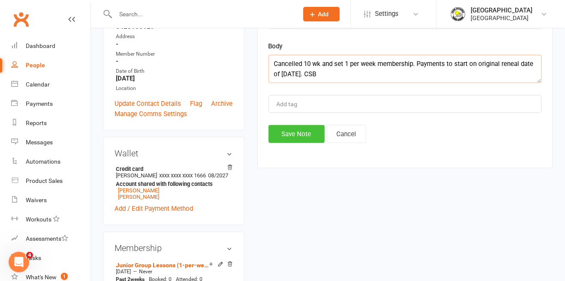
type textarea "Cancelled 10 wk and set 1 per week membership. Payments to start on original re…"
click at [289, 135] on button "Save Note" at bounding box center [296, 134] width 56 height 18
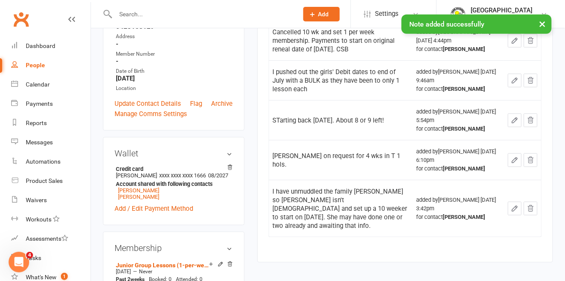
click at [229, 13] on input "text" at bounding box center [202, 14] width 179 height 12
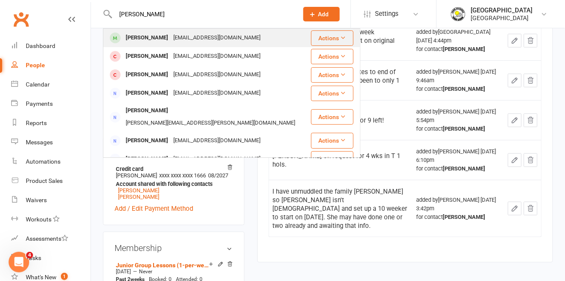
type input "[PERSON_NAME]"
click at [211, 41] on div "[EMAIL_ADDRESS][DOMAIN_NAME]" at bounding box center [217, 38] width 92 height 12
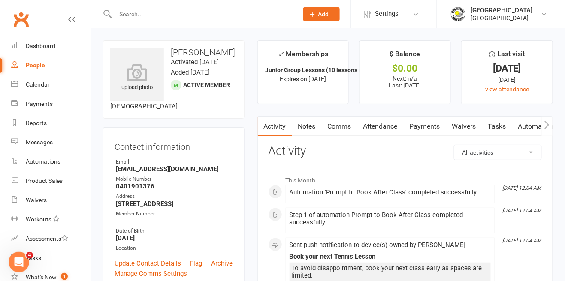
click at [425, 125] on link "Payments" at bounding box center [425, 127] width 42 height 20
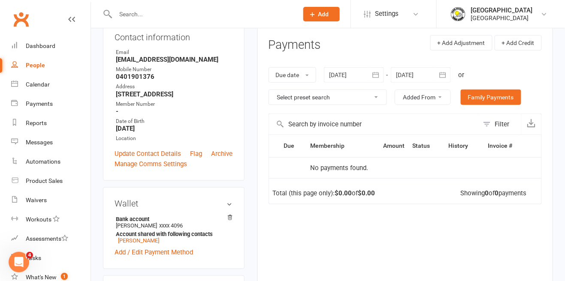
scroll to position [110, 0]
click at [363, 75] on div at bounding box center [354, 74] width 60 height 15
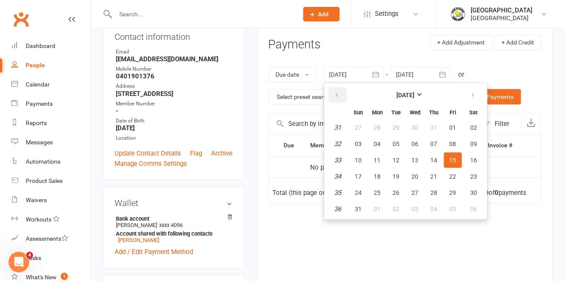
click at [339, 101] on button "button" at bounding box center [338, 94] width 18 height 15
click at [341, 97] on button "button" at bounding box center [338, 94] width 18 height 15
click at [367, 163] on button "15" at bounding box center [359, 160] width 18 height 15
type input "[DATE]"
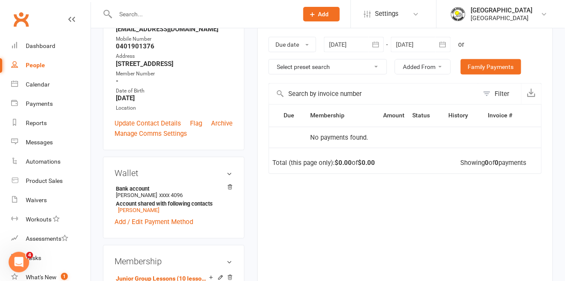
scroll to position [139, 0]
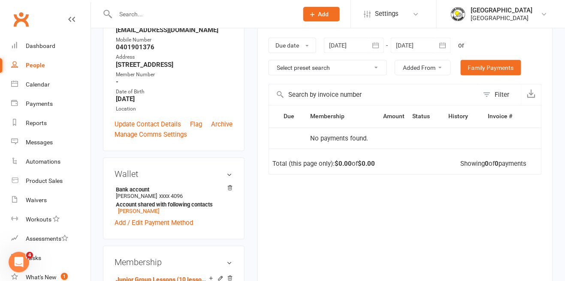
click at [420, 48] on div at bounding box center [421, 45] width 60 height 15
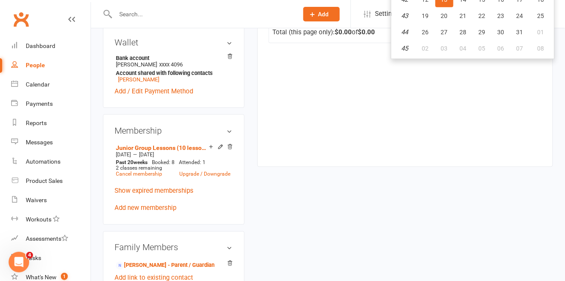
scroll to position [271, 0]
click at [387, 197] on div "upload photo [PERSON_NAME] Activated [DATE] Added [DATE] Active member [DEMOGRA…" at bounding box center [327, 209] width 463 height 880
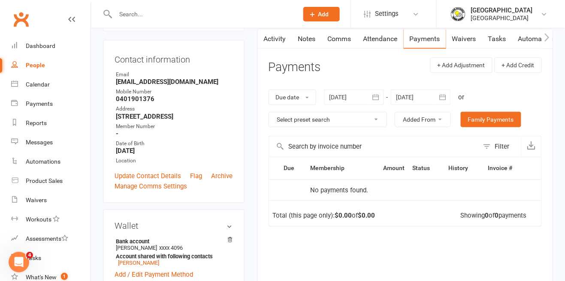
scroll to position [0, 0]
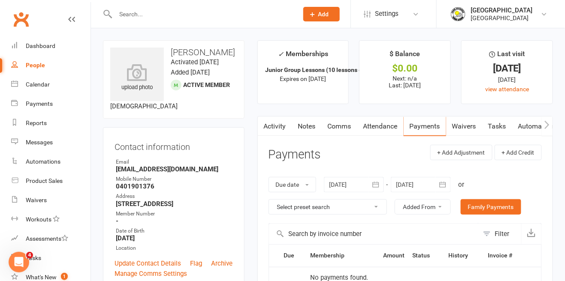
click at [237, 15] on input "text" at bounding box center [202, 14] width 179 height 12
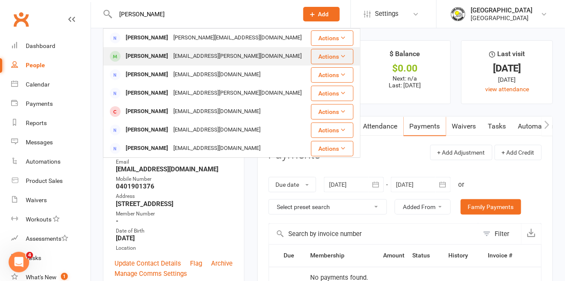
type input "[PERSON_NAME]"
click at [127, 57] on div "[PERSON_NAME]" at bounding box center [147, 56] width 48 height 12
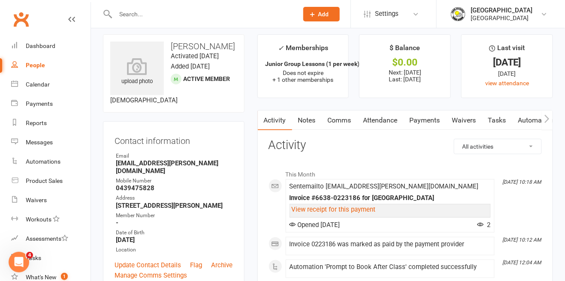
scroll to position [5, 0]
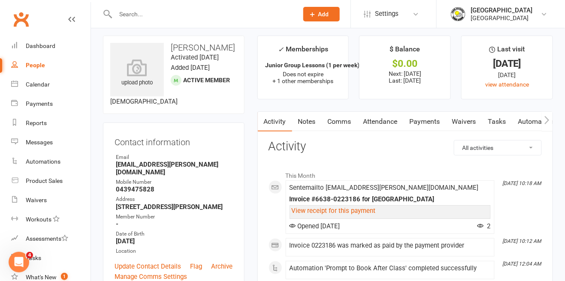
click at [393, 120] on link "Attendance" at bounding box center [380, 122] width 46 height 20
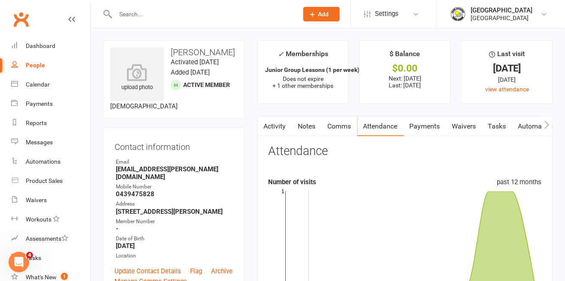
scroll to position [0, 0]
click at [431, 127] on link "Payments" at bounding box center [424, 127] width 42 height 20
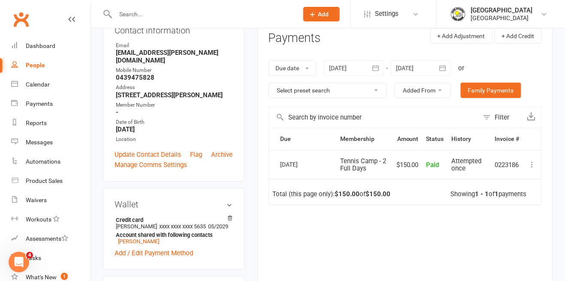
scroll to position [135, 0]
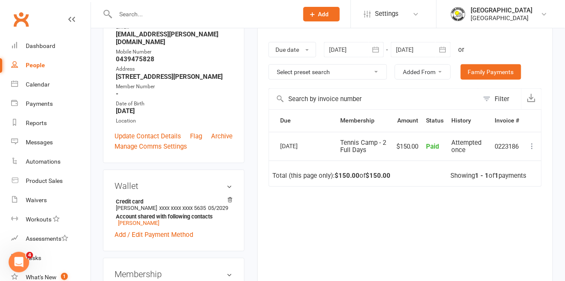
click at [424, 52] on div at bounding box center [421, 49] width 60 height 15
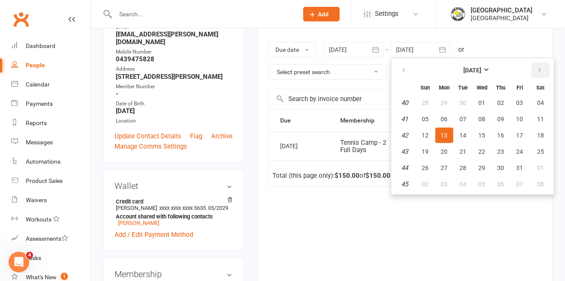
click at [540, 75] on button "button" at bounding box center [540, 70] width 18 height 15
click at [541, 73] on button "button" at bounding box center [540, 70] width 18 height 15
click at [543, 72] on icon "button" at bounding box center [540, 70] width 6 height 7
click at [508, 133] on button "15" at bounding box center [501, 135] width 18 height 15
type input "[DATE]"
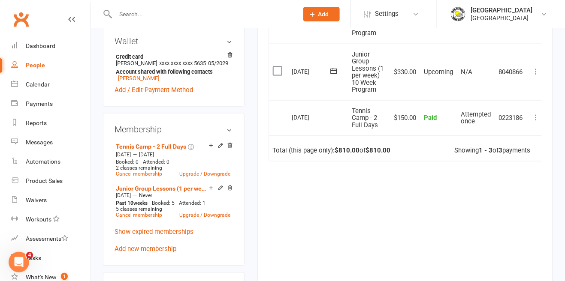
scroll to position [267, 0]
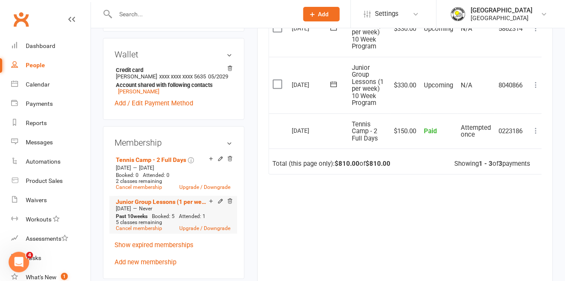
click at [148, 220] on span "5 classes remaining" at bounding box center [139, 223] width 46 height 6
click at [145, 226] on link "Cancel membership" at bounding box center [139, 229] width 46 height 6
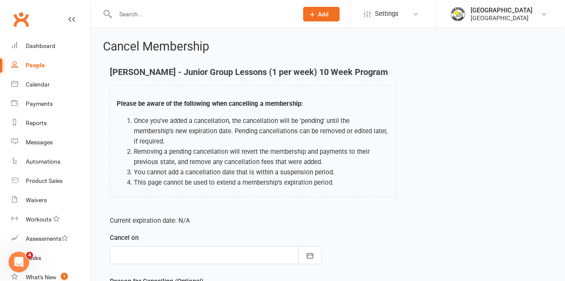
click at [143, 250] on div at bounding box center [216, 256] width 212 height 18
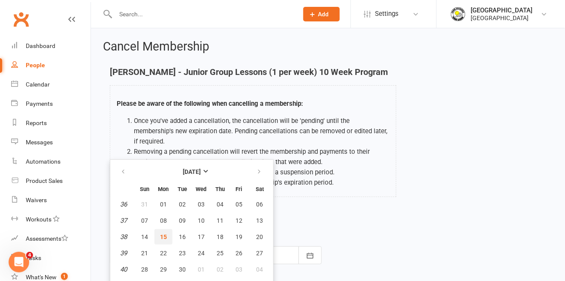
click at [166, 234] on span "15" at bounding box center [163, 237] width 7 height 7
type input "[DATE]"
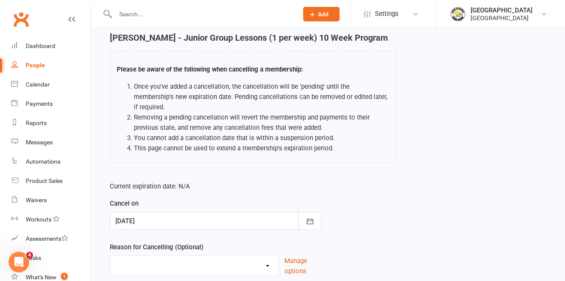
scroll to position [41, 0]
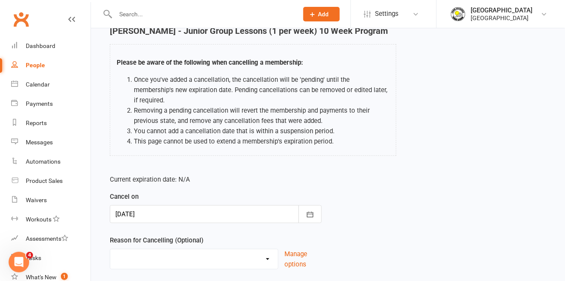
click at [148, 250] on select "Change to program Holiday Injury New program Not continuing Other reason" at bounding box center [194, 258] width 168 height 17
select select "0"
click at [110, 250] on select "Change to program Holiday Injury New program Not continuing Other reason" at bounding box center [194, 258] width 168 height 17
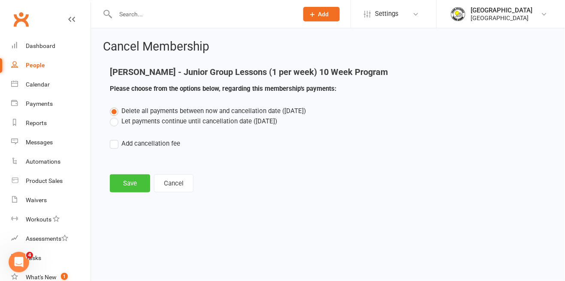
click at [139, 175] on button "Save" at bounding box center [130, 184] width 40 height 18
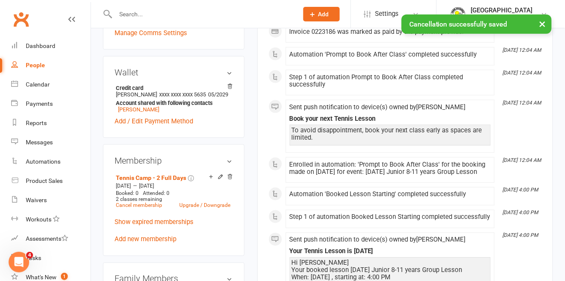
scroll to position [249, 0]
click at [154, 235] on link "Add new membership" at bounding box center [146, 239] width 62 height 8
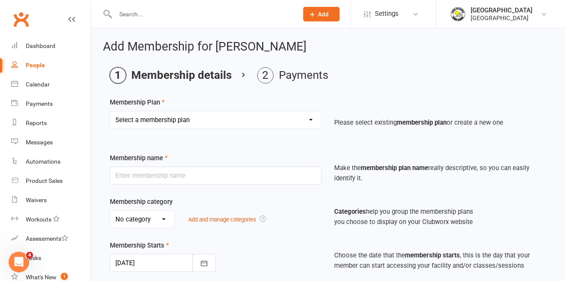
click at [235, 112] on select "Select a membership plan Create new Membership Plan Trial Junior Group Lesson (…" at bounding box center [215, 120] width 211 height 17
select select "20"
click at [110, 112] on select "Select a membership plan Create new Membership Plan Trial Junior Group Lesson (…" at bounding box center [215, 120] width 211 height 17
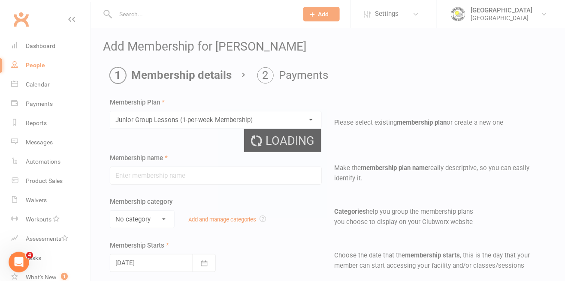
type input "Junior Group Lessons (1-per-week Membership)"
select select "4"
type input "0"
select select "1"
type input "2"
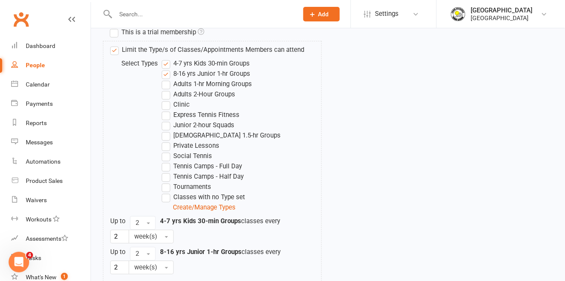
scroll to position [442, 0]
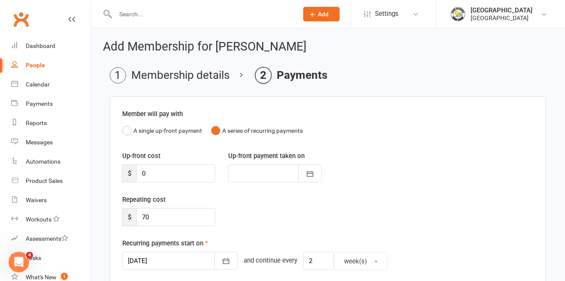
click at [176, 203] on div "Repeating cost $ 70" at bounding box center [169, 211] width 106 height 32
click at [151, 261] on div at bounding box center [179, 261] width 115 height 18
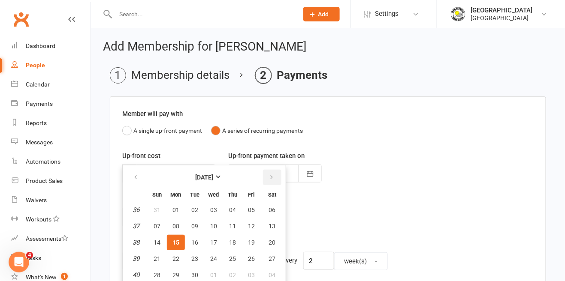
click at [269, 177] on icon "button" at bounding box center [271, 177] width 6 height 7
click at [271, 179] on icon "button" at bounding box center [271, 177] width 6 height 7
click at [130, 190] on th at bounding box center [136, 195] width 22 height 14
click at [131, 176] on button "button" at bounding box center [136, 177] width 18 height 15
click at [254, 245] on button "17" at bounding box center [251, 242] width 18 height 15
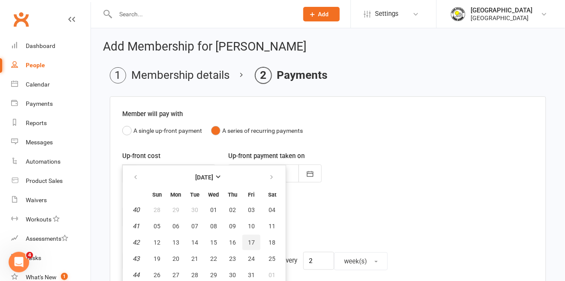
type input "[DATE]"
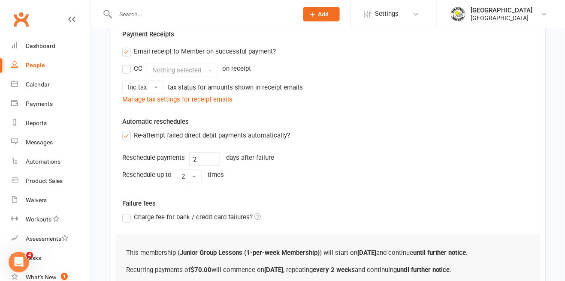
scroll to position [300, 0]
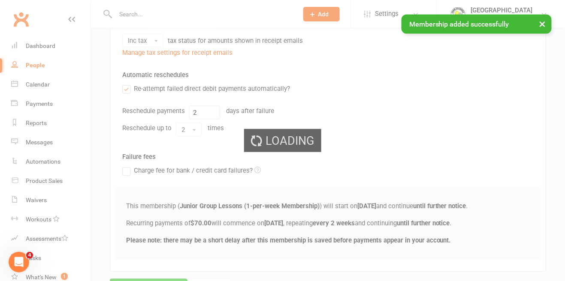
scroll to position [205, 0]
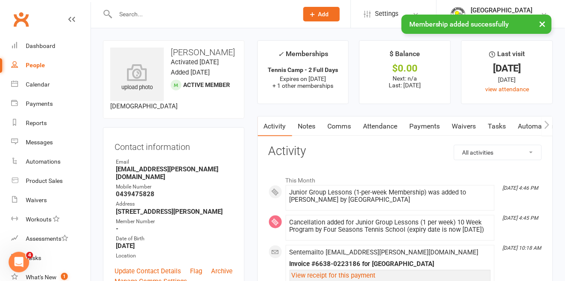
click at [337, 130] on link "Comms" at bounding box center [340, 127] width 36 height 20
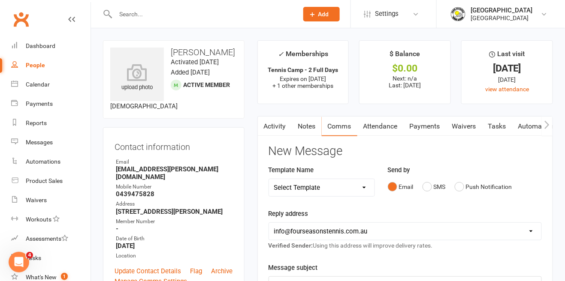
click at [304, 123] on link "Notes" at bounding box center [307, 127] width 30 height 20
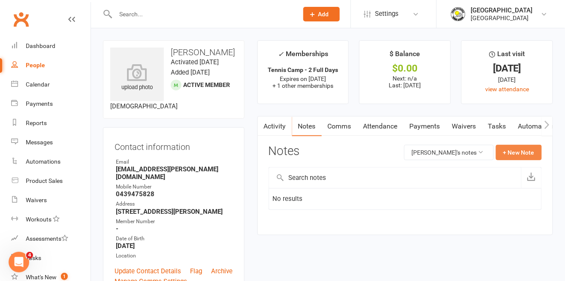
click at [521, 159] on button "+ New Note" at bounding box center [519, 152] width 46 height 15
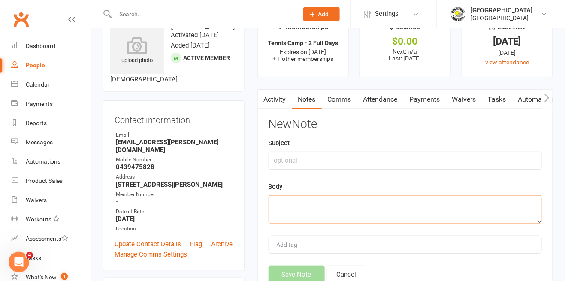
click at [303, 207] on textarea at bounding box center [404, 210] width 273 height 28
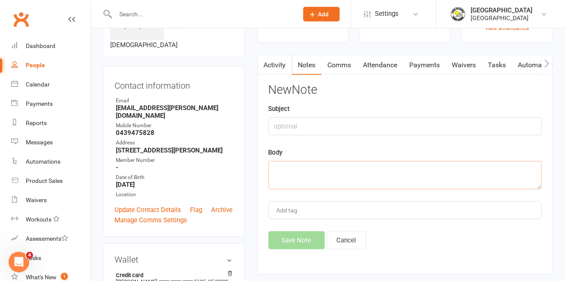
scroll to position [68, 0]
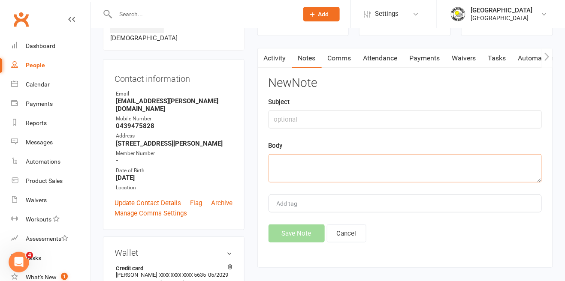
paste textarea "Cancelled 10 wk and set 1 per week membership. Payments to start on original re…"
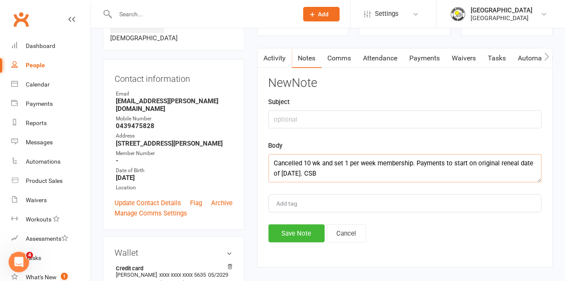
click at [313, 173] on textarea "Cancelled 10 wk and set 1 per week membership. Payments to start on original re…" at bounding box center [404, 168] width 273 height 28
type textarea "Cancelled 10 wk and set 1 per week membership. Payments to start on original re…"
click at [303, 242] on button "Save Note" at bounding box center [296, 234] width 56 height 18
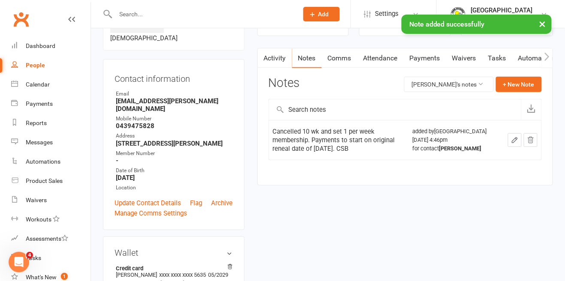
click at [236, 11] on input "text" at bounding box center [202, 14] width 179 height 12
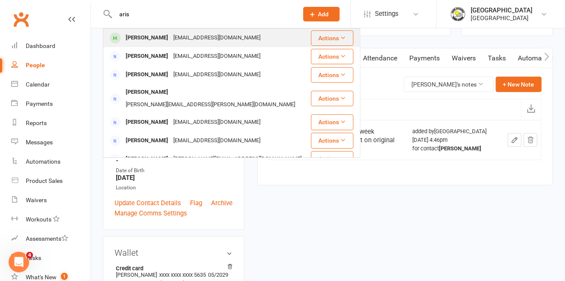
type input "aris"
click at [201, 38] on div "[EMAIL_ADDRESS][DOMAIN_NAME]" at bounding box center [217, 38] width 92 height 12
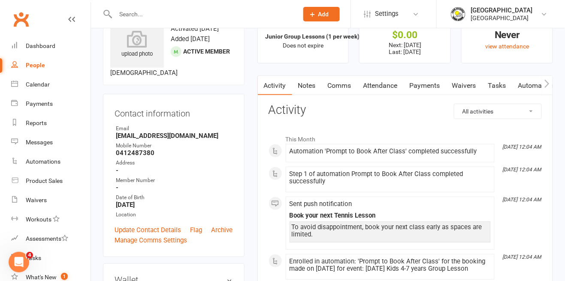
scroll to position [30, 0]
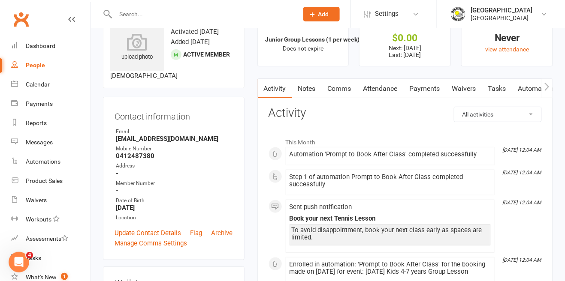
click at [432, 88] on link "Payments" at bounding box center [425, 89] width 42 height 20
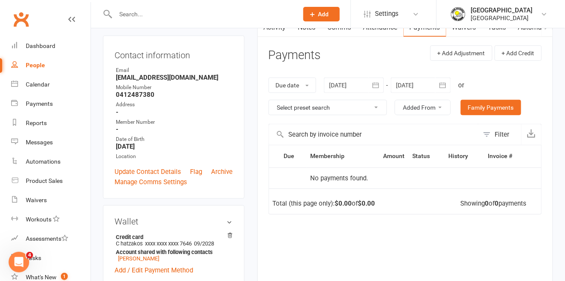
scroll to position [89, 0]
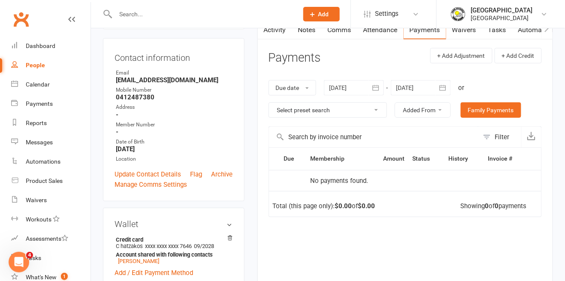
click at [353, 90] on div at bounding box center [354, 87] width 60 height 15
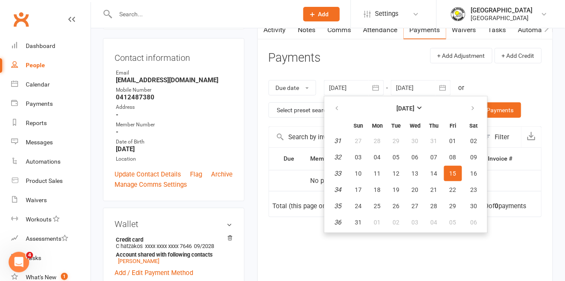
click at [425, 87] on div at bounding box center [421, 87] width 60 height 15
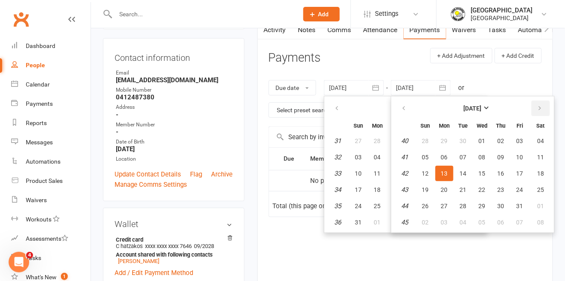
click at [541, 109] on icon "button" at bounding box center [540, 108] width 6 height 7
click at [546, 114] on button "button" at bounding box center [540, 108] width 18 height 15
click at [480, 157] on span "10" at bounding box center [482, 157] width 7 height 7
type input "[DATE]"
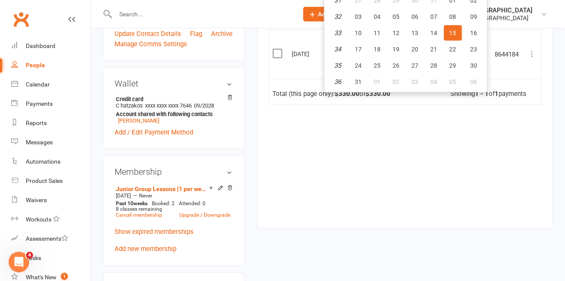
scroll to position [232, 0]
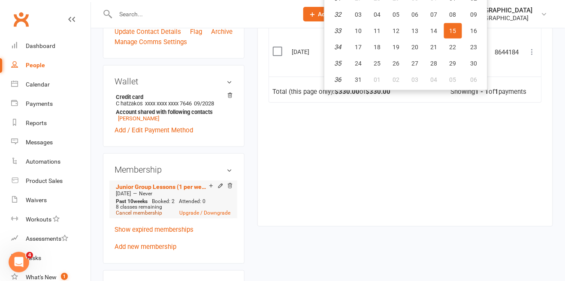
click at [149, 211] on link "Cancel membership" at bounding box center [139, 214] width 46 height 6
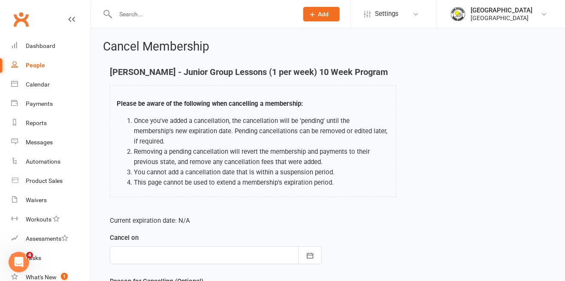
click at [187, 247] on div at bounding box center [216, 256] width 212 height 18
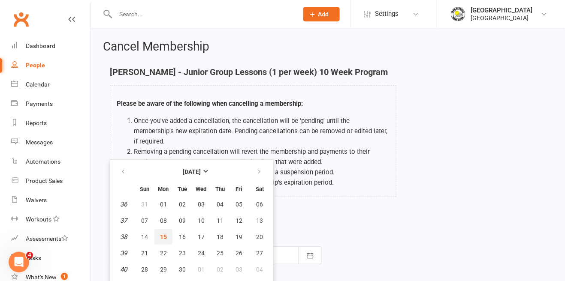
click at [164, 231] on button "15" at bounding box center [163, 236] width 18 height 15
type input "[DATE]"
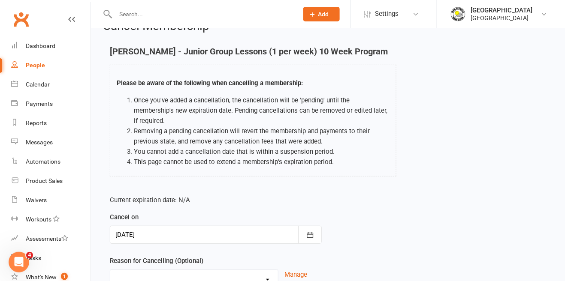
scroll to position [20, 0]
click at [169, 281] on div "Current expiration date: N/A Cancel on [DATE] [DATE] Sun Mon Tue Wed Thu Fri Sa…" at bounding box center [215, 246] width 225 height 114
click at [173, 275] on select "Change to program Holiday Injury New program Not continuing Other reason" at bounding box center [194, 279] width 168 height 17
select select "0"
click at [110, 271] on select "Change to program Holiday Injury New program Not continuing Other reason" at bounding box center [194, 279] width 168 height 17
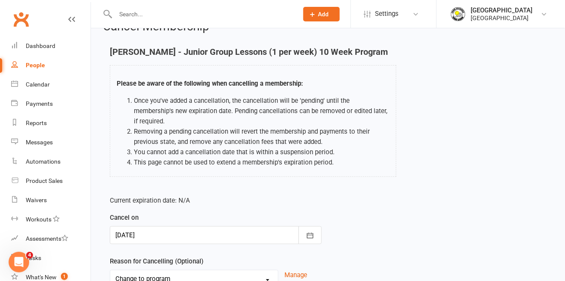
scroll to position [48, 0]
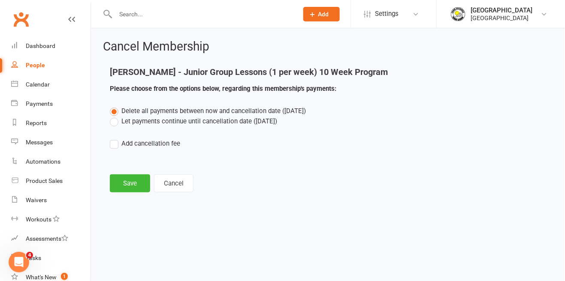
scroll to position [0, 0]
click at [121, 191] on button "Save" at bounding box center [130, 184] width 40 height 18
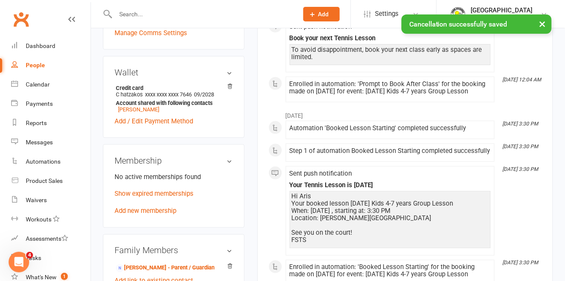
scroll to position [248, 0]
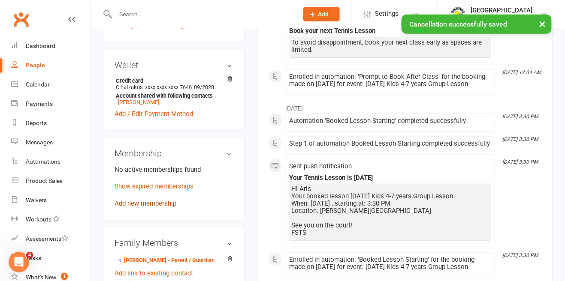
click at [161, 200] on link "Add new membership" at bounding box center [146, 204] width 62 height 8
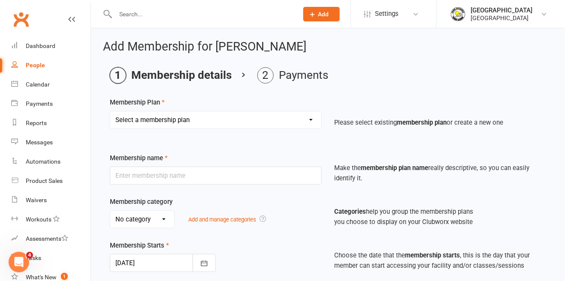
click at [256, 122] on select "Select a membership plan Create new Membership Plan Trial Junior Group Lesson (…" at bounding box center [215, 120] width 211 height 17
select select "20"
click at [110, 112] on select "Select a membership plan Create new Membership Plan Trial Junior Group Lesson (…" at bounding box center [215, 120] width 211 height 17
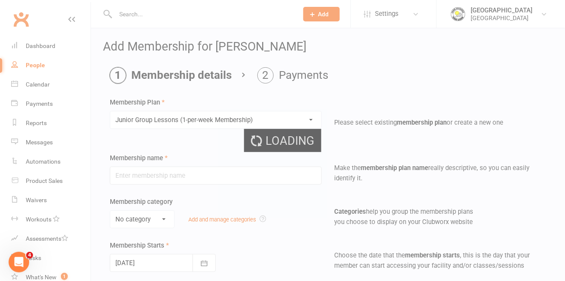
type input "Junior Group Lessons (1-per-week Membership)"
select select "4"
type input "0"
select select "1"
type input "2"
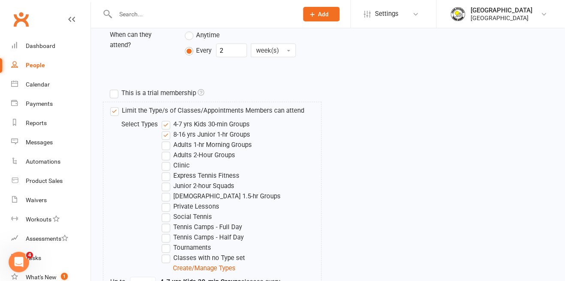
scroll to position [442, 0]
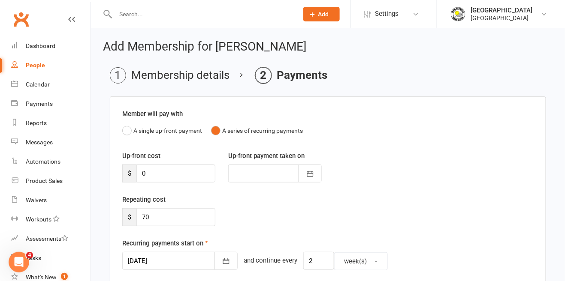
scroll to position [28, 0]
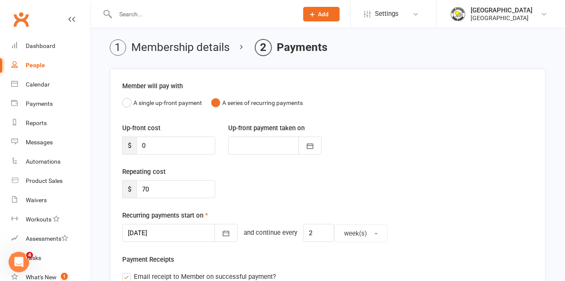
click at [178, 238] on div at bounding box center [179, 233] width 115 height 18
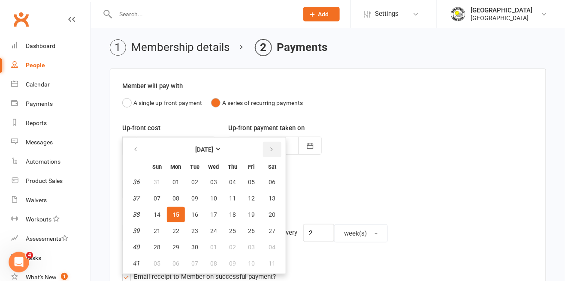
click at [276, 148] on button "button" at bounding box center [272, 149] width 18 height 15
click at [271, 154] on button "button" at bounding box center [272, 149] width 18 height 15
click at [133, 154] on button "button" at bounding box center [136, 149] width 18 height 15
click at [160, 231] on button "19" at bounding box center [157, 230] width 18 height 15
type input "[DATE]"
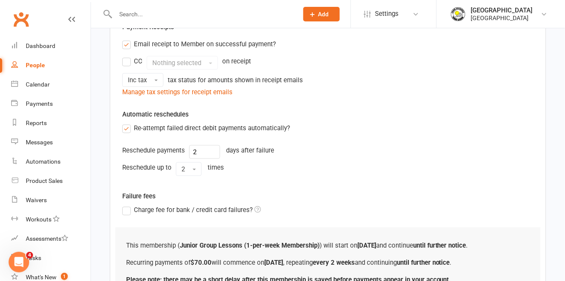
scroll to position [300, 0]
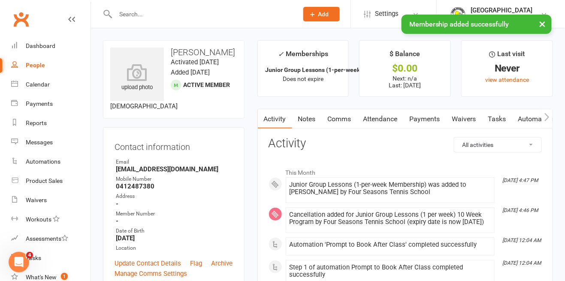
click at [310, 121] on link "Notes" at bounding box center [307, 119] width 30 height 20
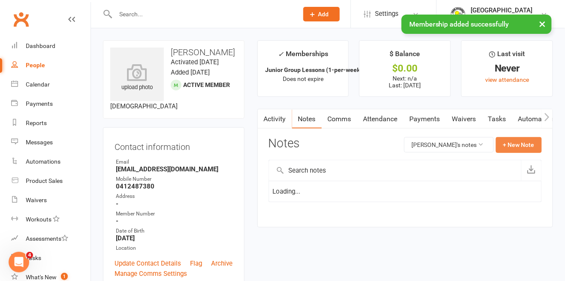
click at [519, 144] on button "+ New Note" at bounding box center [519, 144] width 46 height 15
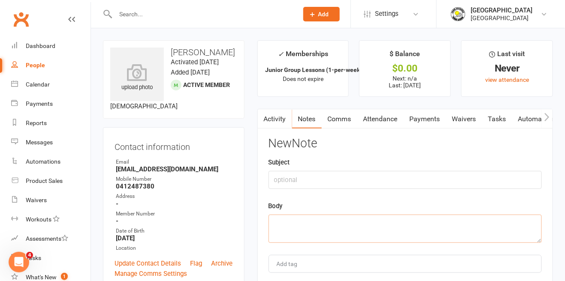
click at [380, 220] on textarea at bounding box center [404, 229] width 273 height 28
paste textarea "Cancelled 10 wk and set 1 per week membership. Payments to start on original re…"
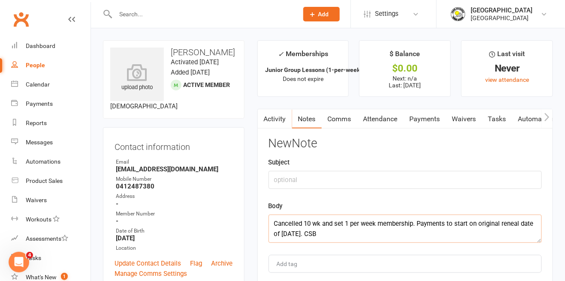
click at [322, 237] on textarea "Cancelled 10 wk and set 1 per week membership. Payments to start on original re…" at bounding box center [404, 229] width 273 height 28
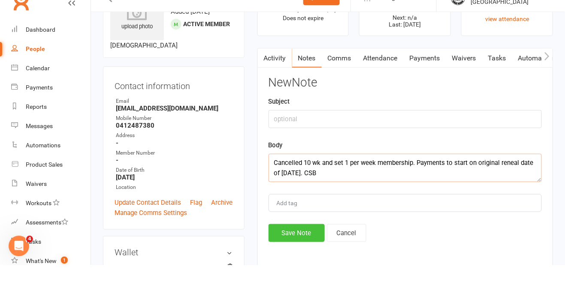
type textarea "Cancelled 10 wk and set 1 per week membership. Payments to start on original re…"
click at [301, 255] on button "Save Note" at bounding box center [296, 250] width 56 height 18
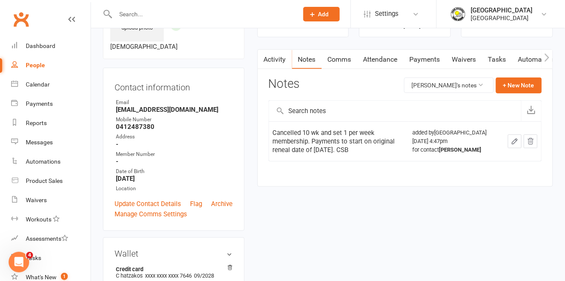
scroll to position [60, 0]
click at [223, 9] on input "text" at bounding box center [202, 14] width 179 height 12
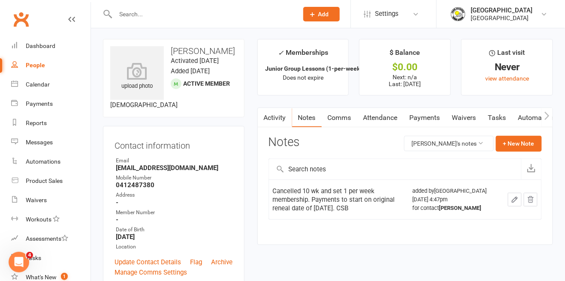
scroll to position [0, 0]
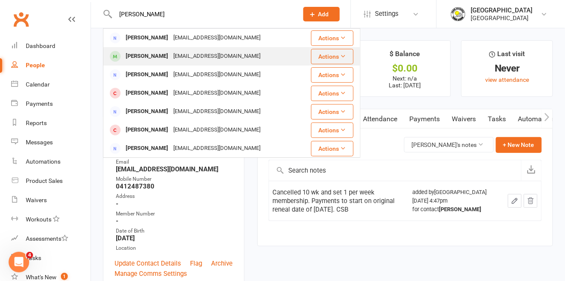
type input "[PERSON_NAME]"
click at [132, 62] on div "[PERSON_NAME]" at bounding box center [147, 56] width 48 height 12
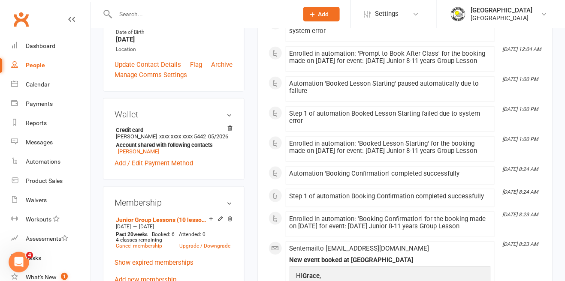
scroll to position [200, 0]
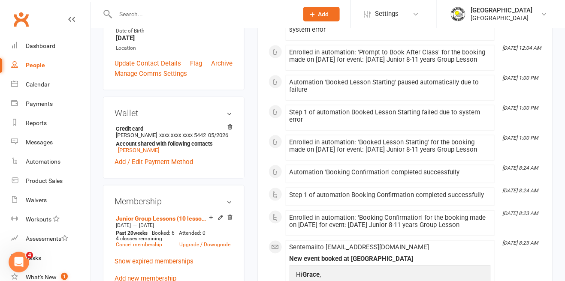
click at [226, 14] on input "text" at bounding box center [202, 14] width 179 height 12
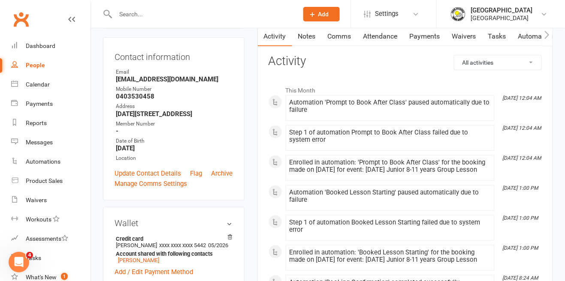
scroll to position [86, 0]
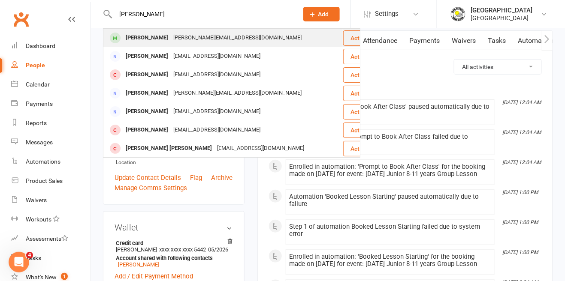
type input "[PERSON_NAME]"
click at [146, 36] on div "[PERSON_NAME]" at bounding box center [147, 38] width 48 height 12
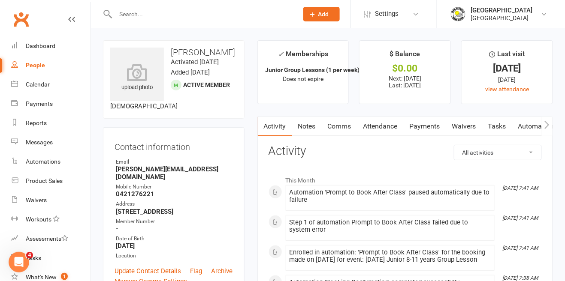
click at [433, 131] on link "Payments" at bounding box center [425, 127] width 42 height 20
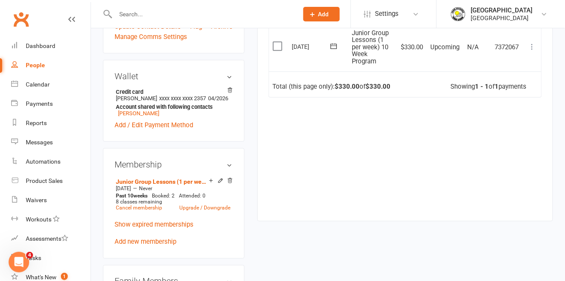
scroll to position [245, 0]
click at [148, 211] on link "Cancel membership" at bounding box center [139, 208] width 46 height 6
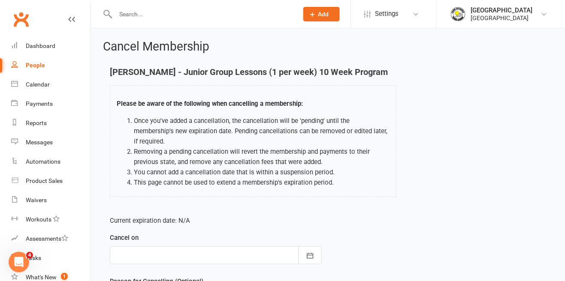
click at [184, 247] on div at bounding box center [216, 256] width 212 height 18
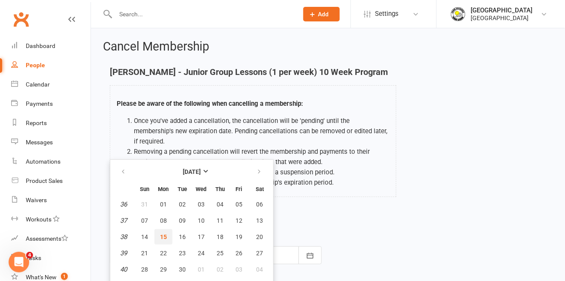
click at [164, 234] on span "15" at bounding box center [163, 237] width 7 height 7
type input "[DATE]"
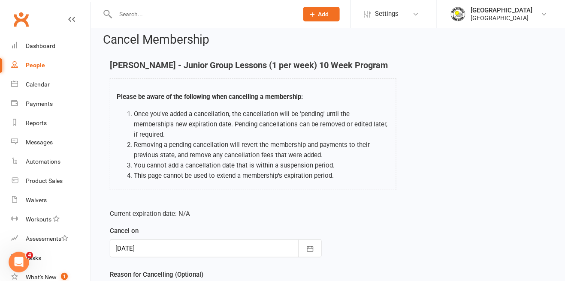
scroll to position [7, 0]
select select "0"
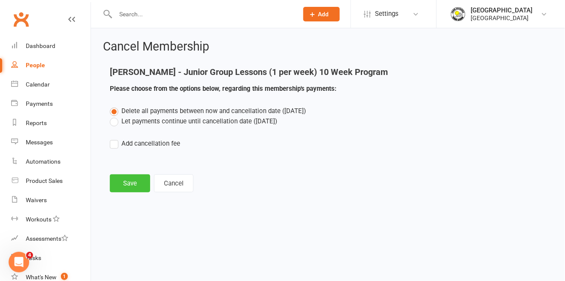
click at [137, 182] on button "Save" at bounding box center [130, 184] width 40 height 18
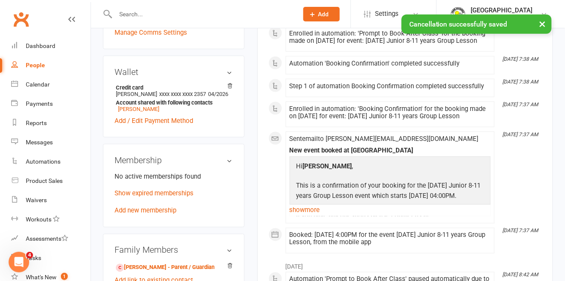
scroll to position [250, 0]
click at [161, 214] on link "Add new membership" at bounding box center [146, 210] width 62 height 8
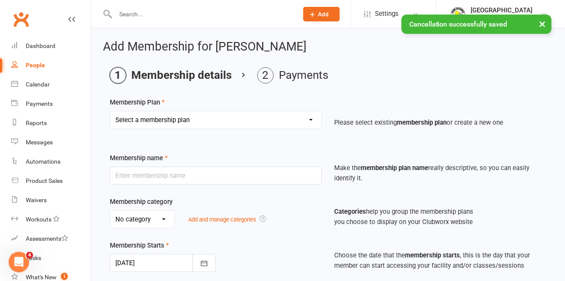
click at [250, 117] on select "Select a membership plan Create new Membership Plan Trial Junior Group Lesson (…" at bounding box center [215, 120] width 211 height 17
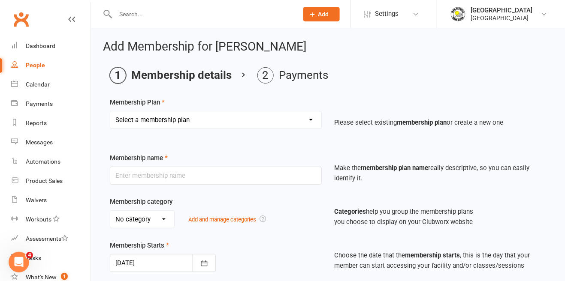
select select "20"
click at [110, 112] on select "Select a membership plan Create new Membership Plan Trial Junior Group Lesson (…" at bounding box center [215, 120] width 211 height 17
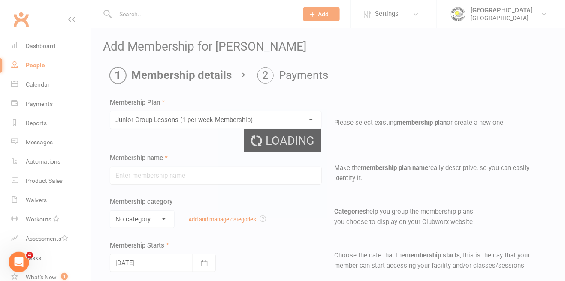
type input "Junior Group Lessons (1-per-week Membership)"
select select "4"
type input "0"
select select "1"
type input "2"
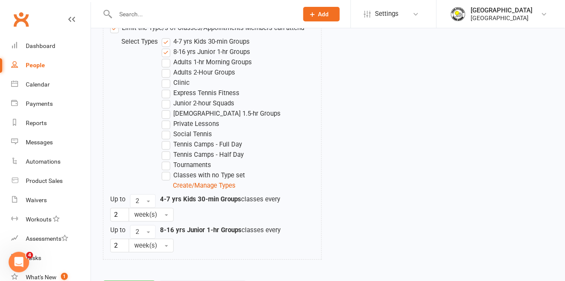
scroll to position [458, 0]
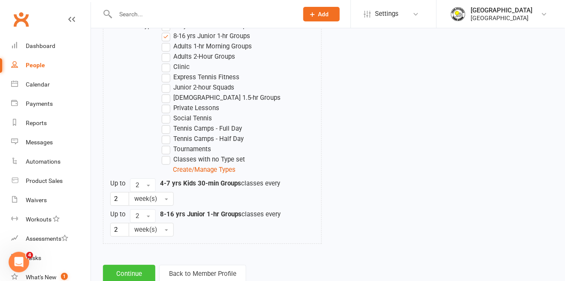
click at [132, 274] on button "Continue" at bounding box center [129, 274] width 52 height 18
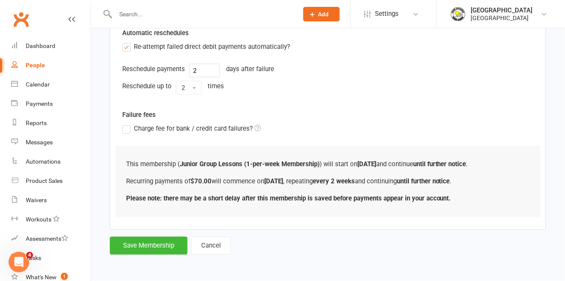
scroll to position [0, 0]
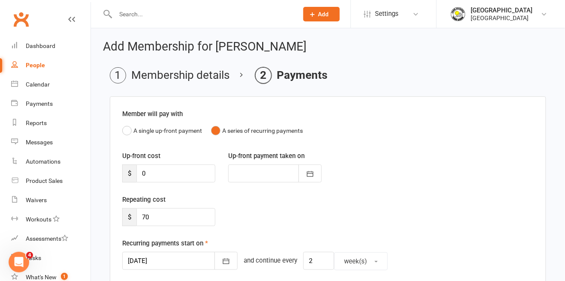
click at [164, 259] on div at bounding box center [179, 261] width 115 height 18
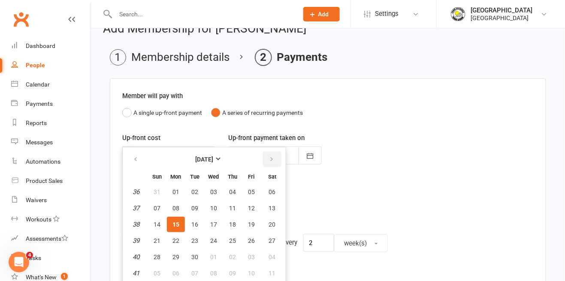
click at [272, 160] on icon "button" at bounding box center [271, 159] width 6 height 7
click at [176, 223] on span "13" at bounding box center [175, 224] width 7 height 7
type input "[DATE]"
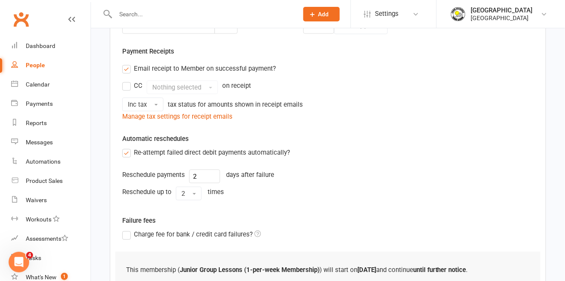
scroll to position [300, 0]
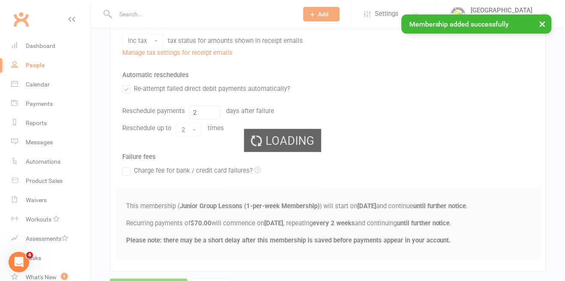
scroll to position [205, 0]
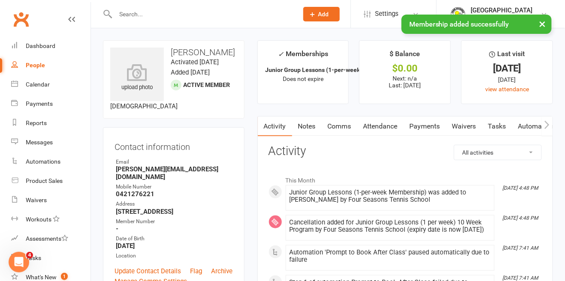
click at [311, 132] on link "Notes" at bounding box center [307, 127] width 30 height 20
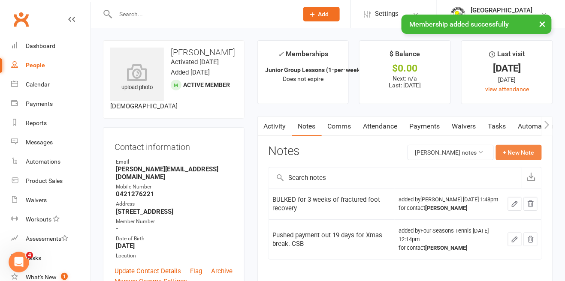
click at [532, 157] on button "+ New Note" at bounding box center [519, 152] width 46 height 15
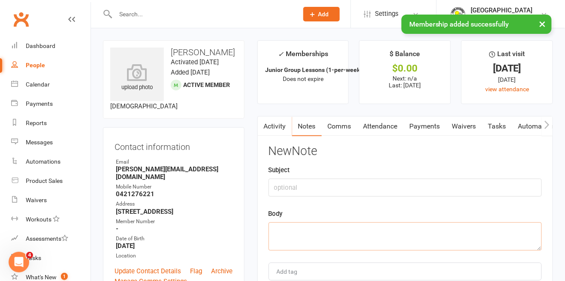
click at [434, 236] on textarea at bounding box center [404, 237] width 273 height 28
paste textarea "Cancelled 10 wk and set 1 per week membership. Payments to start on original re…"
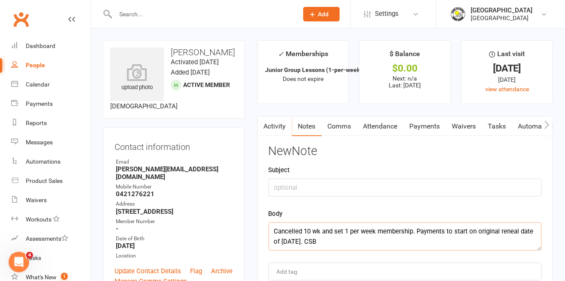
click at [322, 246] on textarea "Cancelled 10 wk and set 1 per week membership. Payments to start on original re…" at bounding box center [404, 237] width 273 height 28
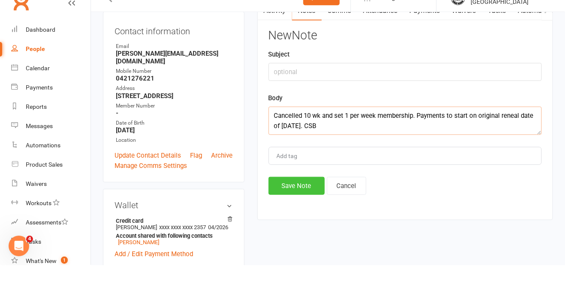
type textarea "Cancelled 10 wk and set 1 per week membership. Payments to start on original re…"
click at [295, 205] on button "Save Note" at bounding box center [296, 202] width 56 height 18
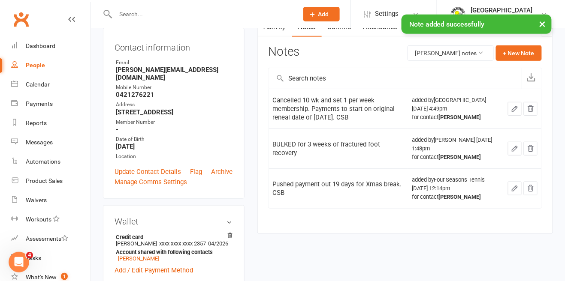
click at [202, 15] on div "× Note added successfully" at bounding box center [277, 15] width 554 height 0
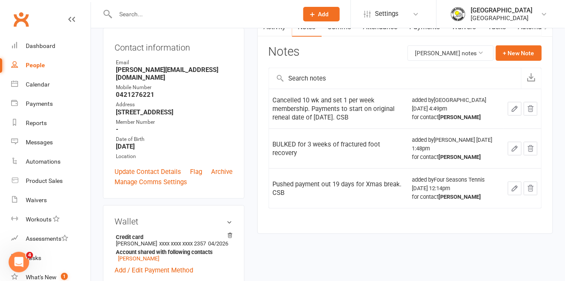
click at [218, 15] on input "text" at bounding box center [202, 14] width 179 height 12
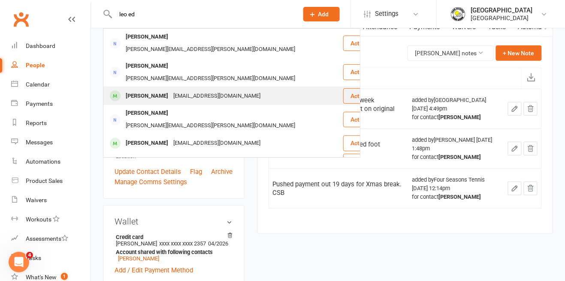
type input "leo ed"
click at [190, 90] on div "[EMAIL_ADDRESS][DOMAIN_NAME]" at bounding box center [217, 96] width 92 height 12
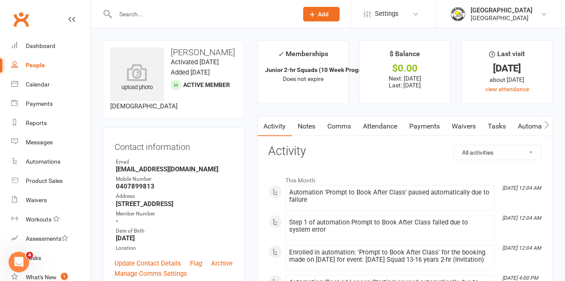
click at [420, 129] on link "Payments" at bounding box center [425, 127] width 42 height 20
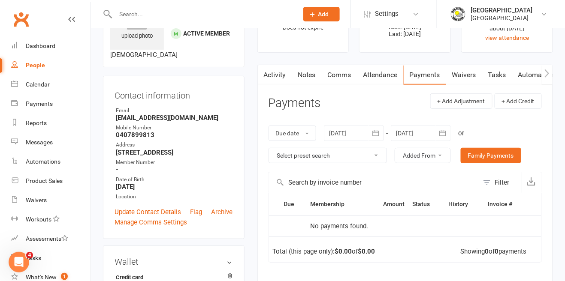
scroll to position [53, 0]
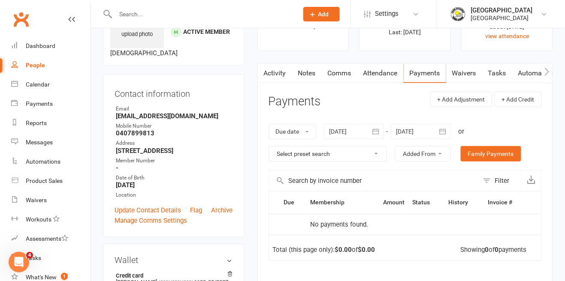
click at [422, 130] on div at bounding box center [421, 131] width 60 height 15
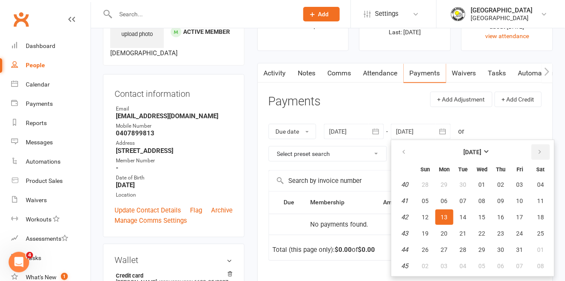
click at [544, 152] on button "button" at bounding box center [540, 152] width 18 height 15
click at [538, 152] on icon "button" at bounding box center [540, 152] width 6 height 7
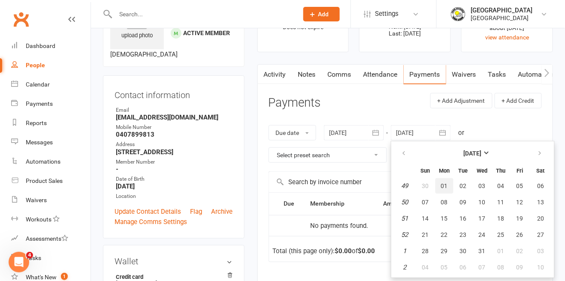
click at [449, 188] on button "01" at bounding box center [444, 185] width 18 height 15
type input "[DATE]"
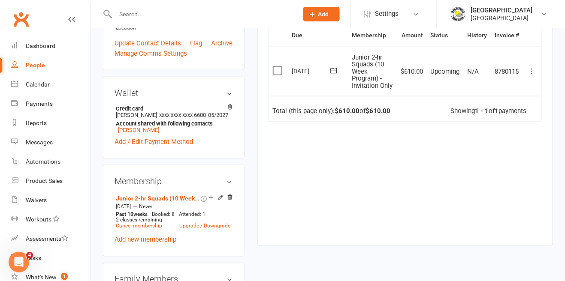
scroll to position [222, 0]
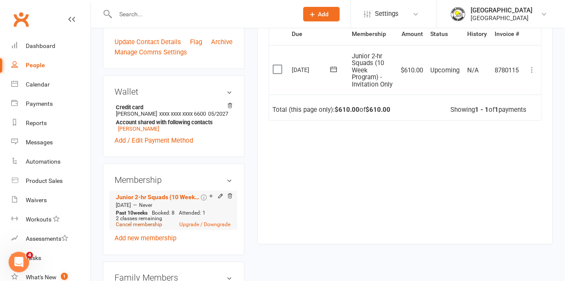
click at [148, 228] on link "Cancel membership" at bounding box center [139, 225] width 46 height 6
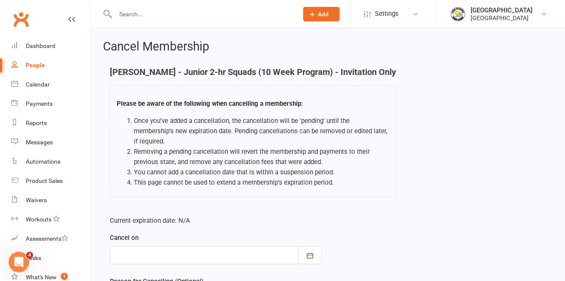
click at [240, 249] on div at bounding box center [216, 256] width 212 height 18
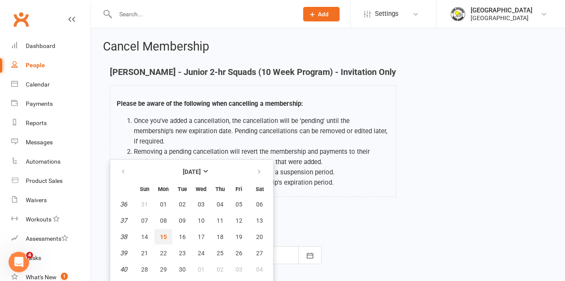
click at [166, 234] on span "15" at bounding box center [163, 237] width 7 height 7
type input "[DATE]"
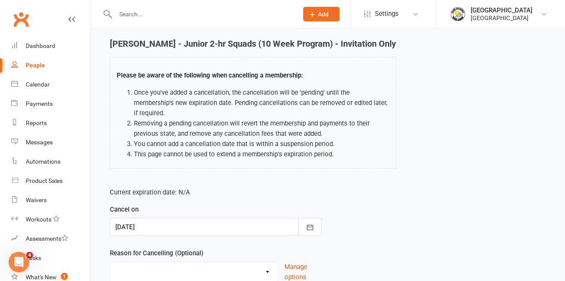
scroll to position [48, 0]
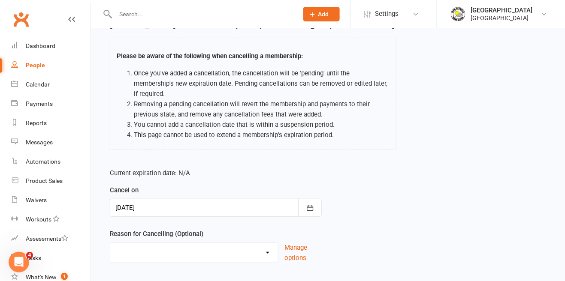
click at [188, 245] on select "Change to program Holiday Injury New program Not continuing Other reason" at bounding box center [194, 251] width 168 height 17
select select "0"
click at [110, 243] on select "Change to program Holiday Injury New program Not continuing Other reason" at bounding box center [194, 251] width 168 height 17
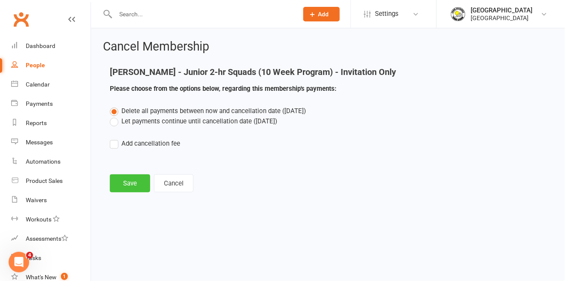
click at [139, 176] on button "Save" at bounding box center [130, 184] width 40 height 18
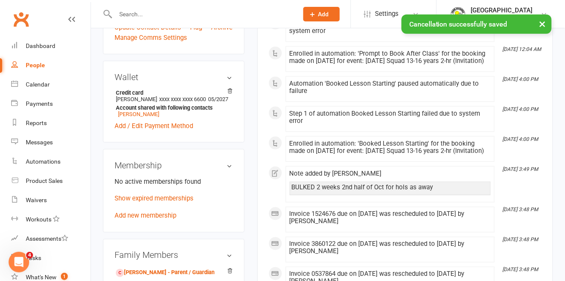
scroll to position [235, 0]
click at [175, 221] on link "Add new membership" at bounding box center [146, 217] width 62 height 8
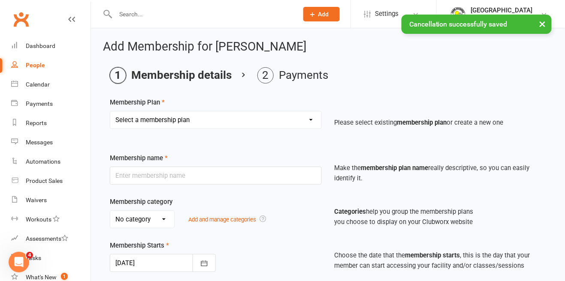
click at [259, 124] on select "Select a membership plan Create new Membership Plan Trial Junior Group Lesson (…" at bounding box center [215, 120] width 211 height 17
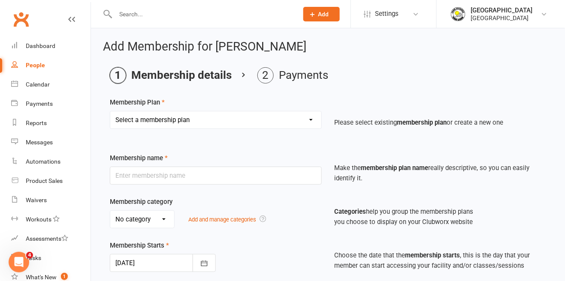
select select "36"
click at [110, 112] on select "Select a membership plan Create new Membership Plan Trial Junior Group Lesson (…" at bounding box center [215, 120] width 211 height 17
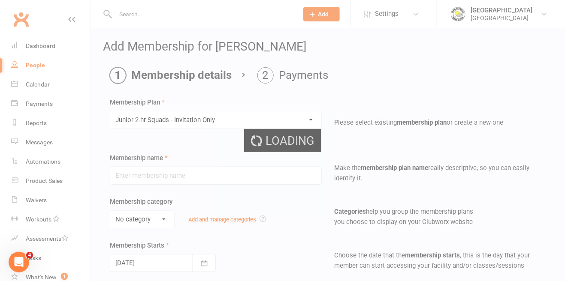
type input "Junior 2-hr Squads - Invitation Only"
select select "4"
type input "0"
type input "2"
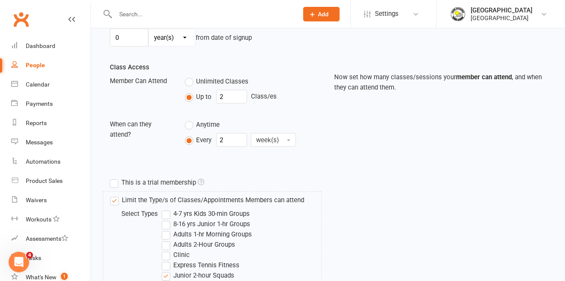
scroll to position [411, 0]
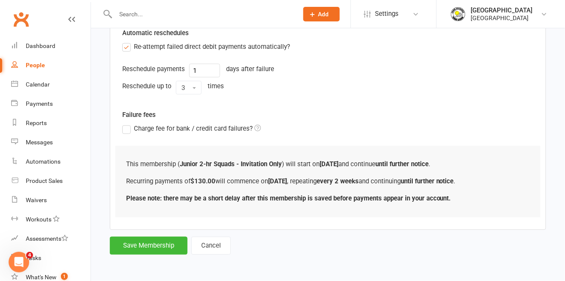
scroll to position [0, 0]
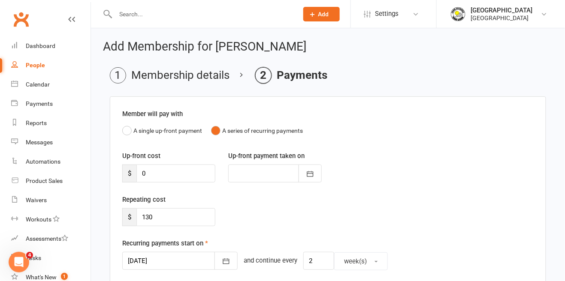
click at [179, 263] on div at bounding box center [179, 261] width 115 height 18
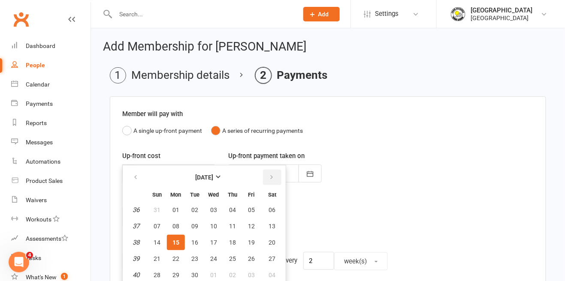
click at [266, 179] on button "button" at bounding box center [272, 177] width 18 height 15
click at [271, 181] on button "button" at bounding box center [272, 177] width 18 height 15
click at [273, 212] on span "01" at bounding box center [272, 210] width 7 height 7
type input "[DATE]"
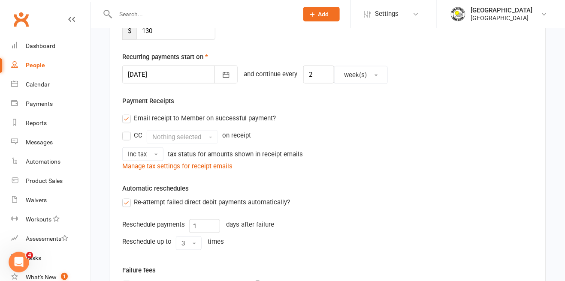
scroll to position [300, 0]
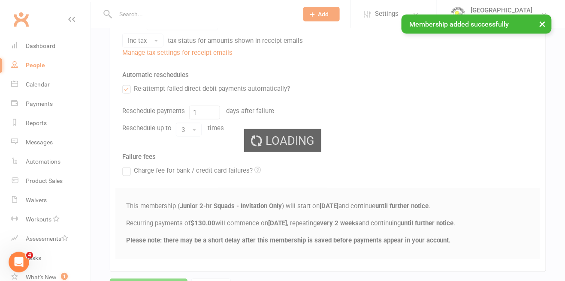
scroll to position [205, 0]
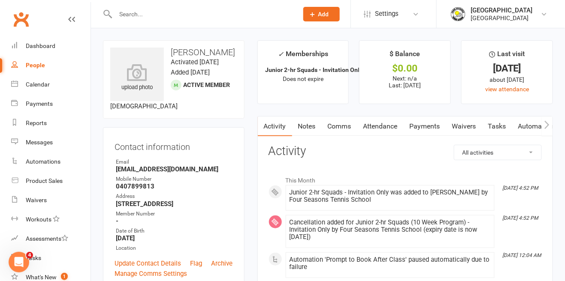
click at [309, 130] on link "Notes" at bounding box center [307, 127] width 30 height 20
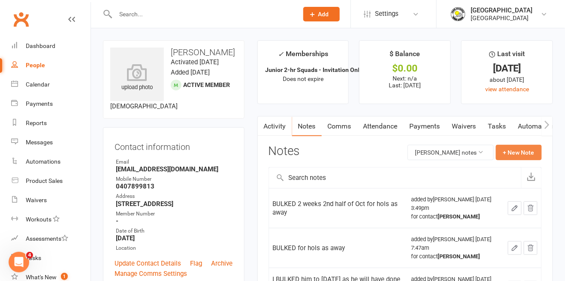
click at [528, 155] on button "+ New Note" at bounding box center [519, 152] width 46 height 15
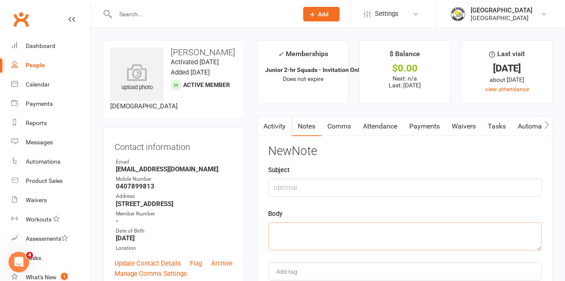
click at [406, 233] on textarea at bounding box center [404, 237] width 273 height 28
paste textarea "Cancelled 10 wk and set 1 per week membership. Payments to start on original re…"
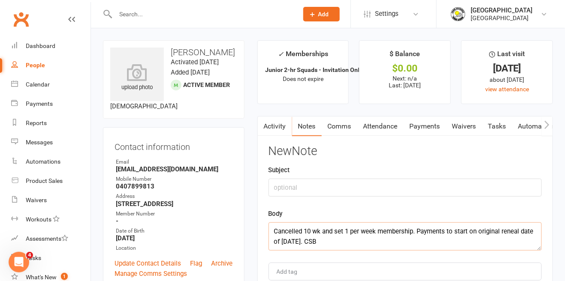
click at [290, 244] on textarea "Cancelled 10 wk and set 1 per week membership. Payments to start on original re…" at bounding box center [404, 237] width 273 height 28
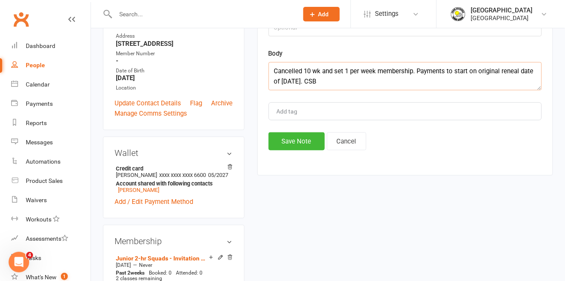
scroll to position [155, 0]
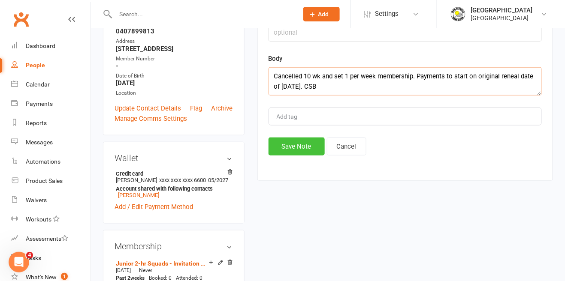
type textarea "Cancelled 10 wk and set 1 per week membership. Payments to start on original re…"
click at [287, 146] on button "Save Note" at bounding box center [296, 147] width 56 height 18
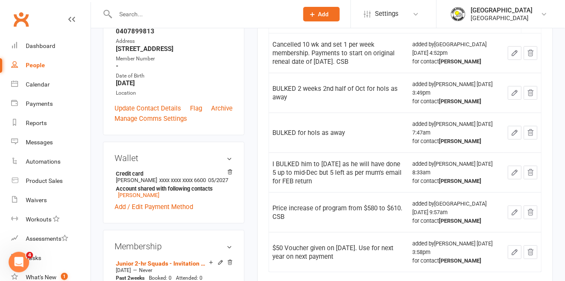
click at [230, 12] on input "text" at bounding box center [202, 14] width 179 height 12
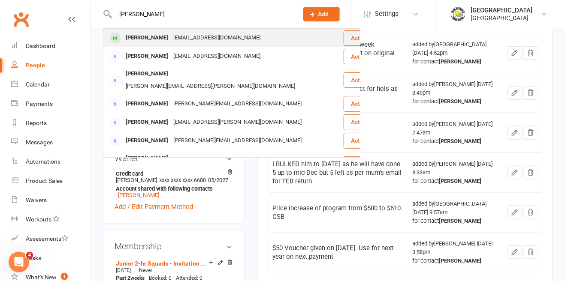
type input "[PERSON_NAME]"
click at [213, 37] on div "[EMAIL_ADDRESS][DOMAIN_NAME]" at bounding box center [217, 38] width 92 height 12
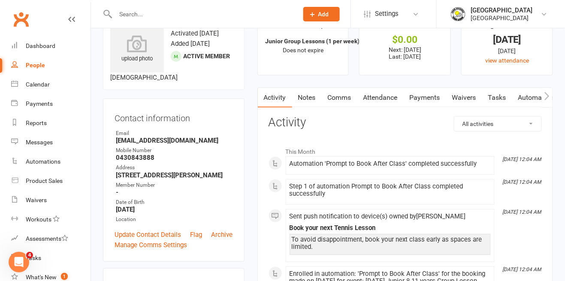
scroll to position [28, 0]
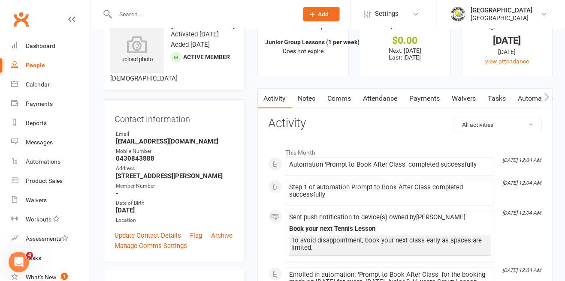
click at [430, 95] on link "Payments" at bounding box center [425, 99] width 42 height 20
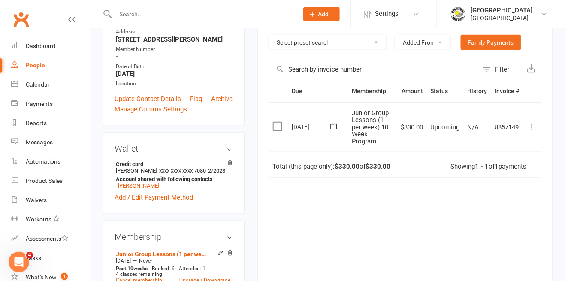
scroll to position [170, 0]
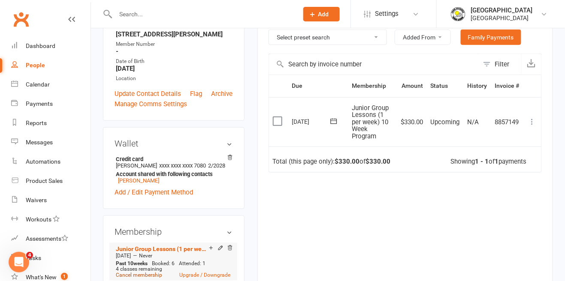
click at [147, 279] on link "Cancel membership" at bounding box center [139, 276] width 46 height 6
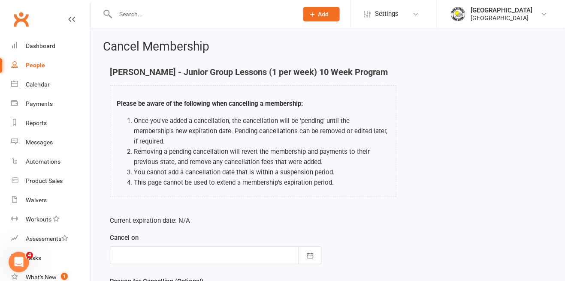
click at [211, 247] on div at bounding box center [216, 256] width 212 height 18
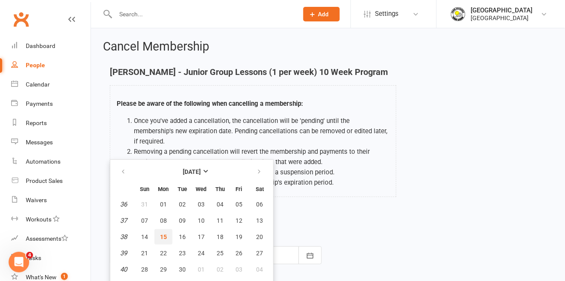
click at [164, 234] on span "15" at bounding box center [163, 237] width 7 height 7
type input "[DATE]"
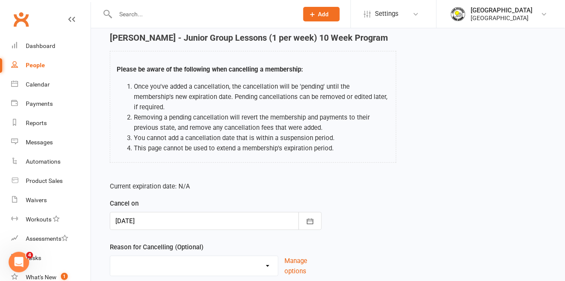
scroll to position [33, 0]
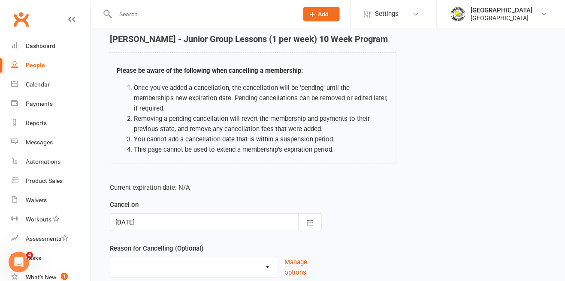
click at [204, 258] on select "Change to program Holiday Injury New program Not continuing Other reason" at bounding box center [194, 266] width 168 height 17
select select "0"
click at [110, 258] on select "Change to program Holiday Injury New program Not continuing Other reason" at bounding box center [194, 266] width 168 height 17
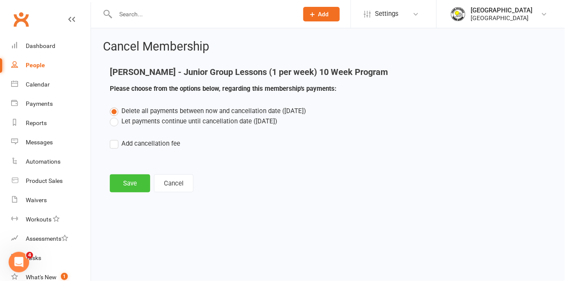
click at [125, 190] on button "Save" at bounding box center [130, 184] width 40 height 18
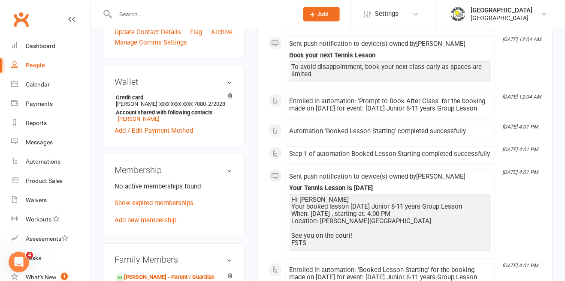
scroll to position [232, 0]
click at [161, 224] on link "Add new membership" at bounding box center [146, 221] width 62 height 8
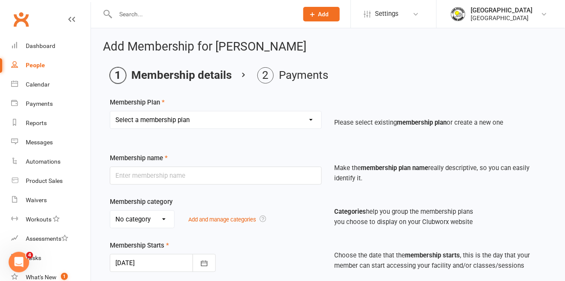
click at [237, 119] on select "Select a membership plan Create new Membership Plan Trial Junior Group Lesson (…" at bounding box center [215, 120] width 211 height 17
select select "20"
click at [110, 112] on select "Select a membership plan Create new Membership Plan Trial Junior Group Lesson (…" at bounding box center [215, 120] width 211 height 17
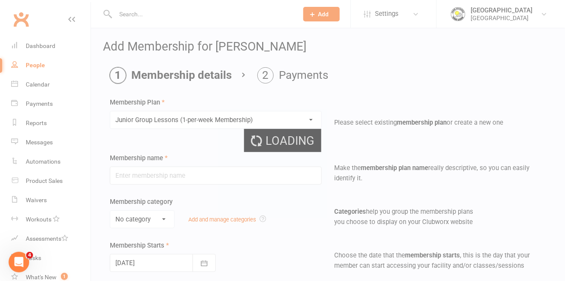
type input "Junior Group Lessons (1-per-week Membership)"
select select "4"
type input "0"
select select "1"
type input "2"
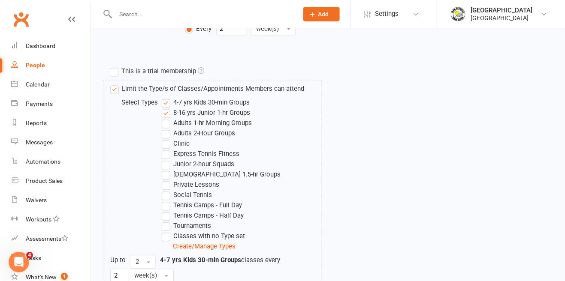
scroll to position [442, 0]
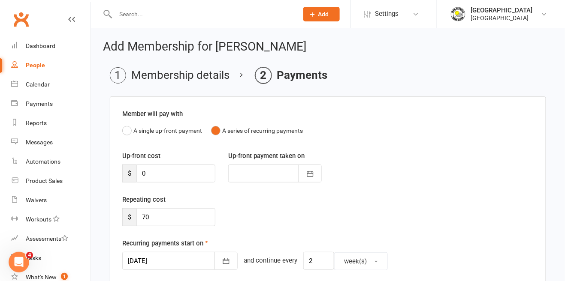
click at [158, 258] on div at bounding box center [179, 261] width 115 height 18
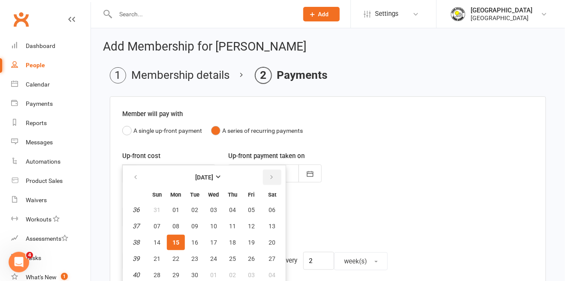
click at [274, 176] on button "button" at bounding box center [272, 177] width 18 height 15
click at [273, 208] on span "04" at bounding box center [272, 210] width 7 height 7
type input "[DATE]"
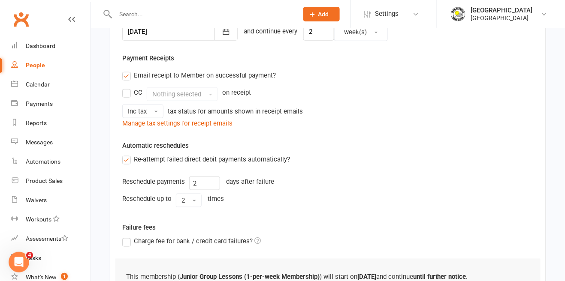
scroll to position [300, 0]
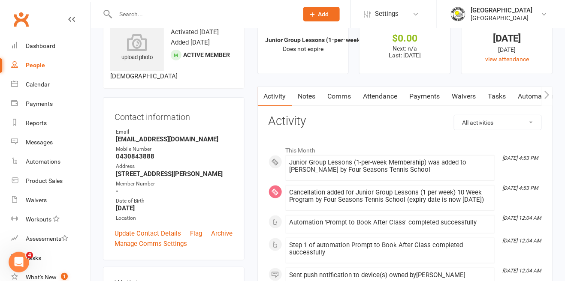
scroll to position [30, 0]
click at [315, 105] on link "Notes" at bounding box center [307, 97] width 30 height 20
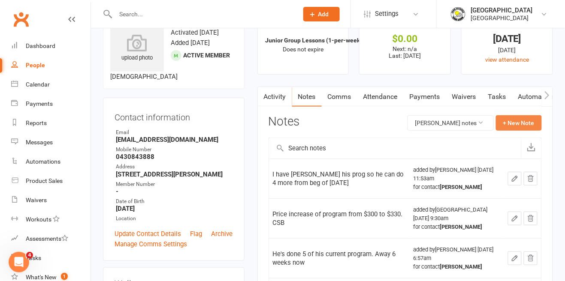
click at [510, 124] on button "+ New Note" at bounding box center [519, 122] width 46 height 15
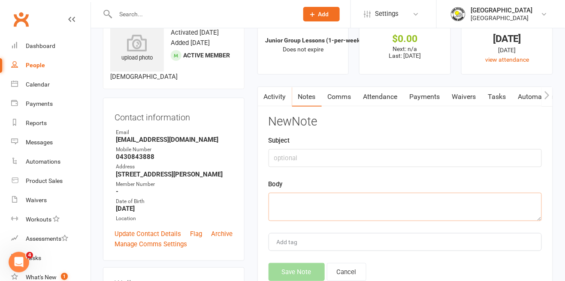
click at [385, 211] on textarea at bounding box center [404, 207] width 273 height 28
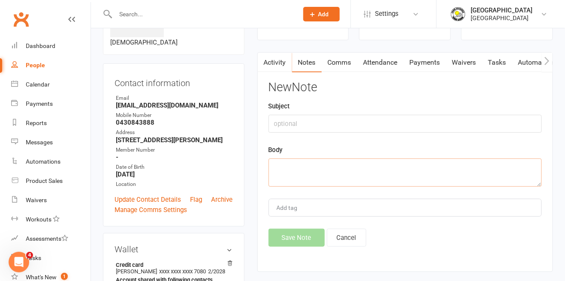
scroll to position [71, 0]
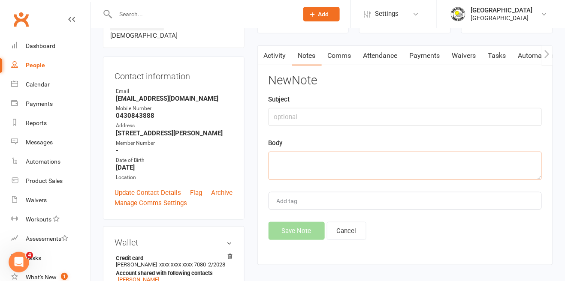
paste textarea "Cancelled 10 wk and set 1 per week membership. Payments to start on original re…"
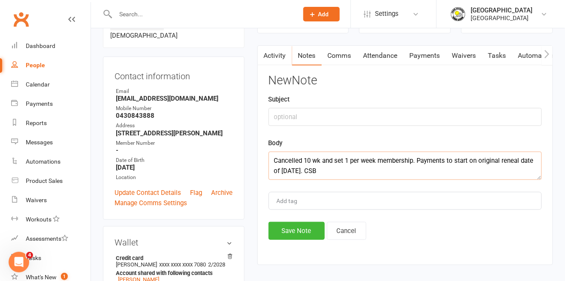
click at [289, 172] on textarea "Cancelled 10 wk and set 1 per week membership. Payments to start on original re…" at bounding box center [404, 166] width 273 height 28
type textarea "Cancelled 10 wk and set 1 per week membership. Payments to start on original re…"
click at [295, 238] on button "Save Note" at bounding box center [296, 231] width 56 height 18
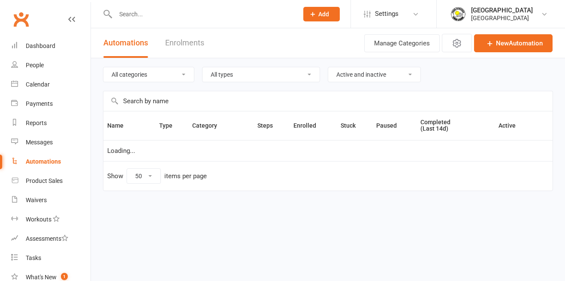
select select "50"
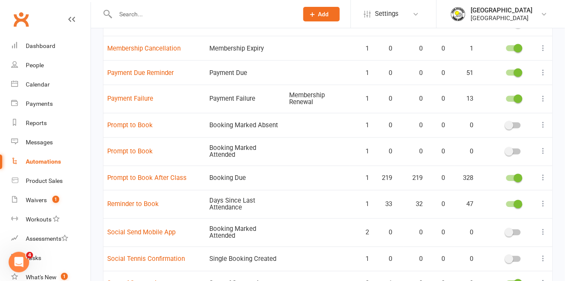
scroll to position [341, 0]
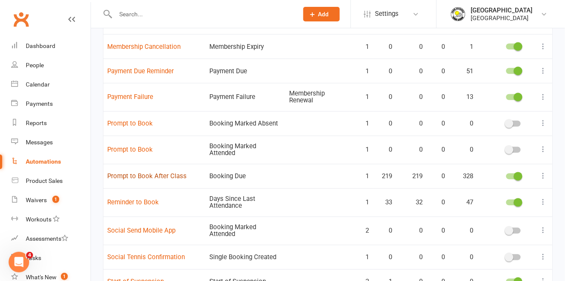
click at [148, 173] on link "Prompt to Book After Class" at bounding box center [146, 177] width 79 height 8
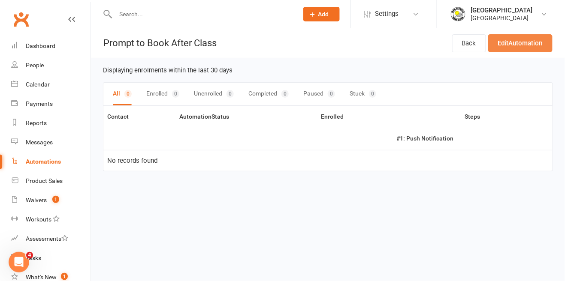
click at [526, 48] on link "Edit Automation" at bounding box center [520, 43] width 64 height 18
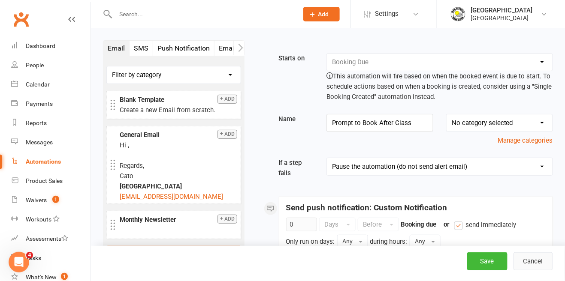
click at [532, 266] on button "Cancel" at bounding box center [532, 262] width 39 height 18
select select "50"
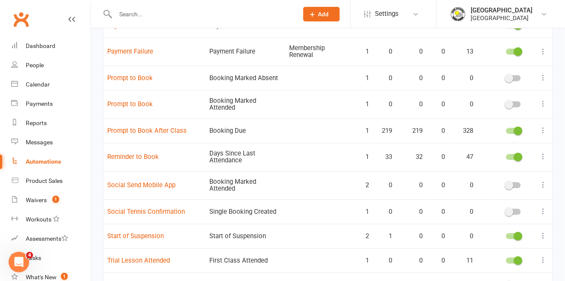
scroll to position [387, 0]
click at [130, 157] on link "Reminder to Book" at bounding box center [132, 158] width 51 height 8
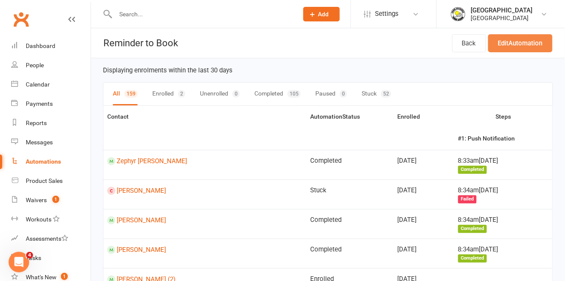
click at [526, 48] on link "Edit Automation" at bounding box center [520, 43] width 64 height 18
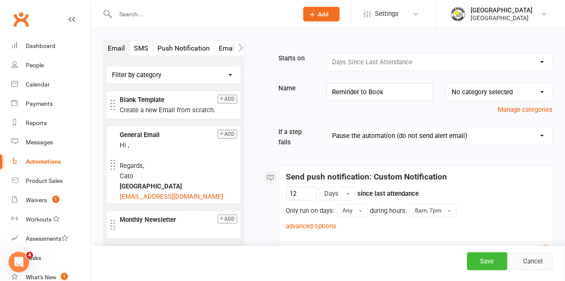
click at [535, 265] on button "Cancel" at bounding box center [532, 262] width 39 height 18
select select "50"
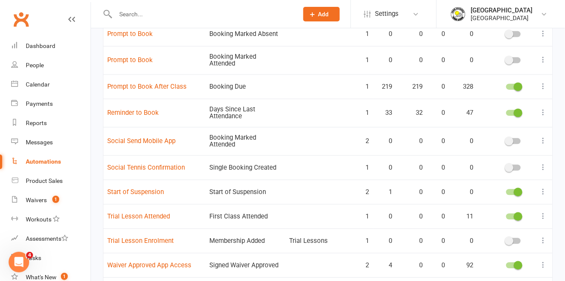
scroll to position [434, 0]
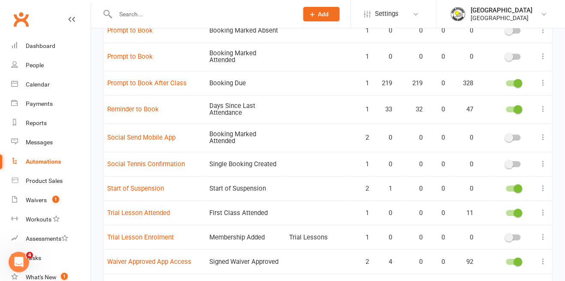
click at [520, 107] on span at bounding box center [518, 109] width 9 height 9
click at [506, 109] on input "checkbox" at bounding box center [506, 109] width 0 height 0
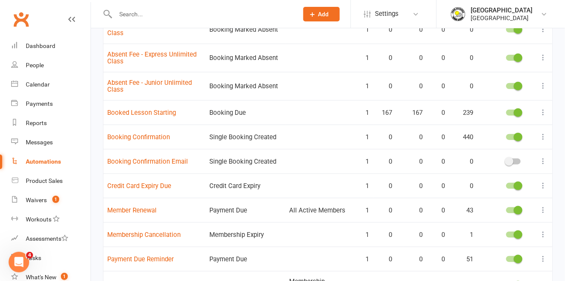
scroll to position [0, 0]
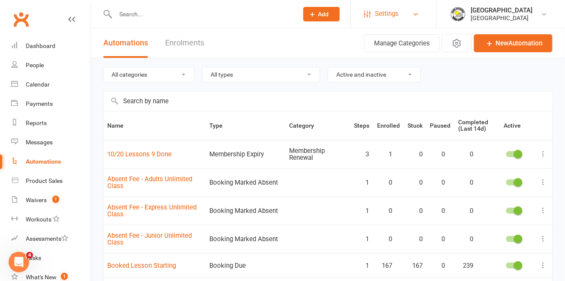
click at [396, 19] on link "Settings" at bounding box center [394, 13] width 60 height 19
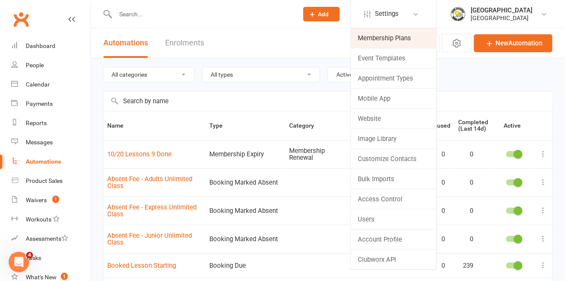
click at [355, 37] on link "Membership Plans" at bounding box center [393, 38] width 85 height 20
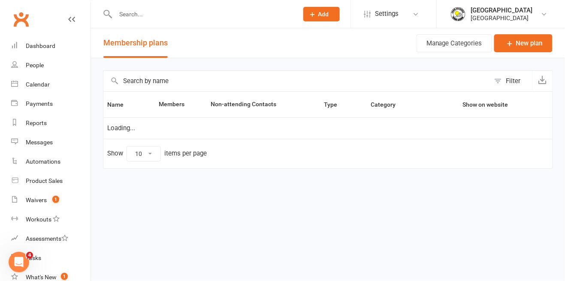
select select "50"
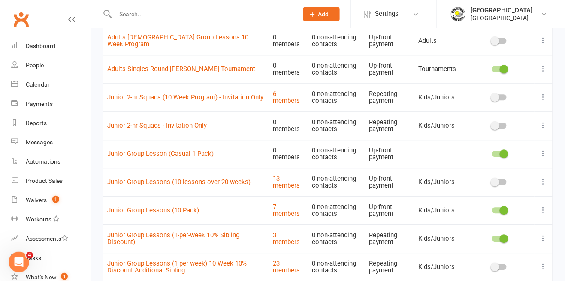
scroll to position [514, 0]
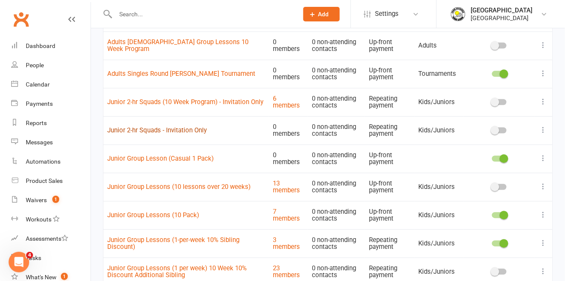
click at [190, 133] on link "Junior 2-hr Squads - Invitation Only" at bounding box center [156, 131] width 99 height 8
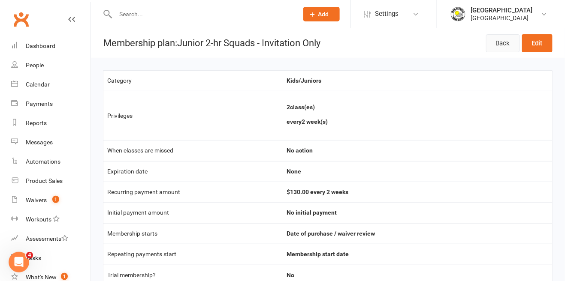
click at [501, 47] on link "Back" at bounding box center [503, 43] width 34 height 18
select select "50"
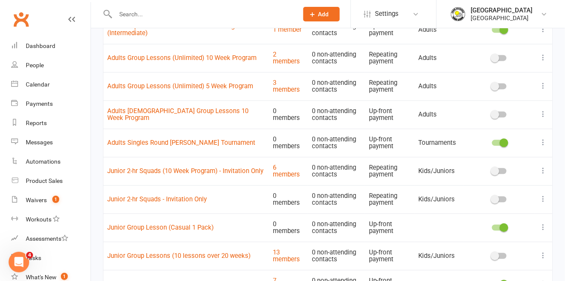
scroll to position [446, 0]
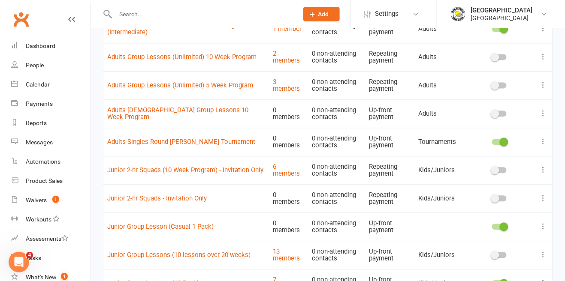
click at [498, 199] on span at bounding box center [495, 198] width 9 height 9
click at [492, 197] on input "checkbox" at bounding box center [492, 197] width 0 height 0
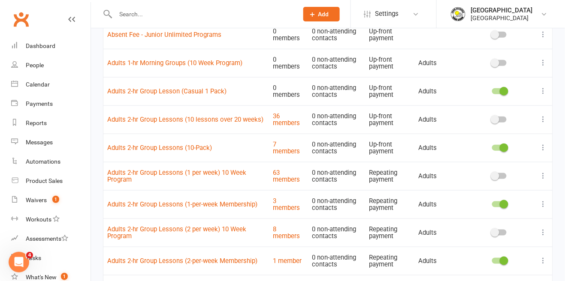
scroll to position [156, 0]
